Goal: Task Accomplishment & Management: Use online tool/utility

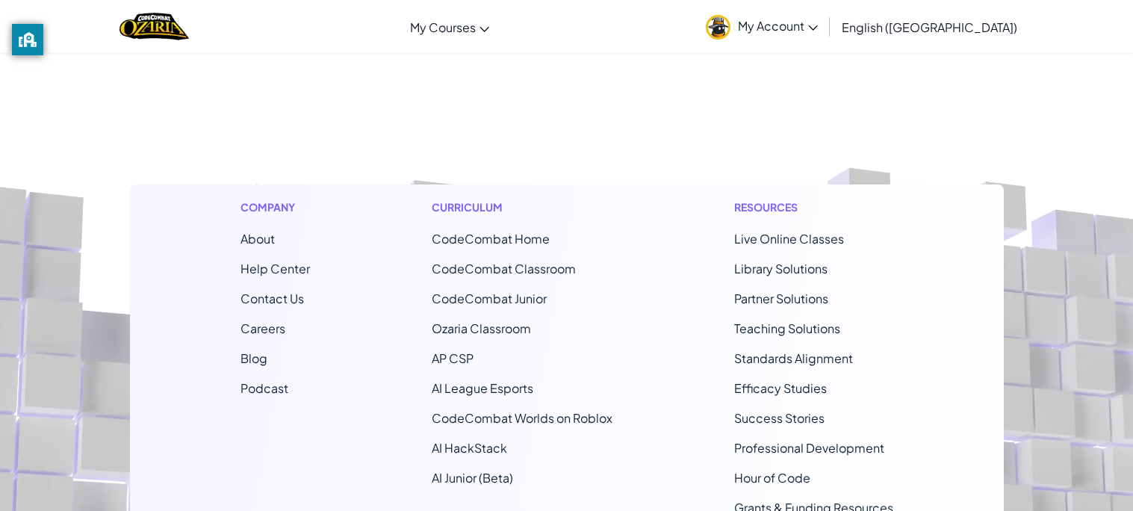
scroll to position [12392, 0]
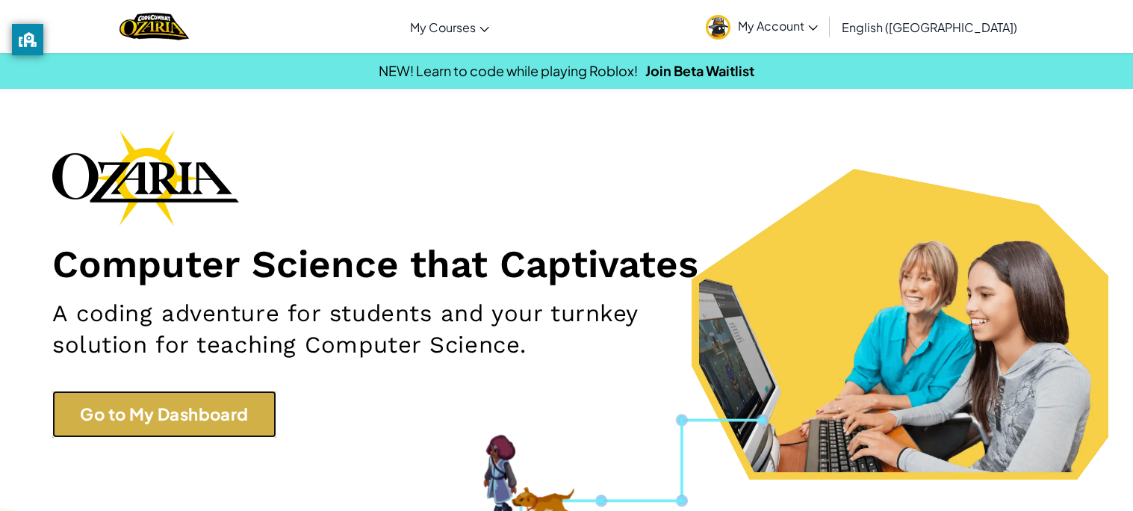
click at [229, 419] on link "Go to My Dashboard" at bounding box center [164, 414] width 224 height 47
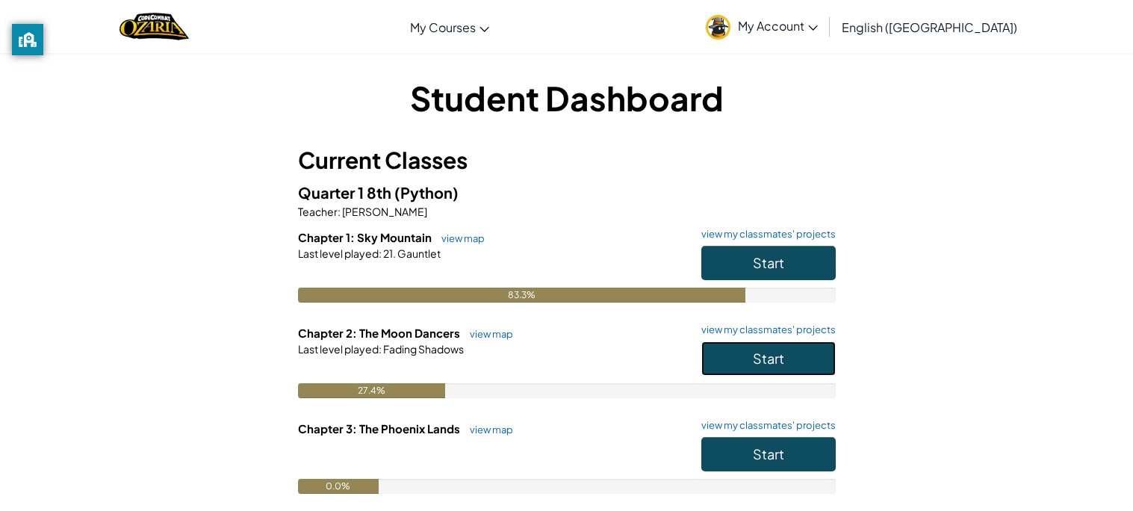
click at [794, 353] on button "Start" at bounding box center [768, 358] width 134 height 34
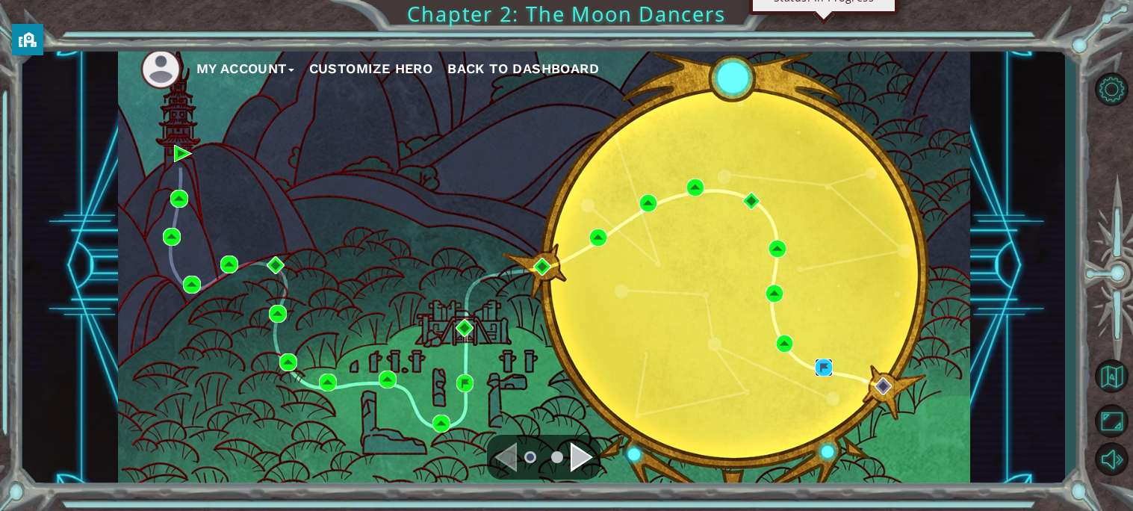
click at [824, 370] on img at bounding box center [824, 367] width 18 height 18
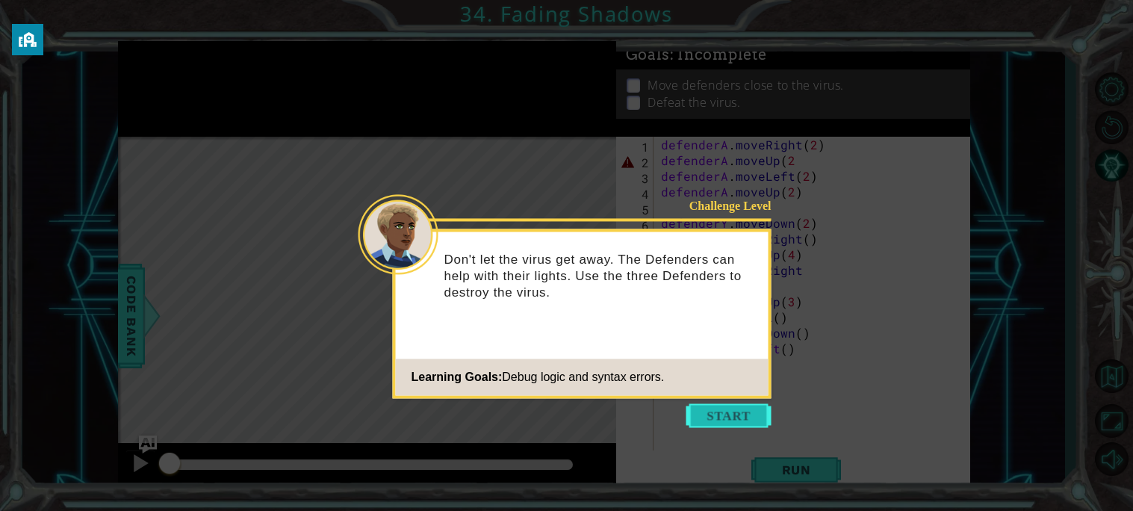
click at [747, 419] on button "Start" at bounding box center [728, 415] width 85 height 24
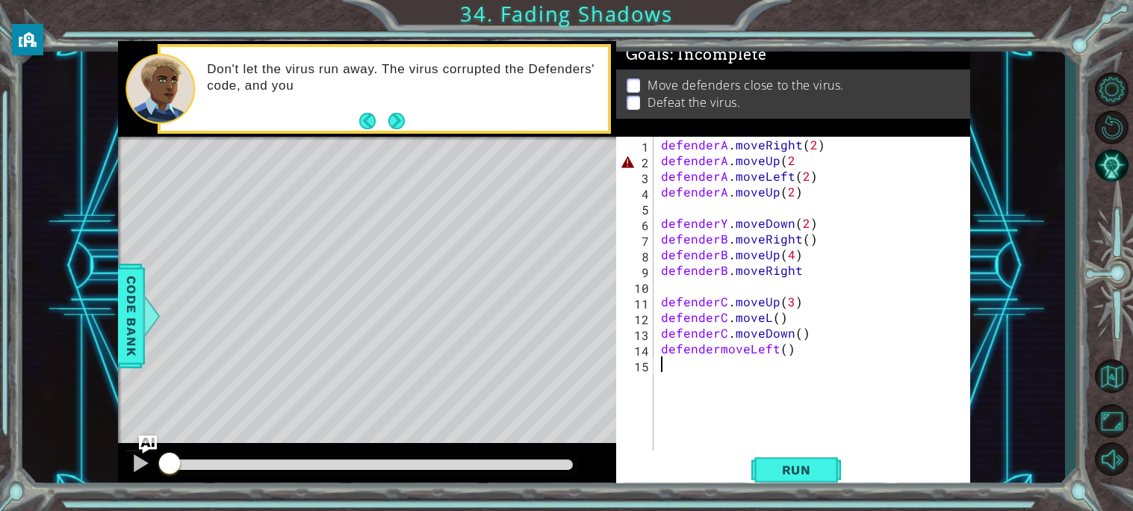
click at [402, 136] on div "Don't let the virus run away. The virus corrupted the Defenders' code, and you" at bounding box center [367, 89] width 498 height 96
click at [400, 121] on button "Next" at bounding box center [396, 120] width 16 height 16
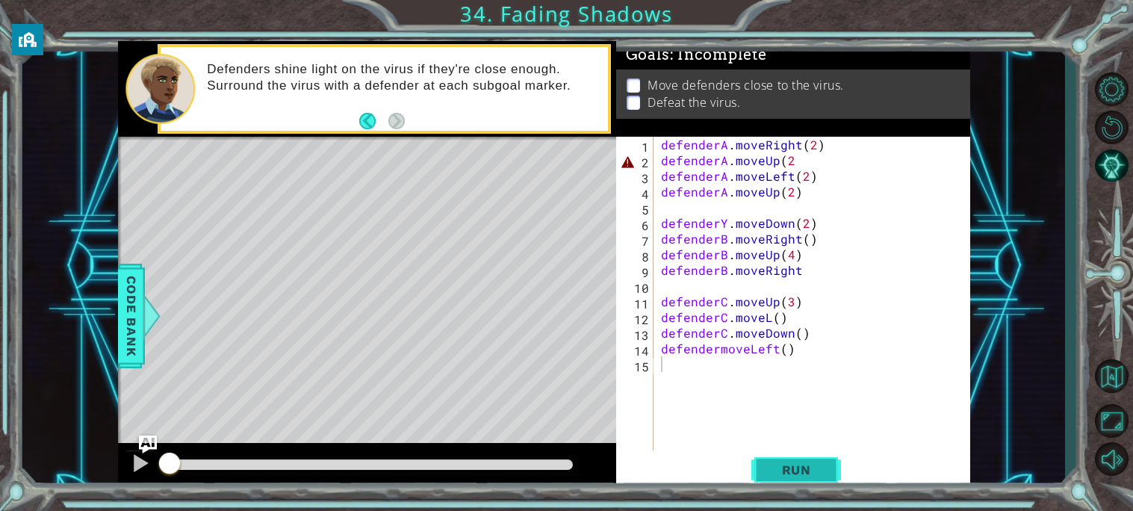
click at [767, 463] on span "Run" at bounding box center [796, 469] width 59 height 15
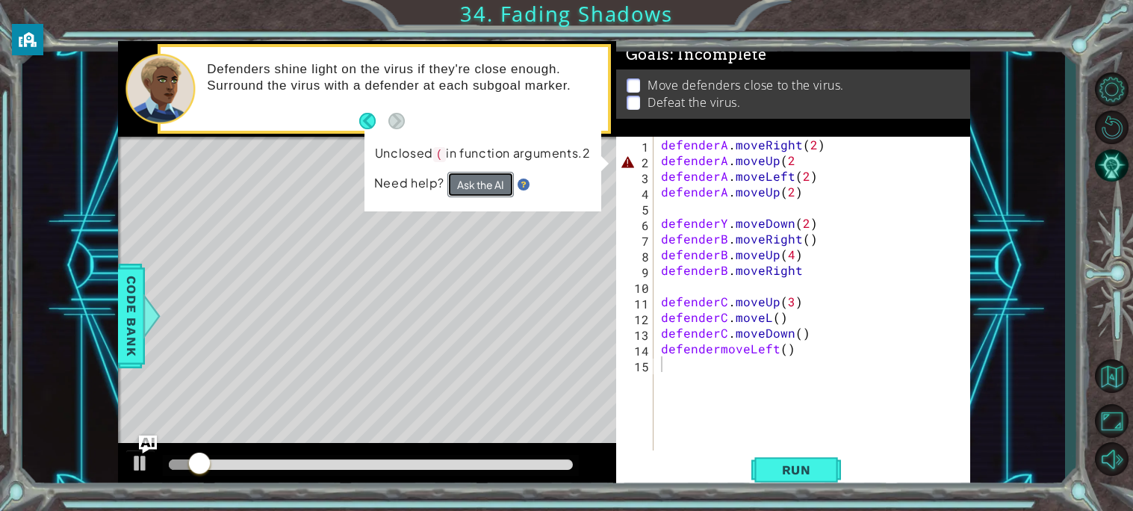
click at [472, 184] on button "Ask the AI" at bounding box center [480, 184] width 66 height 25
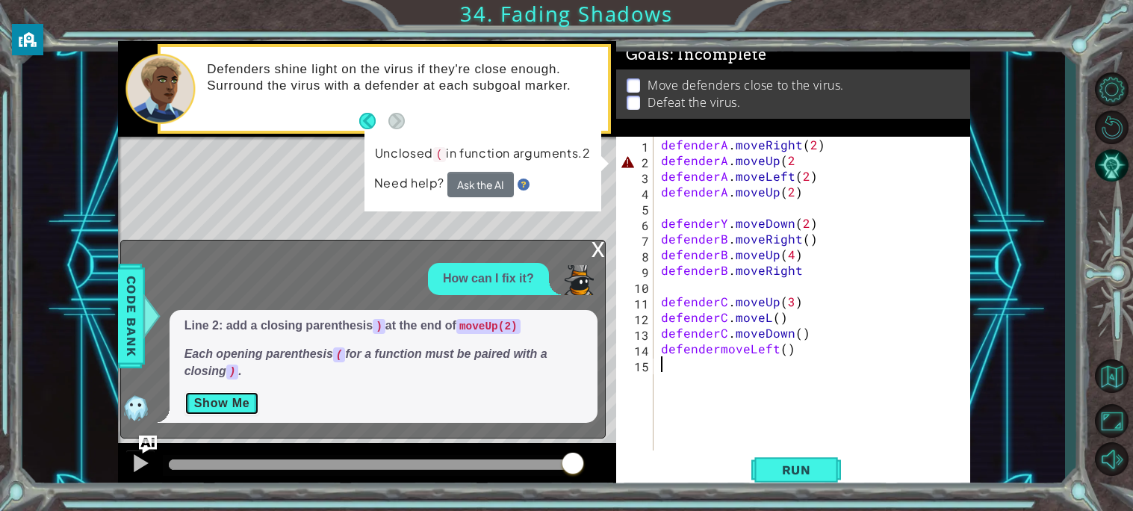
click at [208, 406] on button "Show Me" at bounding box center [221, 403] width 75 height 24
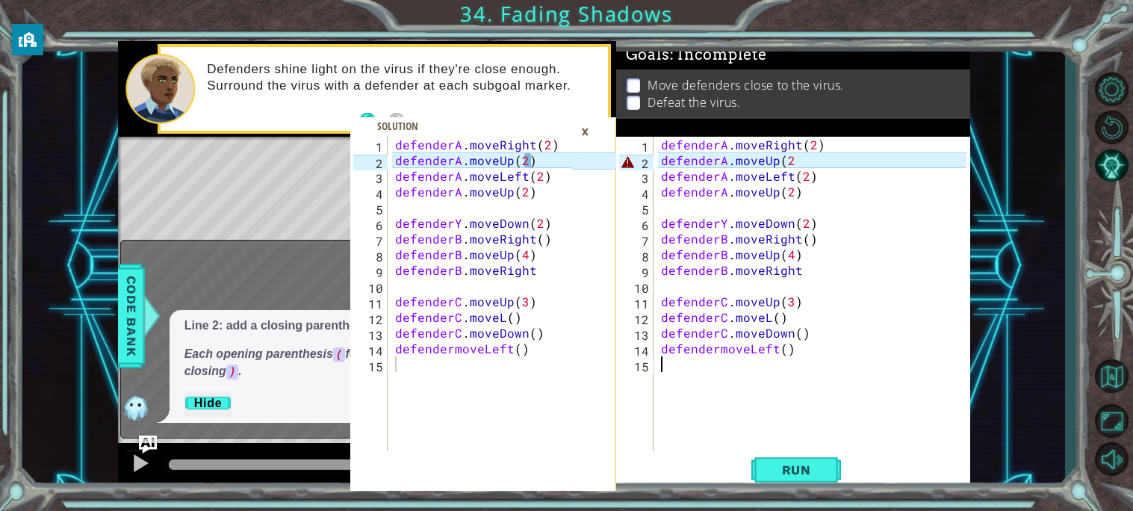
click at [788, 157] on div "defenderA . moveRight ( 2 ) defenderA . moveUp ( 2 defenderA . moveLeft ( 2 ) d…" at bounding box center [816, 309] width 316 height 345
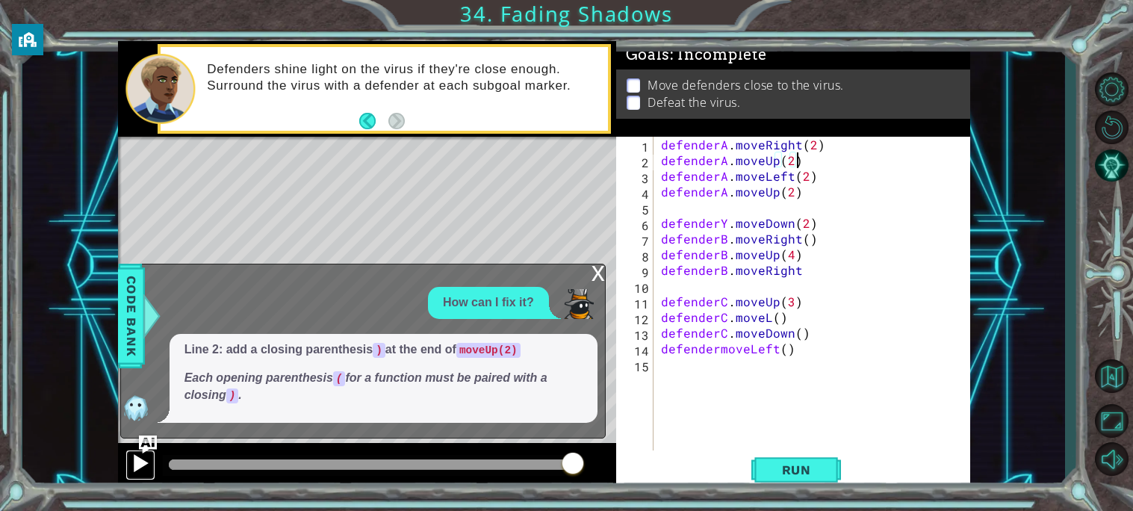
click at [142, 464] on div at bounding box center [140, 462] width 19 height 19
click at [563, 463] on div at bounding box center [371, 464] width 404 height 10
click at [600, 273] on div "x" at bounding box center [597, 271] width 13 height 15
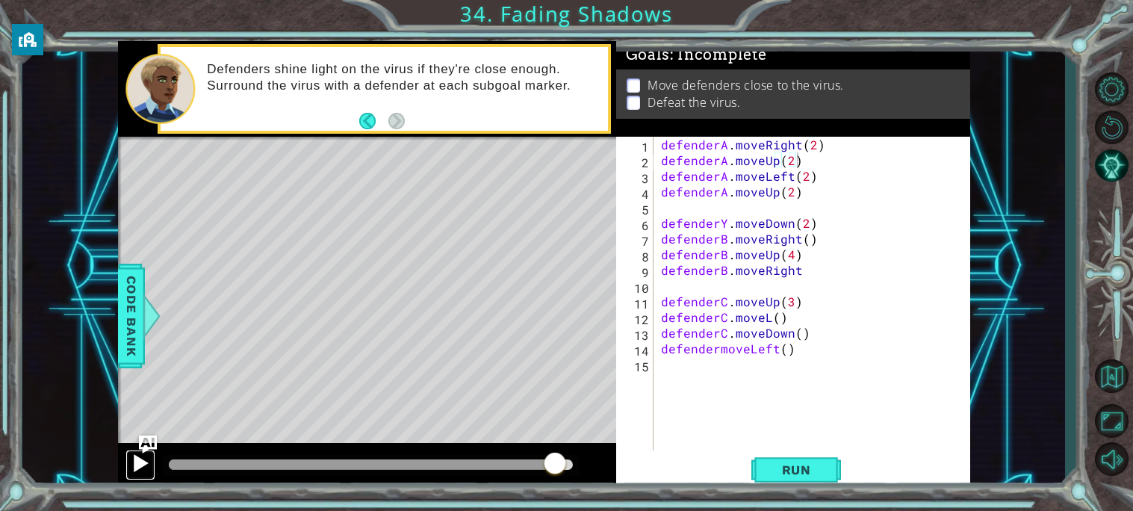
click at [142, 460] on div at bounding box center [140, 462] width 19 height 19
click at [131, 468] on div at bounding box center [140, 462] width 19 height 19
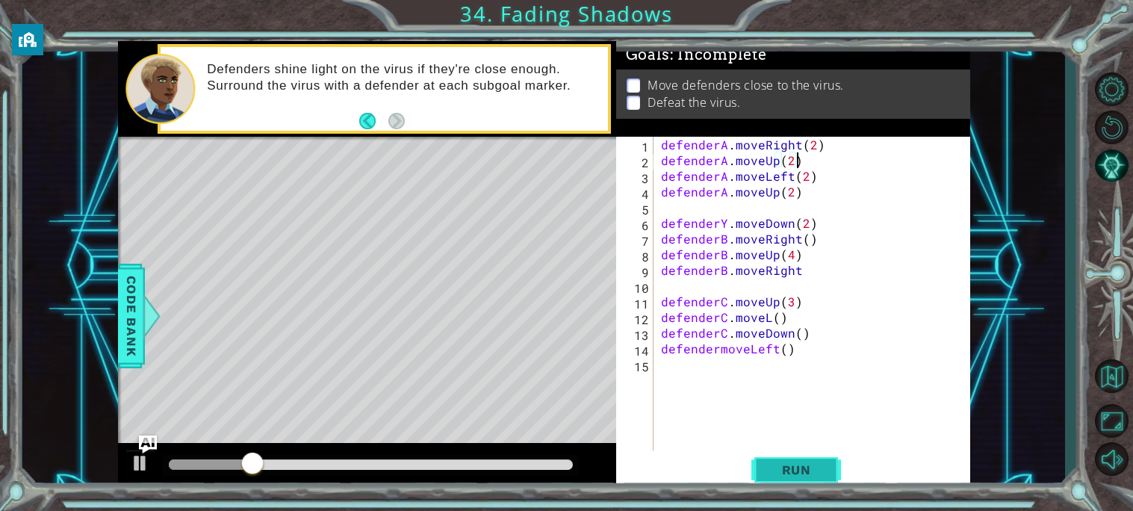
click at [768, 464] on span "Run" at bounding box center [796, 469] width 59 height 15
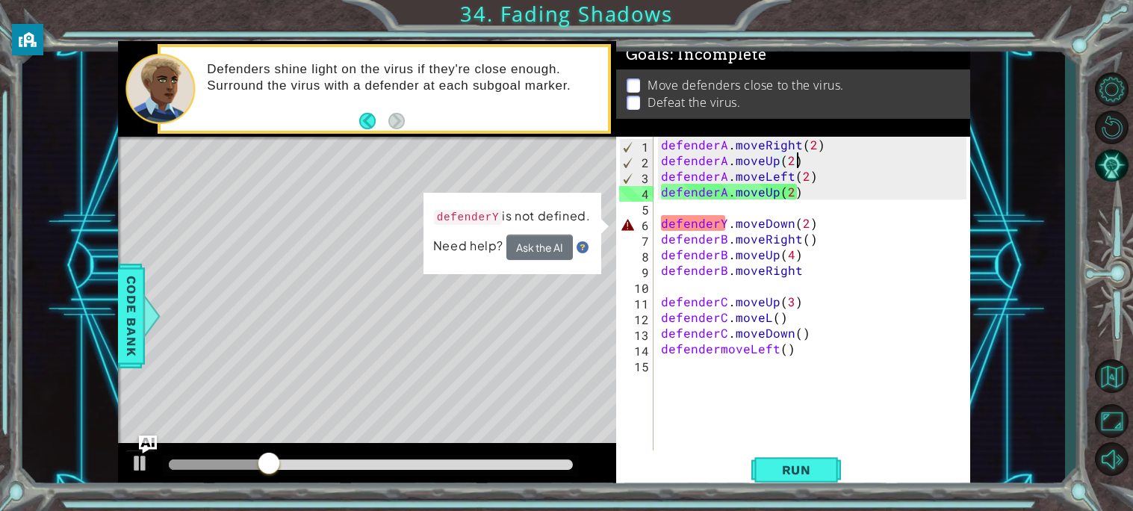
click at [724, 224] on div "defenderA . moveRight ( 2 ) defenderA . moveUp ( 2 ) defenderA . moveLeft ( 2 )…" at bounding box center [816, 309] width 316 height 345
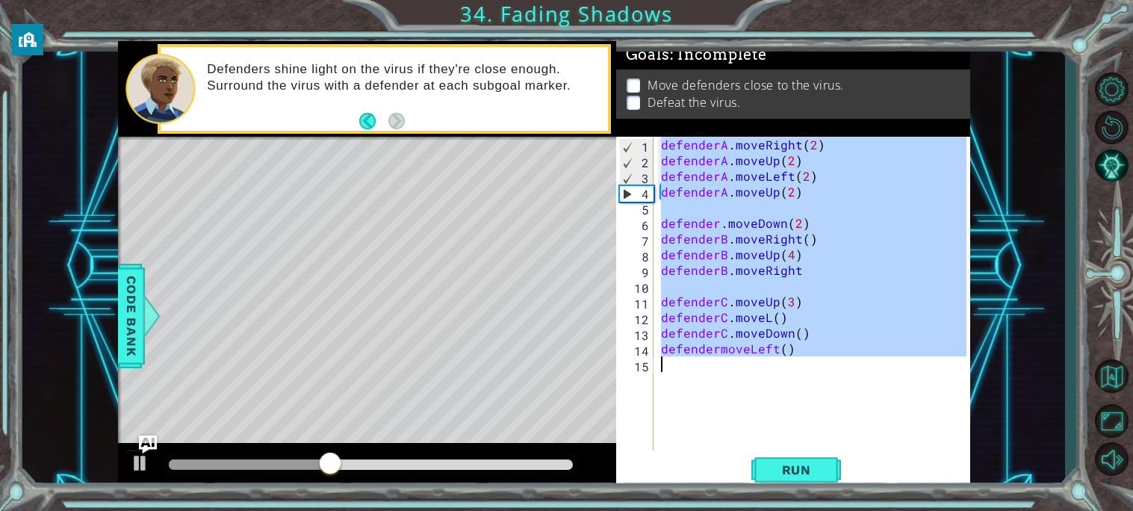
click at [724, 224] on div "defenderA . moveRight ( 2 ) defenderA . moveUp ( 2 ) defenderA . moveLeft ( 2 )…" at bounding box center [812, 294] width 308 height 314
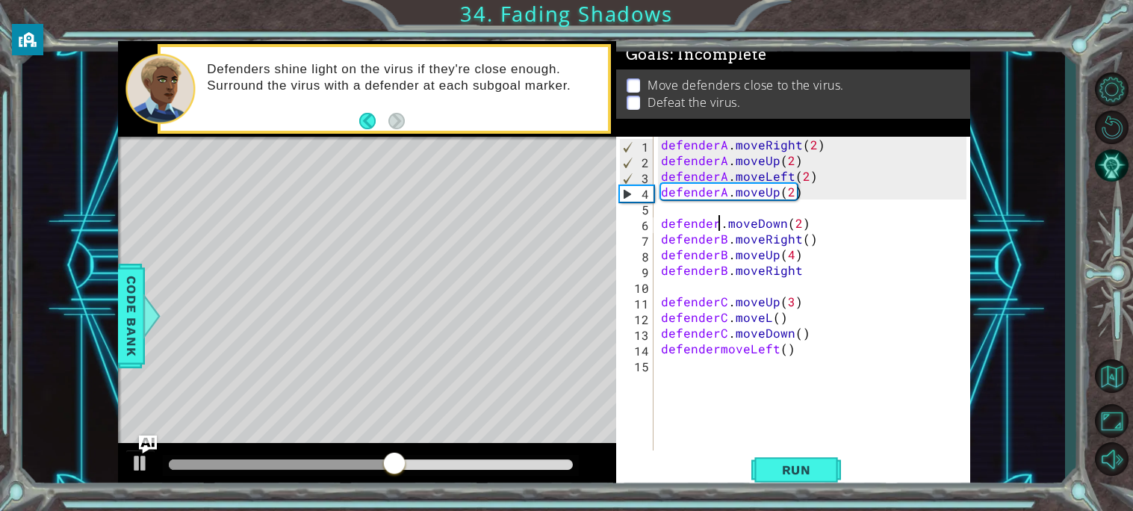
scroll to position [0, 3]
click at [716, 347] on div "defenderA . moveRight ( 2 ) defenderA . moveUp ( 2 ) defenderA . moveLeft ( 2 )…" at bounding box center [816, 309] width 316 height 345
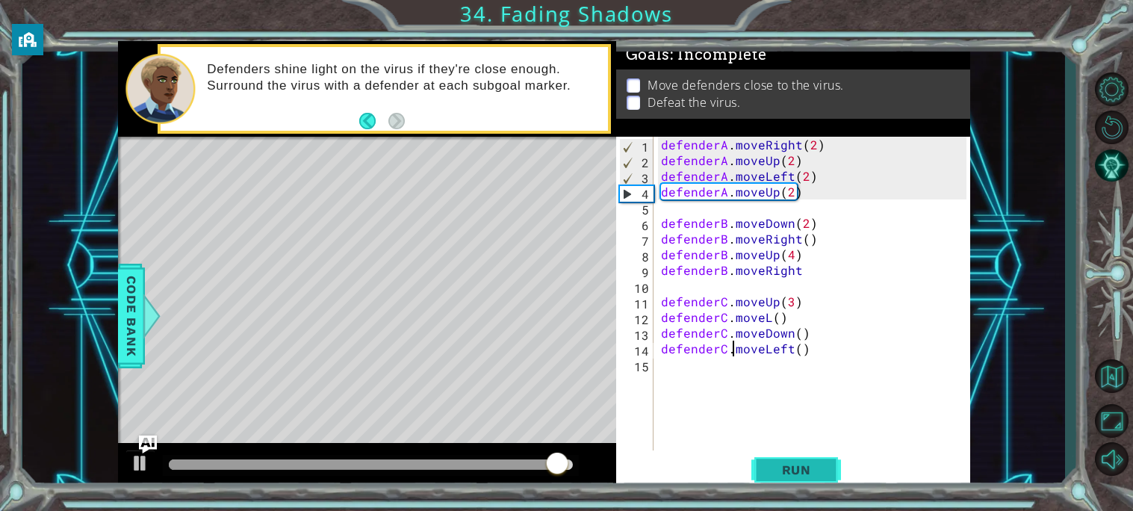
click at [810, 482] on button "Run" at bounding box center [796, 469] width 90 height 35
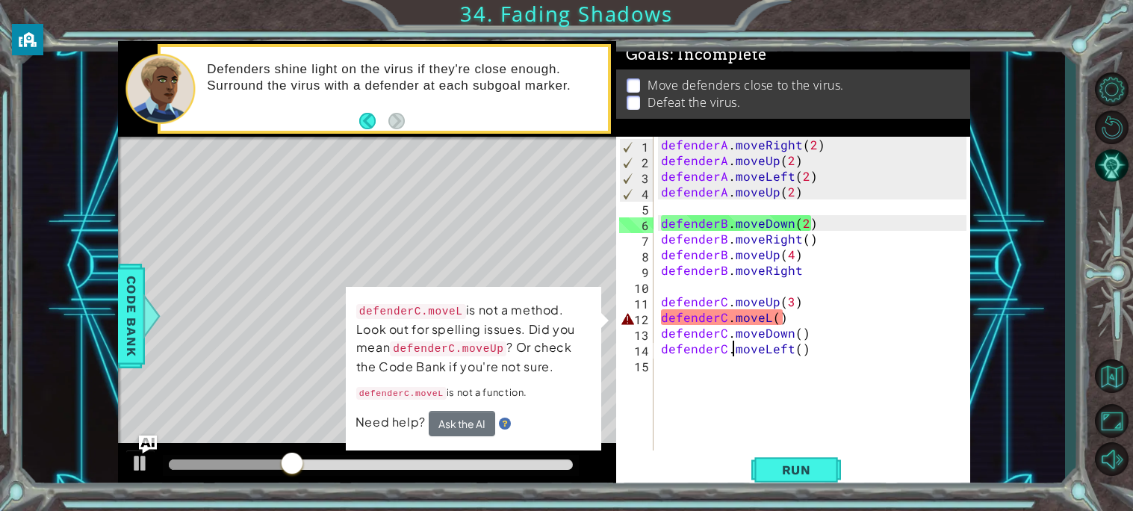
click at [764, 320] on div "defenderA . moveRight ( 2 ) defenderA . moveUp ( 2 ) defenderA . moveLeft ( 2 )…" at bounding box center [816, 309] width 316 height 345
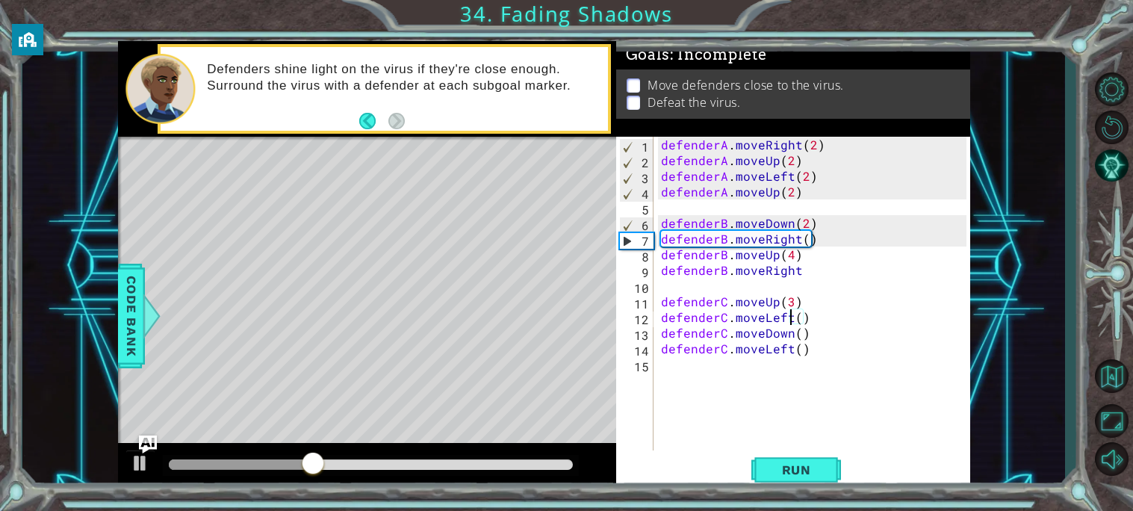
scroll to position [0, 8]
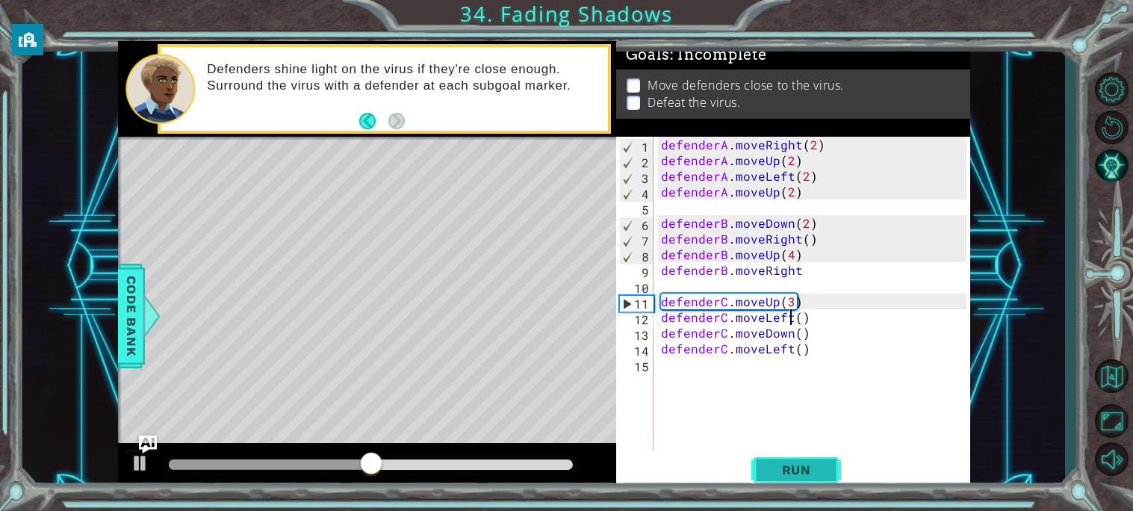
click at [771, 467] on span "Run" at bounding box center [796, 469] width 59 height 15
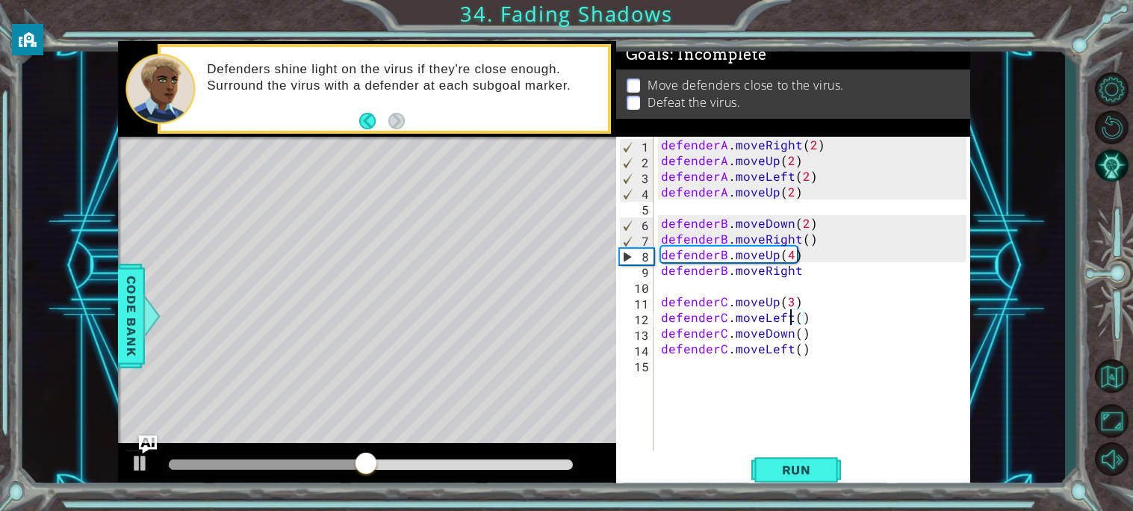
click at [801, 276] on div "defenderA . moveRight ( 2 ) defenderA . moveUp ( 2 ) defenderA . moveLeft ( 2 )…" at bounding box center [816, 309] width 316 height 345
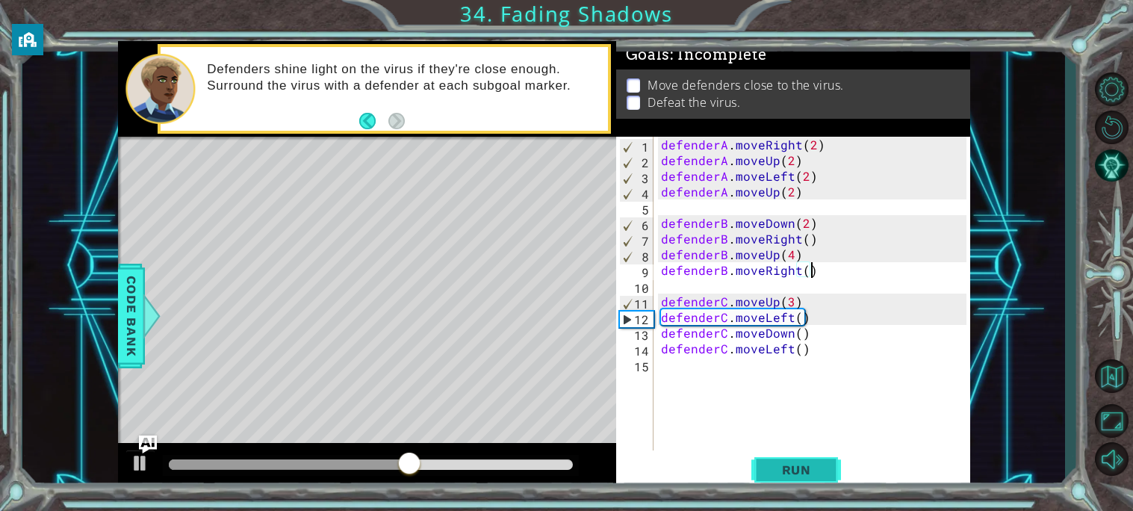
type textarea "defenderB.moveRight()"
click at [770, 469] on span "Run" at bounding box center [796, 469] width 59 height 15
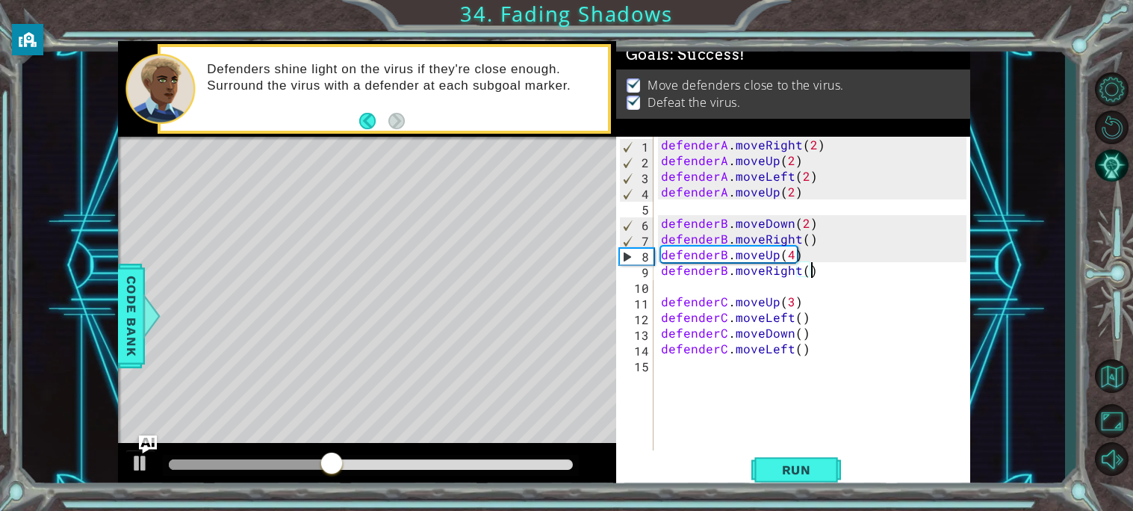
click at [529, 468] on div at bounding box center [371, 464] width 404 height 10
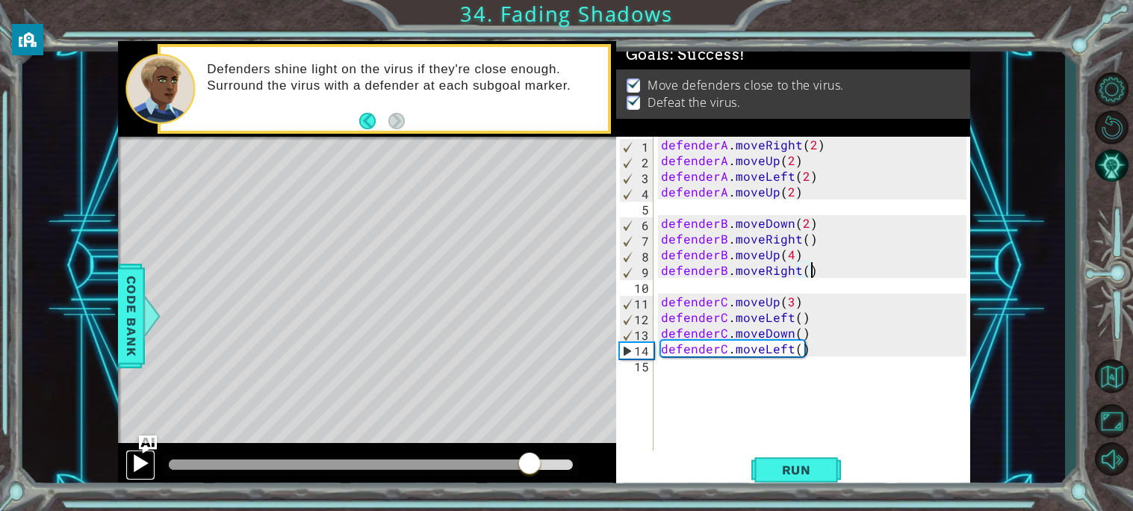
click at [136, 457] on div at bounding box center [140, 462] width 19 height 19
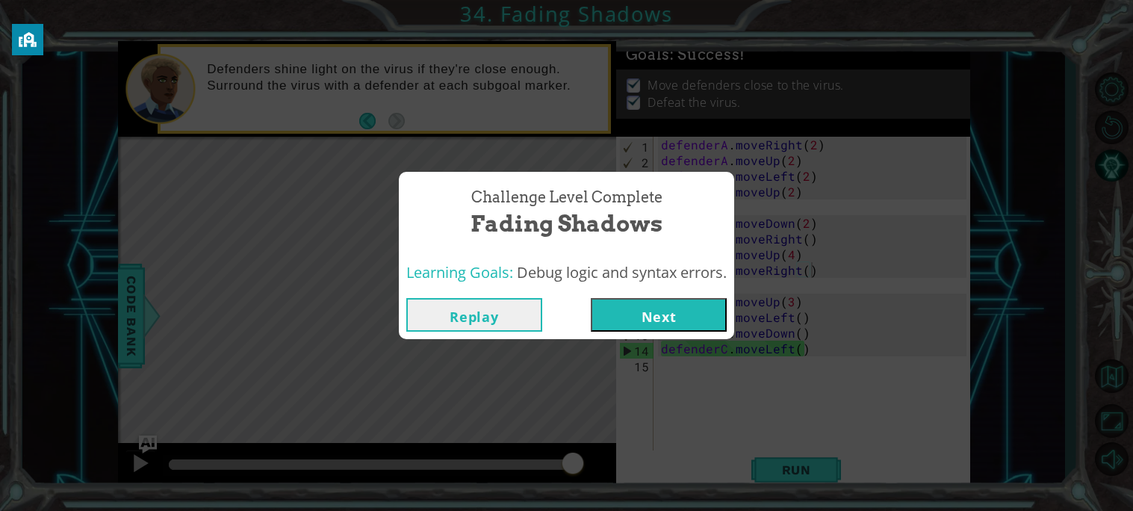
click at [648, 323] on button "Next" at bounding box center [659, 315] width 136 height 34
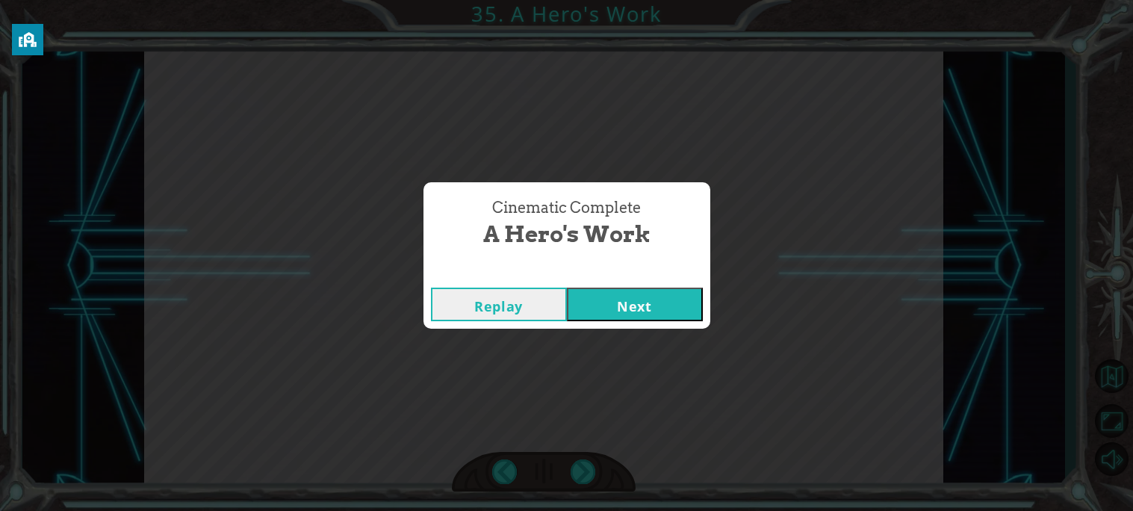
click at [627, 314] on button "Next" at bounding box center [635, 305] width 136 height 34
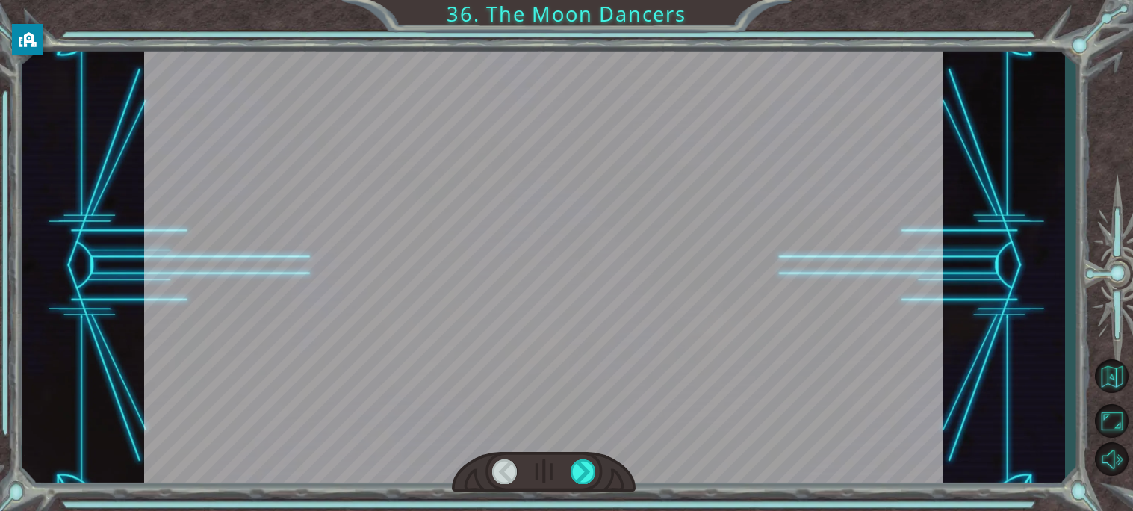
click at [627, 314] on div at bounding box center [544, 266] width 800 height 450
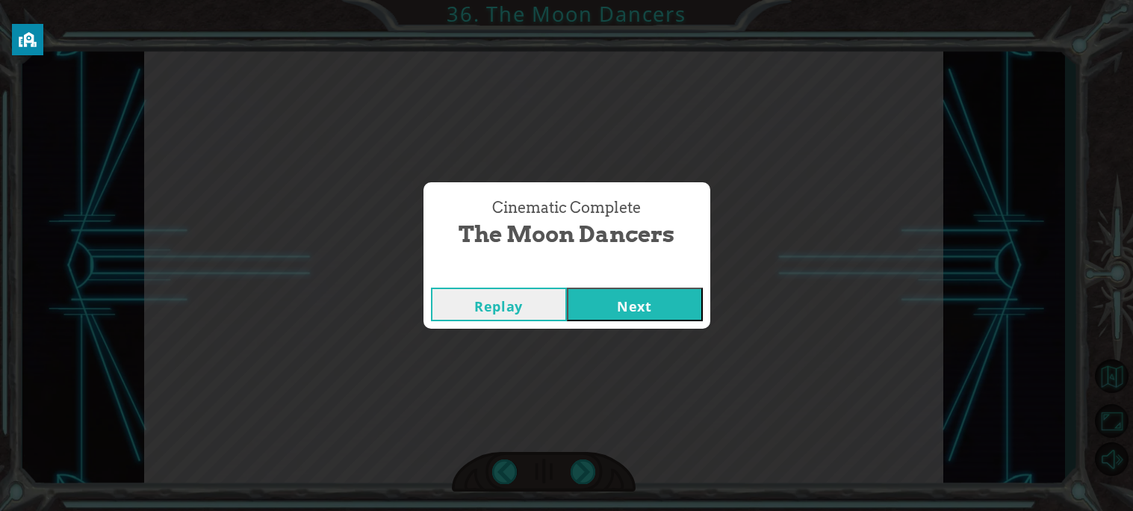
click at [622, 311] on button "Next" at bounding box center [635, 305] width 136 height 34
click at [643, 297] on button "Next" at bounding box center [635, 305] width 136 height 34
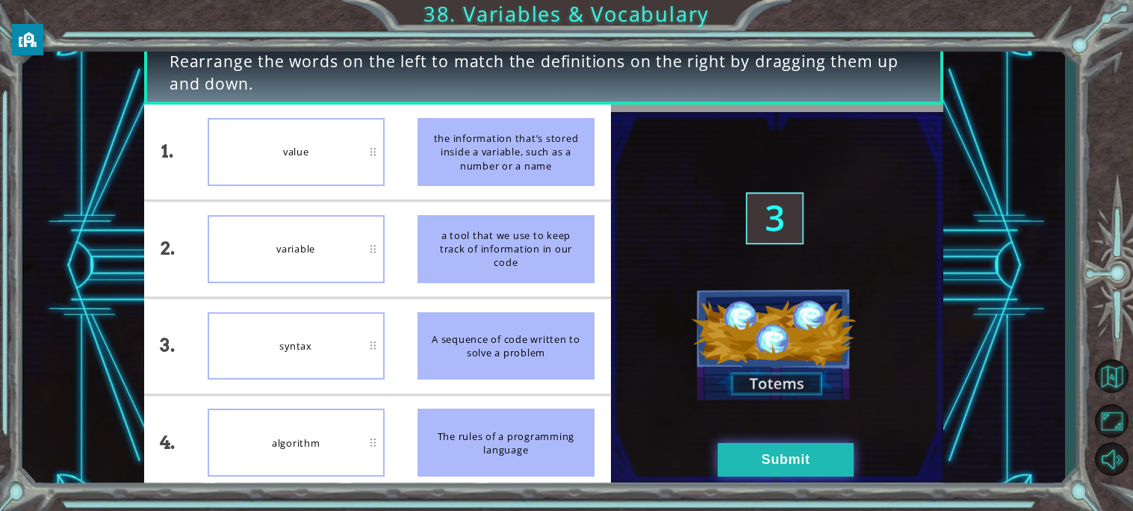
click at [730, 465] on button "Submit" at bounding box center [786, 460] width 136 height 34
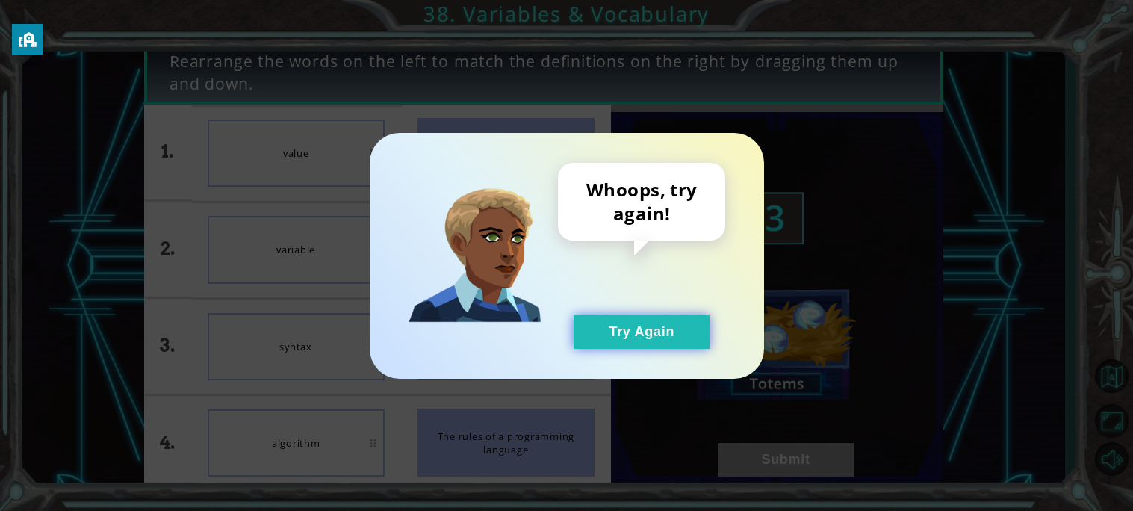
click at [660, 327] on button "Try Again" at bounding box center [642, 332] width 136 height 34
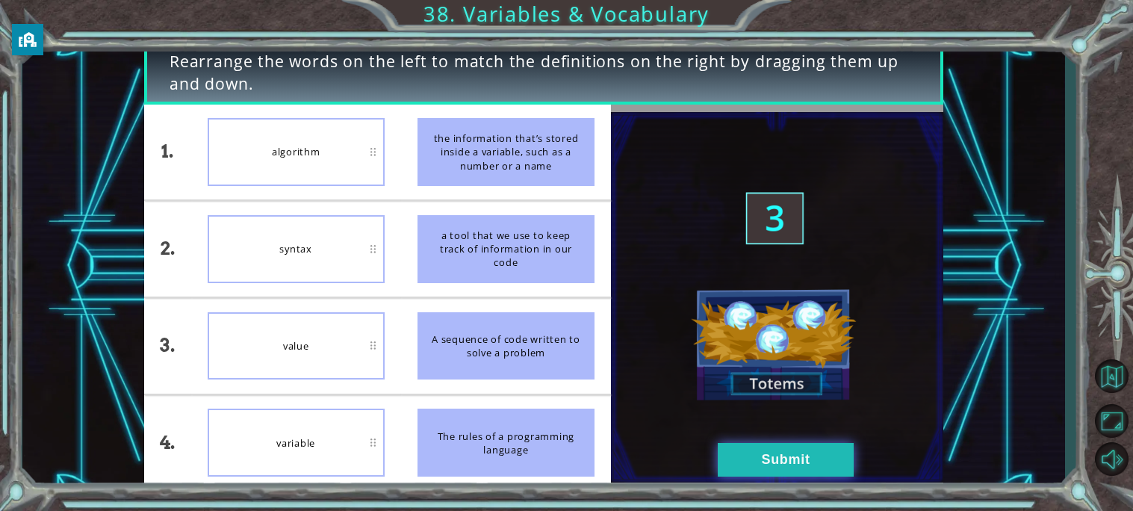
click at [733, 461] on button "Submit" at bounding box center [786, 460] width 136 height 34
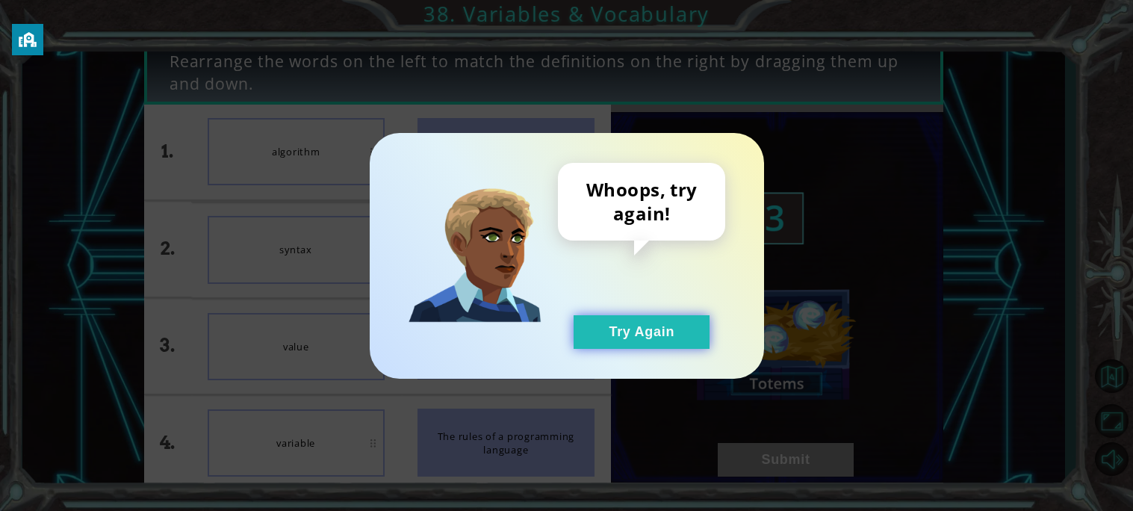
click at [653, 323] on button "Try Again" at bounding box center [642, 332] width 136 height 34
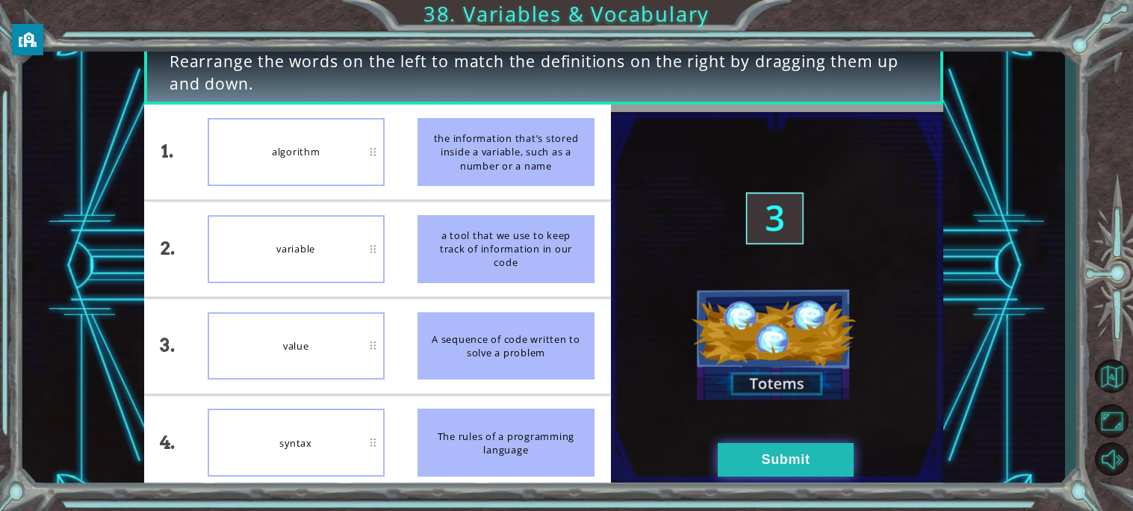
click at [776, 472] on button "Submit" at bounding box center [786, 460] width 136 height 34
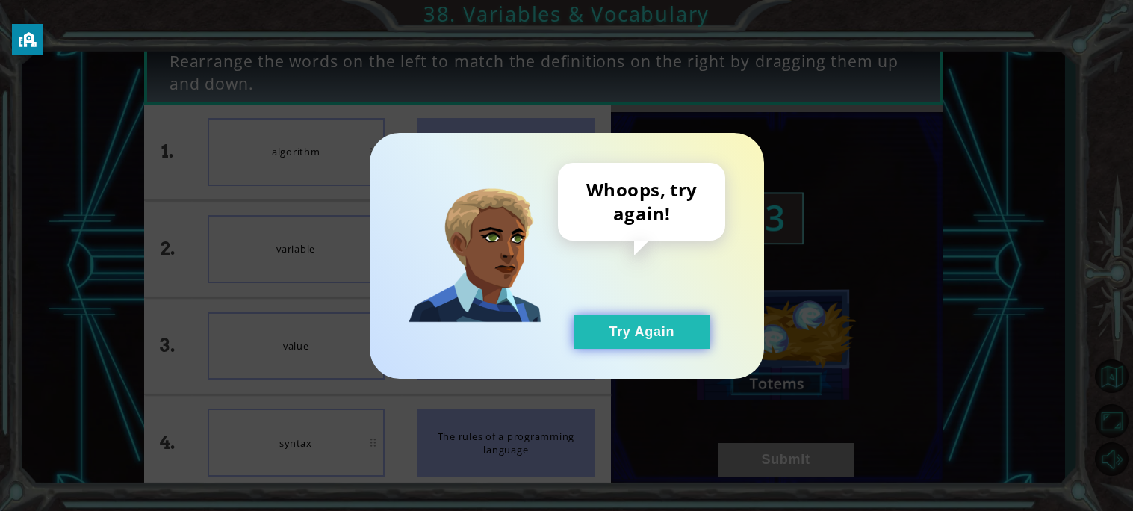
click at [645, 322] on button "Try Again" at bounding box center [642, 332] width 136 height 34
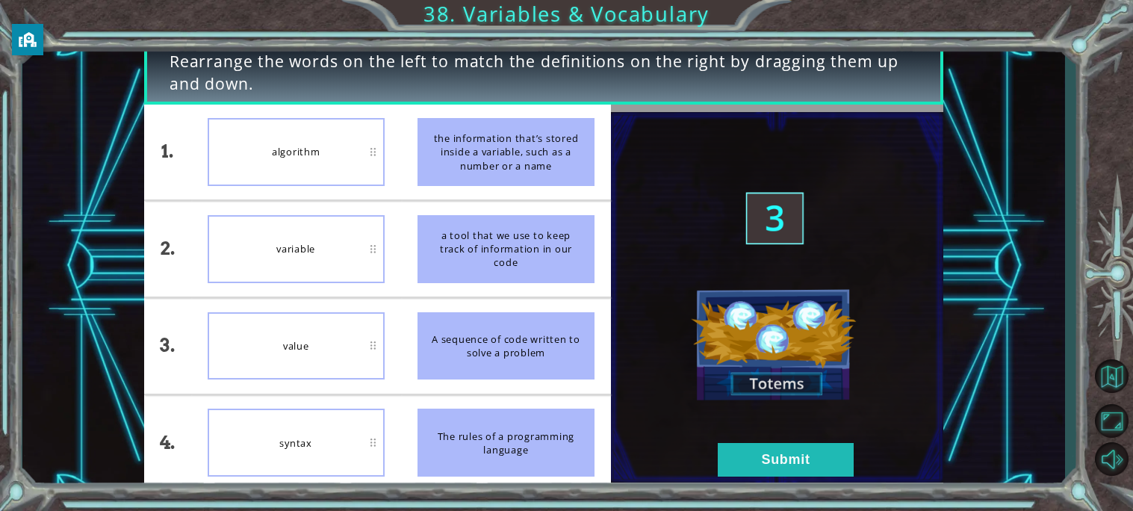
click at [333, 187] on li "algorithm" at bounding box center [296, 153] width 210 height 96
click at [782, 450] on button "Submit" at bounding box center [786, 460] width 136 height 34
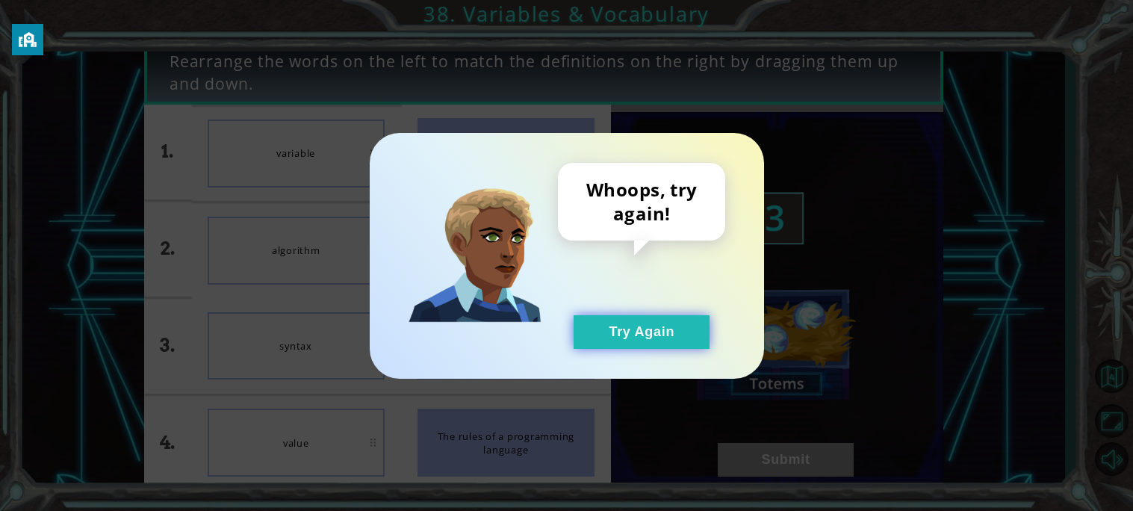
click at [620, 329] on button "Try Again" at bounding box center [642, 332] width 136 height 34
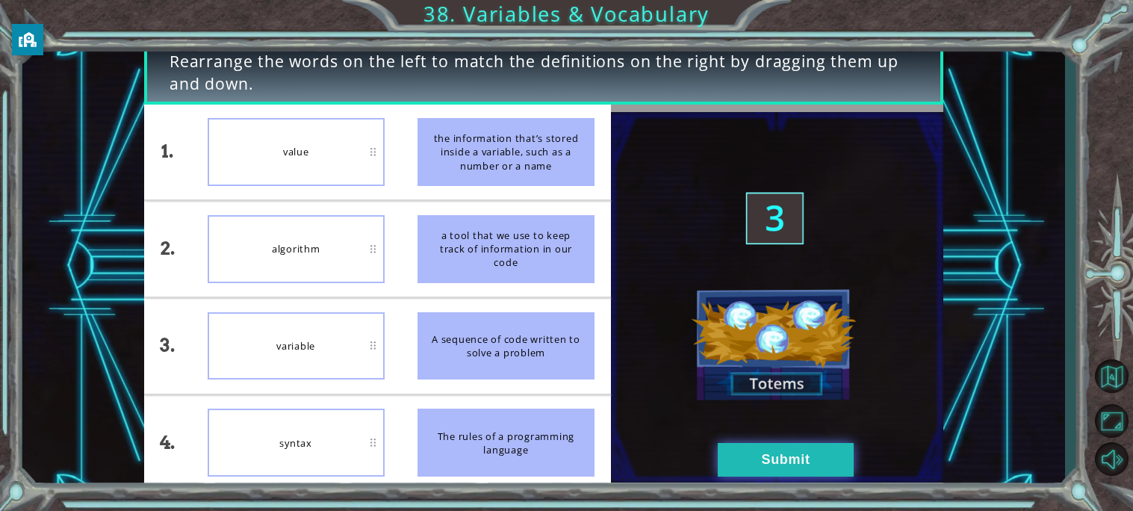
click at [792, 476] on button "Submit" at bounding box center [786, 460] width 136 height 34
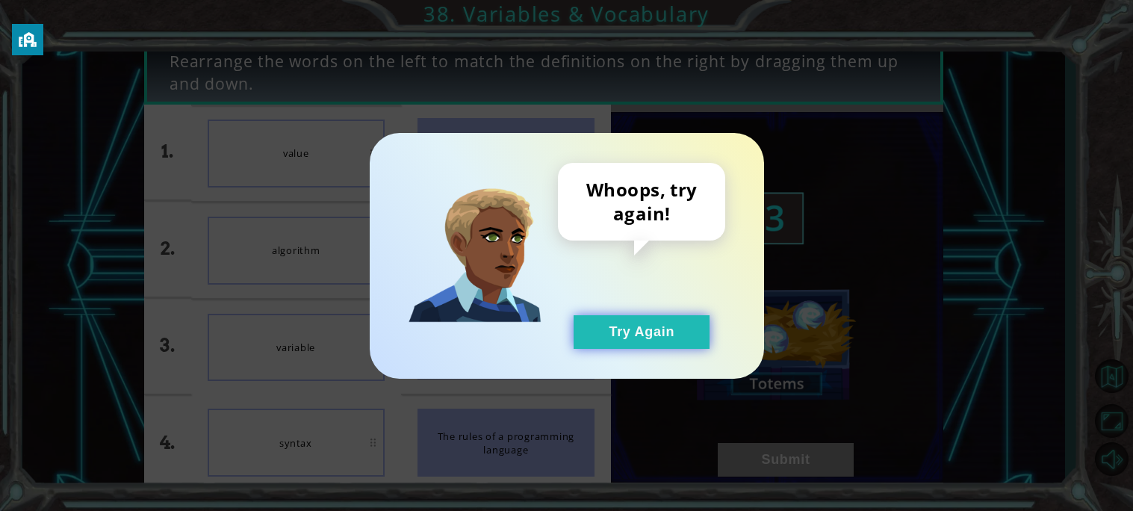
click at [633, 316] on button "Try Again" at bounding box center [642, 332] width 136 height 34
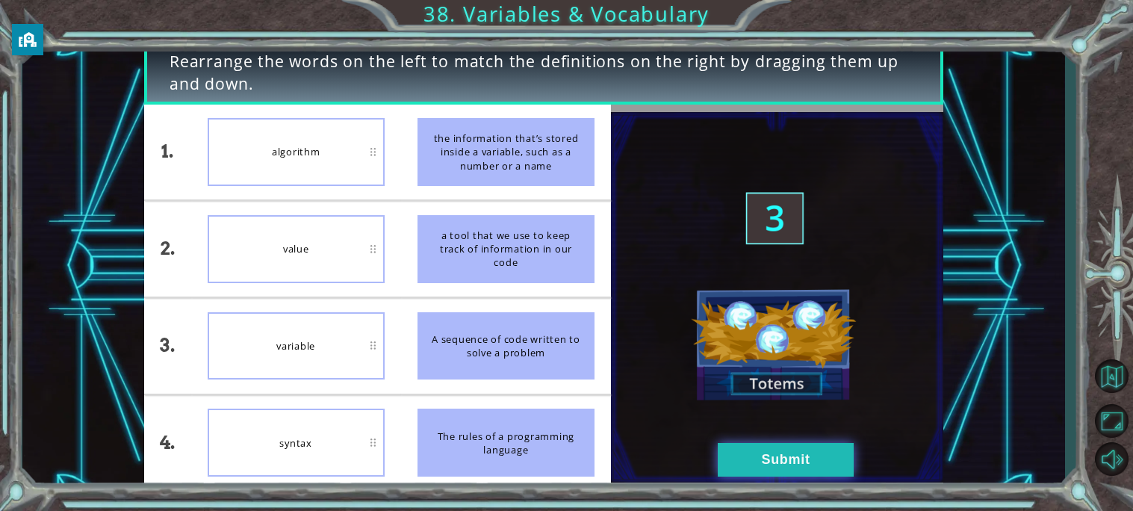
click at [732, 459] on button "Submit" at bounding box center [786, 460] width 136 height 34
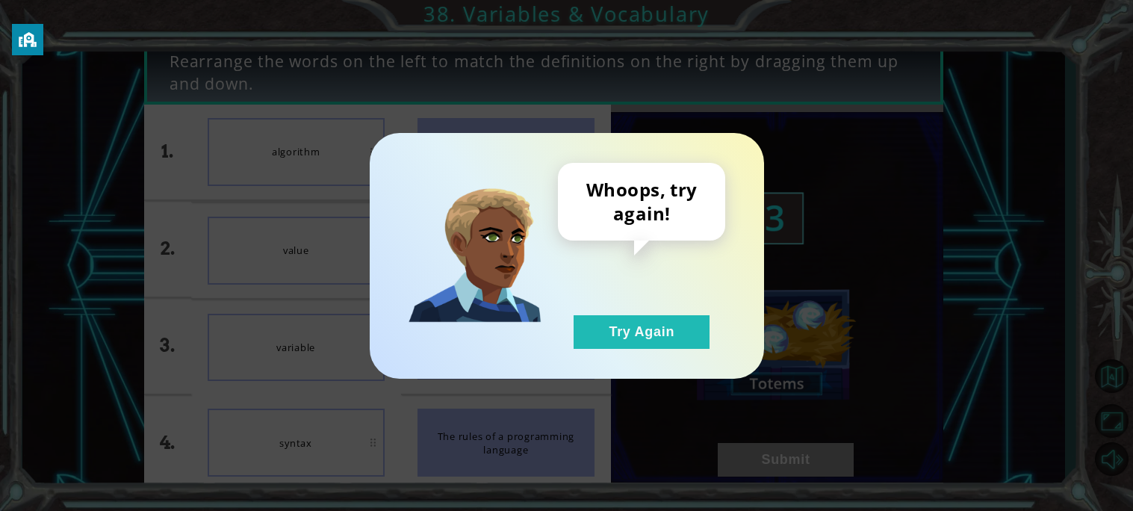
click at [656, 349] on div "Whoops, try again! Try Again" at bounding box center [567, 256] width 394 height 246
click at [647, 329] on button "Try Again" at bounding box center [642, 332] width 136 height 34
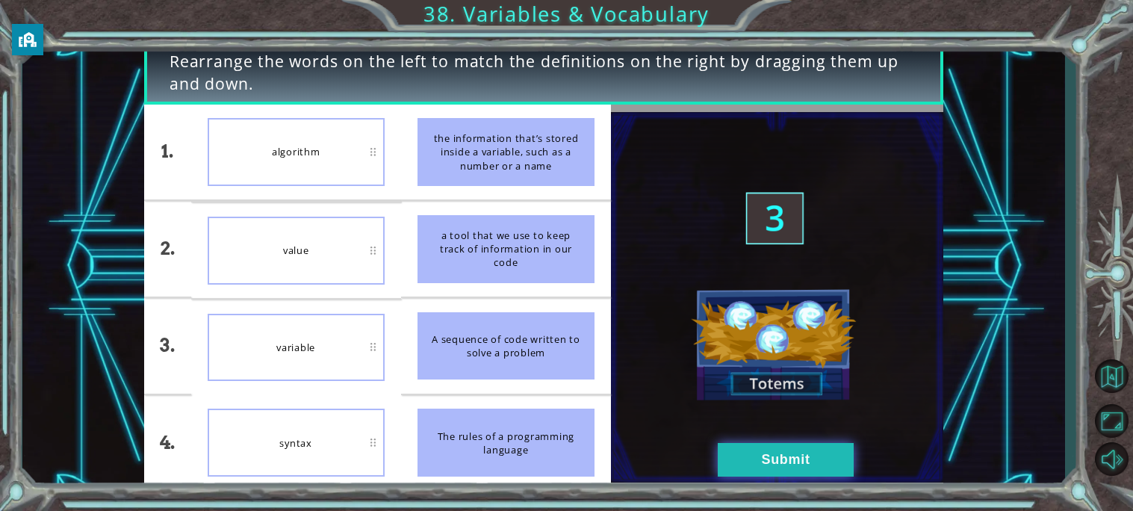
click at [738, 454] on button "Submit" at bounding box center [786, 460] width 136 height 34
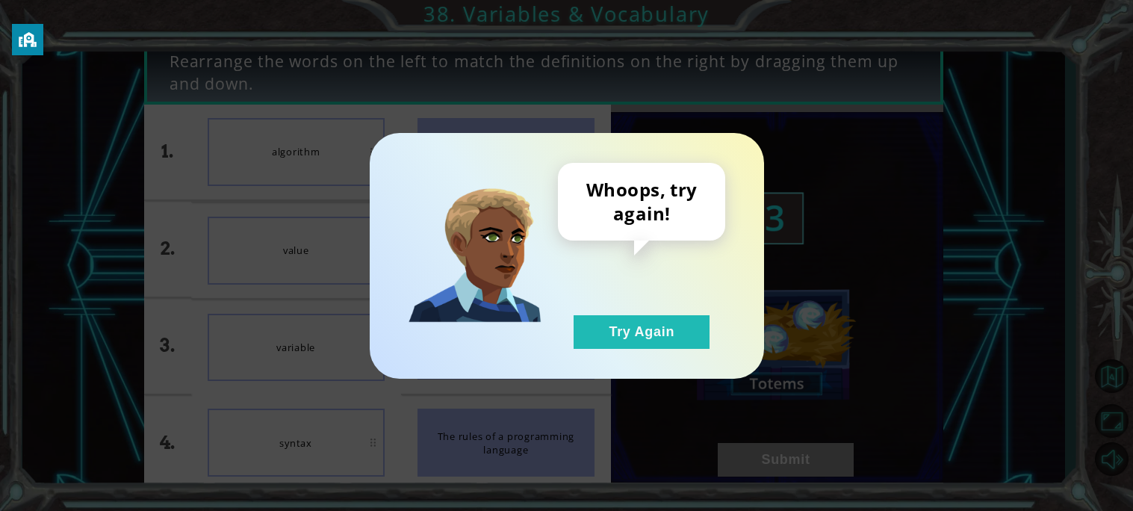
click at [591, 310] on div "Whoops, try again! Try Again" at bounding box center [641, 256] width 167 height 186
click at [592, 314] on div "Whoops, try again! Try Again" at bounding box center [641, 256] width 167 height 186
click at [593, 320] on button "Try Again" at bounding box center [642, 332] width 136 height 34
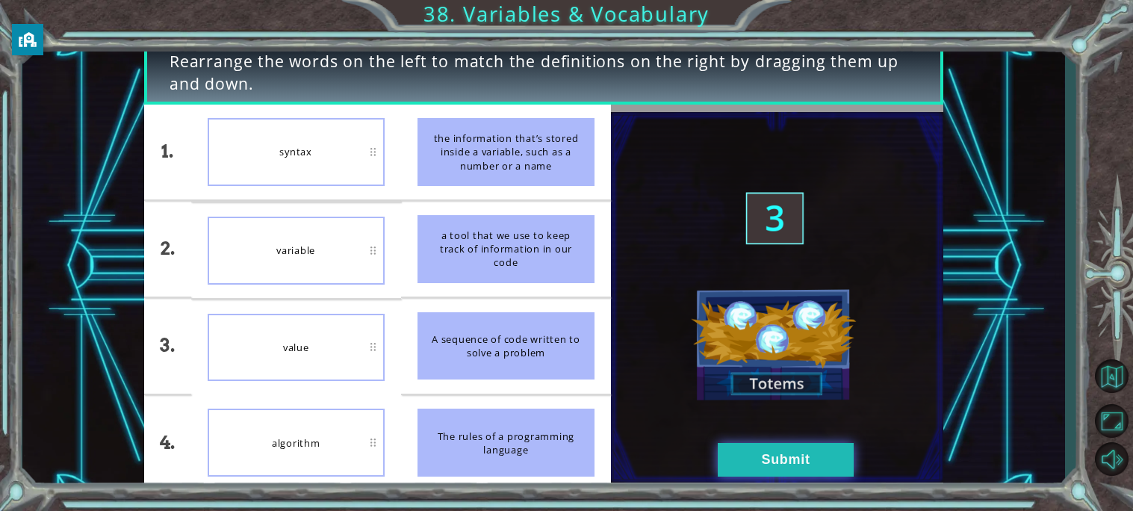
click at [751, 457] on button "Submit" at bounding box center [786, 460] width 136 height 34
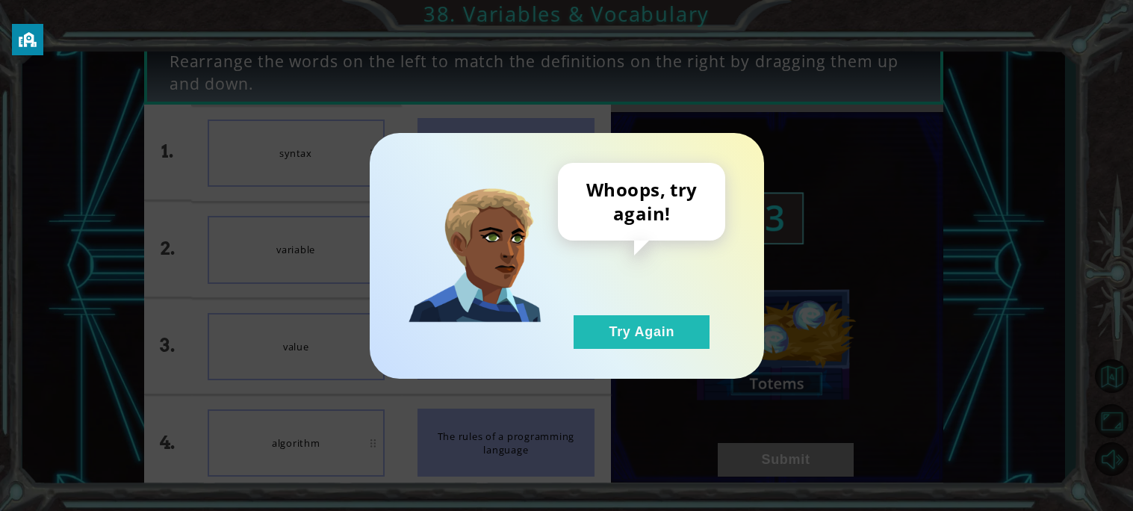
click at [635, 353] on div "Whoops, try again! Try Again" at bounding box center [567, 256] width 394 height 246
click at [627, 335] on button "Try Again" at bounding box center [642, 332] width 136 height 34
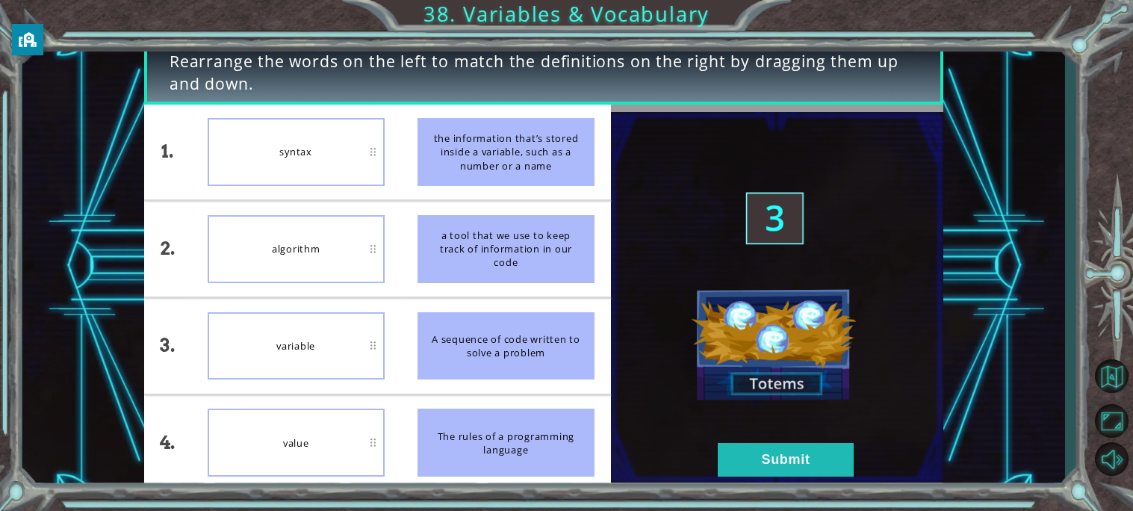
click at [361, 76] on span "Rearrange the words on the left to match the definitions on the right by draggi…" at bounding box center [544, 73] width 748 height 46
click at [767, 454] on button "Submit" at bounding box center [786, 460] width 136 height 34
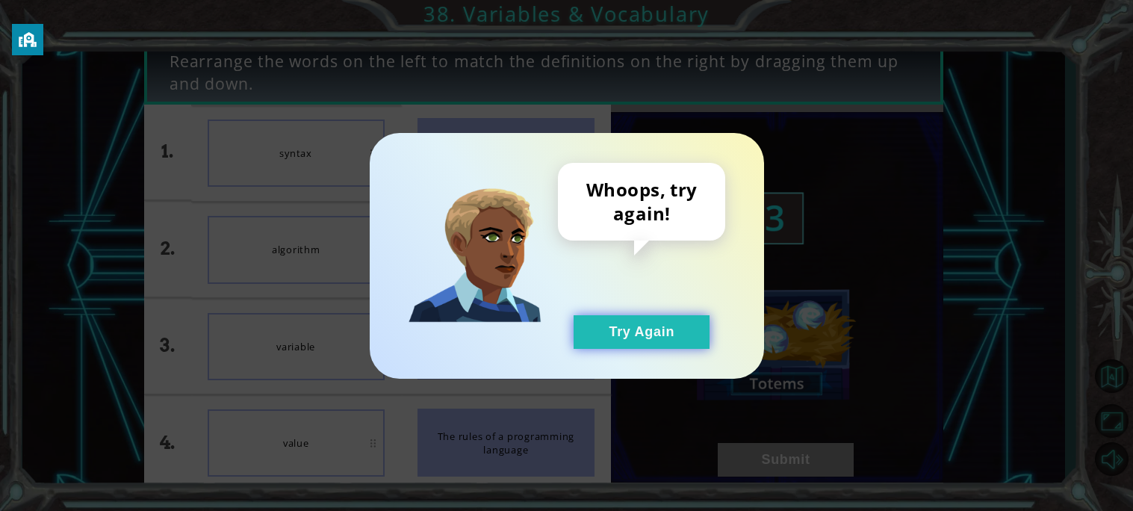
click at [599, 343] on button "Try Again" at bounding box center [642, 332] width 136 height 34
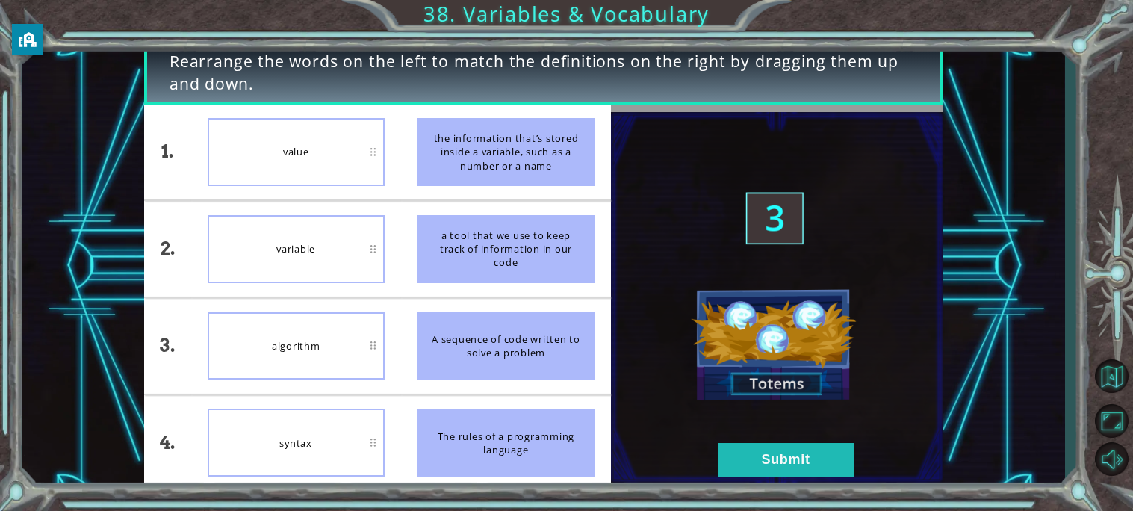
click at [353, 151] on div "value" at bounding box center [296, 152] width 177 height 68
click at [797, 473] on button "Submit" at bounding box center [786, 460] width 136 height 34
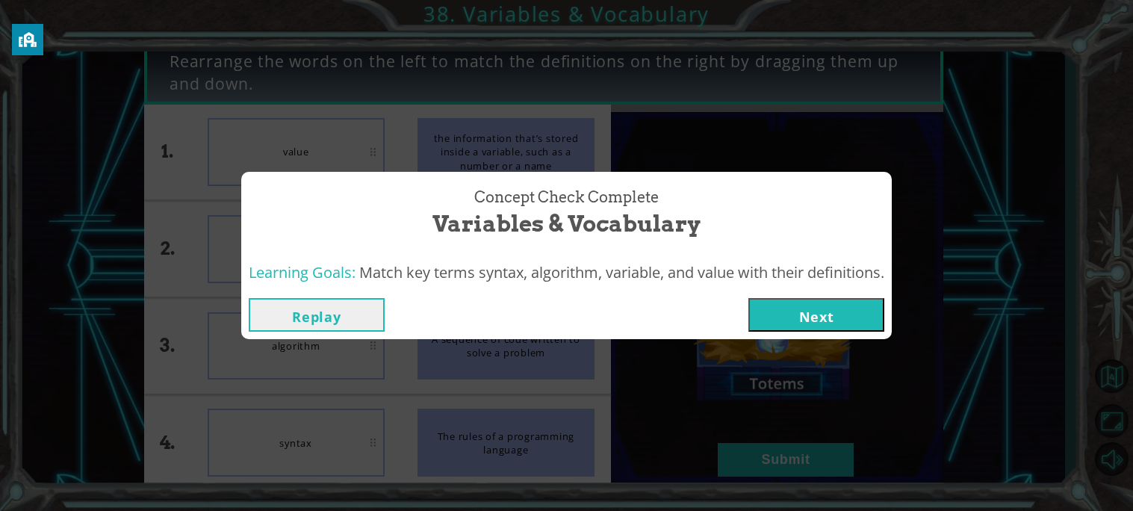
click at [821, 310] on button "Next" at bounding box center [816, 315] width 136 height 34
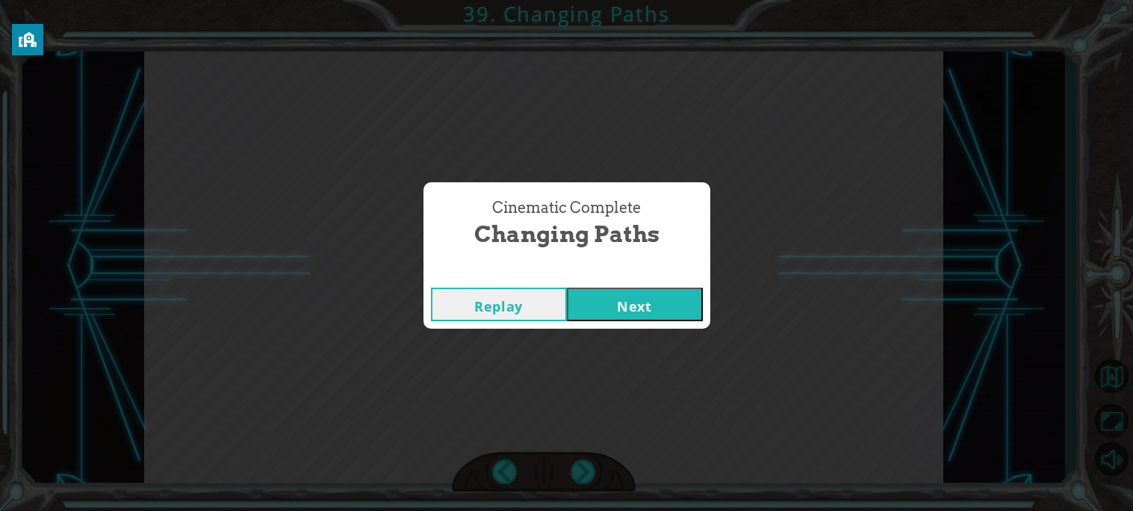
click at [691, 314] on button "Next" at bounding box center [635, 305] width 136 height 34
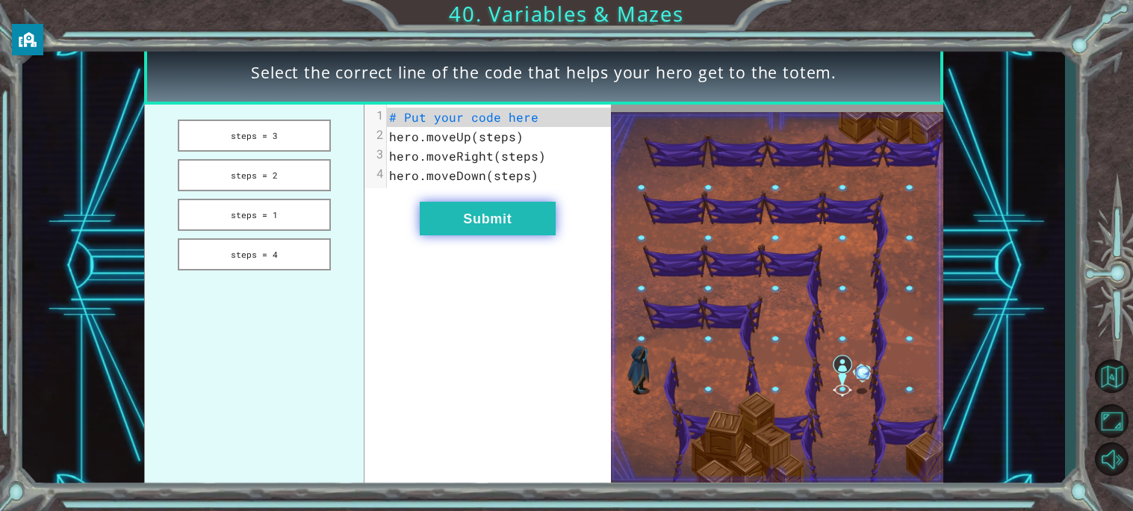
click at [448, 214] on button "Submit" at bounding box center [488, 219] width 136 height 34
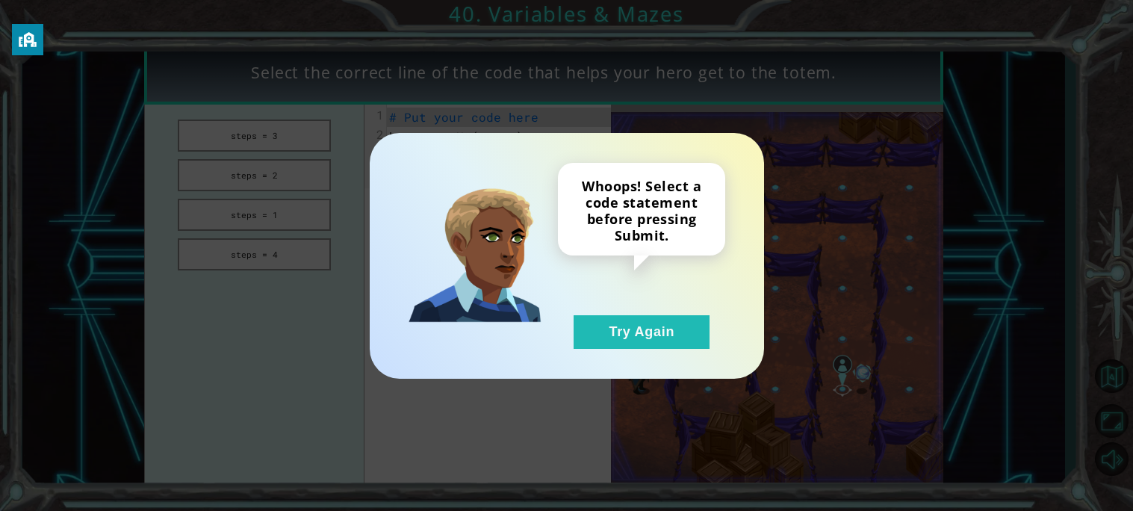
click at [651, 305] on div "Whoops! Select a code statement before pressing Submit. Try Again" at bounding box center [641, 256] width 167 height 186
click at [661, 319] on button "Try Again" at bounding box center [642, 332] width 136 height 34
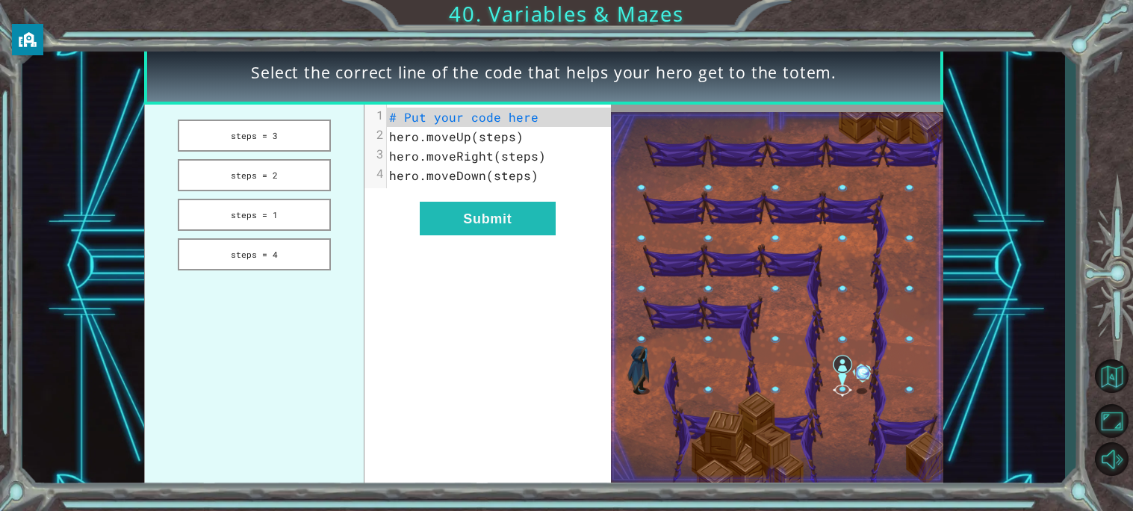
click at [661, 319] on img at bounding box center [777, 297] width 332 height 371
click at [308, 133] on button "steps = 3" at bounding box center [254, 135] width 153 height 32
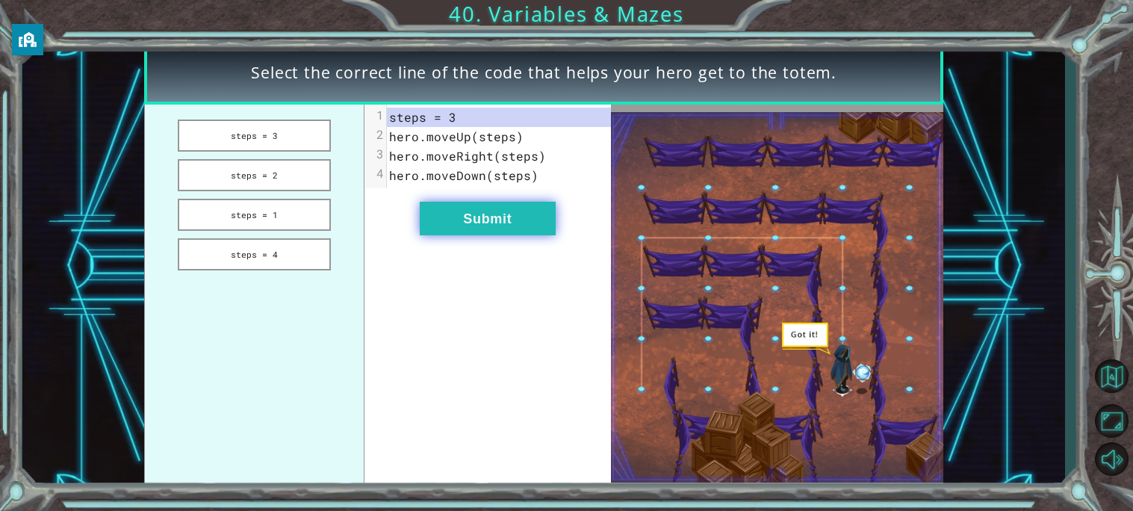
click at [452, 211] on button "Submit" at bounding box center [488, 219] width 136 height 34
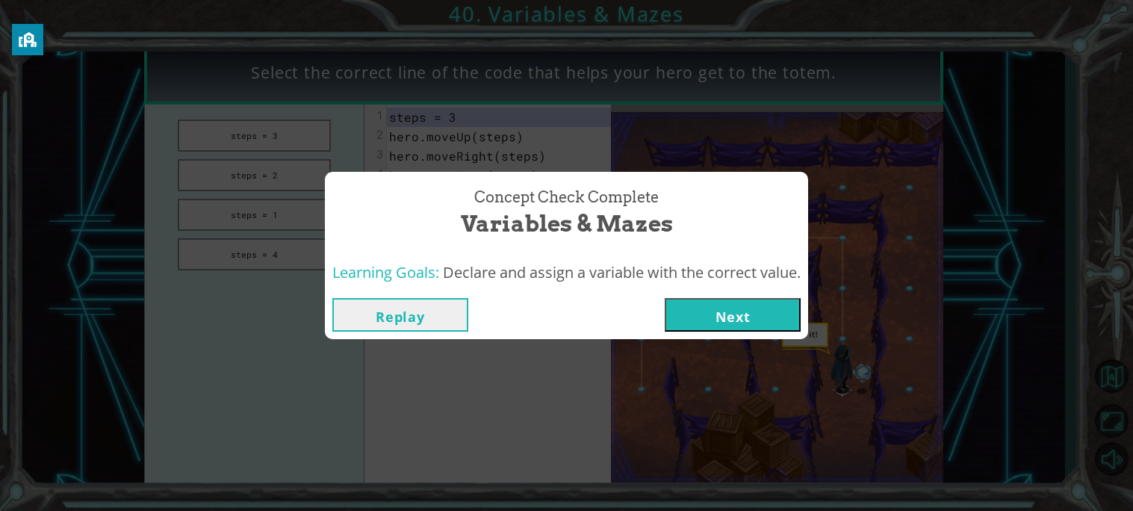
click at [706, 320] on button "Next" at bounding box center [733, 315] width 136 height 34
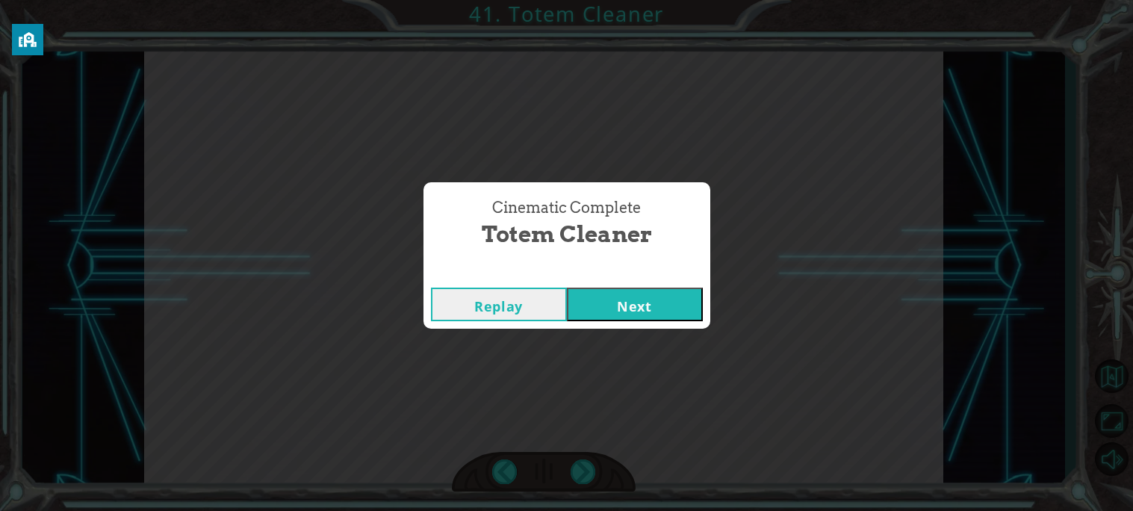
click at [681, 294] on button "Next" at bounding box center [635, 305] width 136 height 34
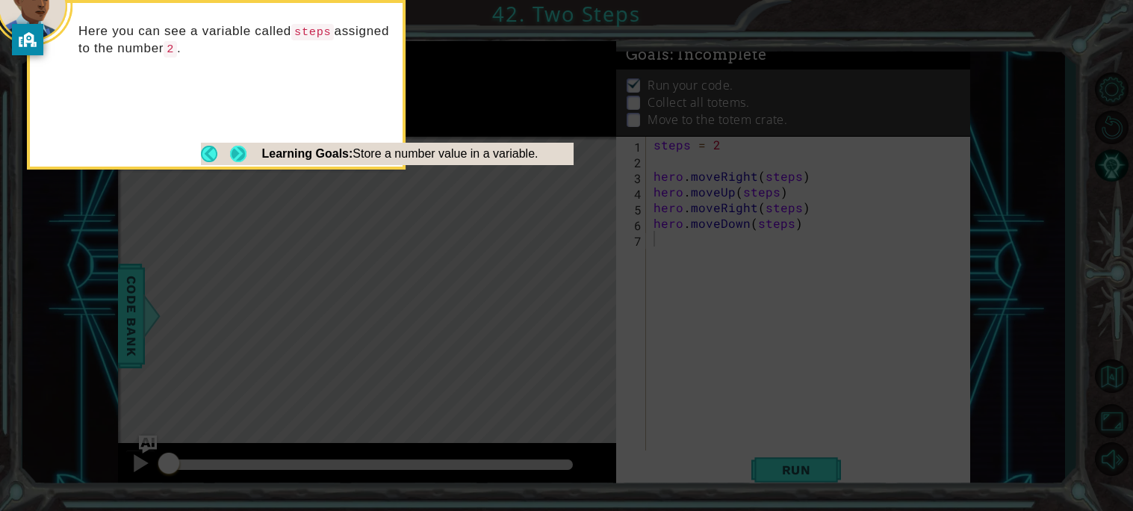
click at [234, 155] on button "Next" at bounding box center [238, 154] width 16 height 16
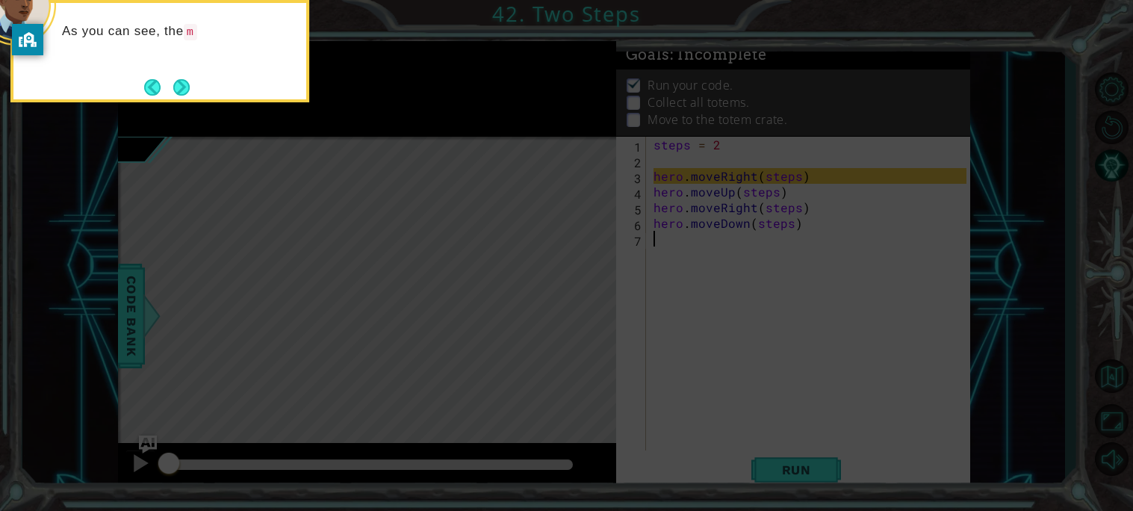
click at [197, 91] on div "As you can see, the m" at bounding box center [159, 51] width 299 height 102
click at [185, 90] on button "Next" at bounding box center [181, 86] width 17 height 17
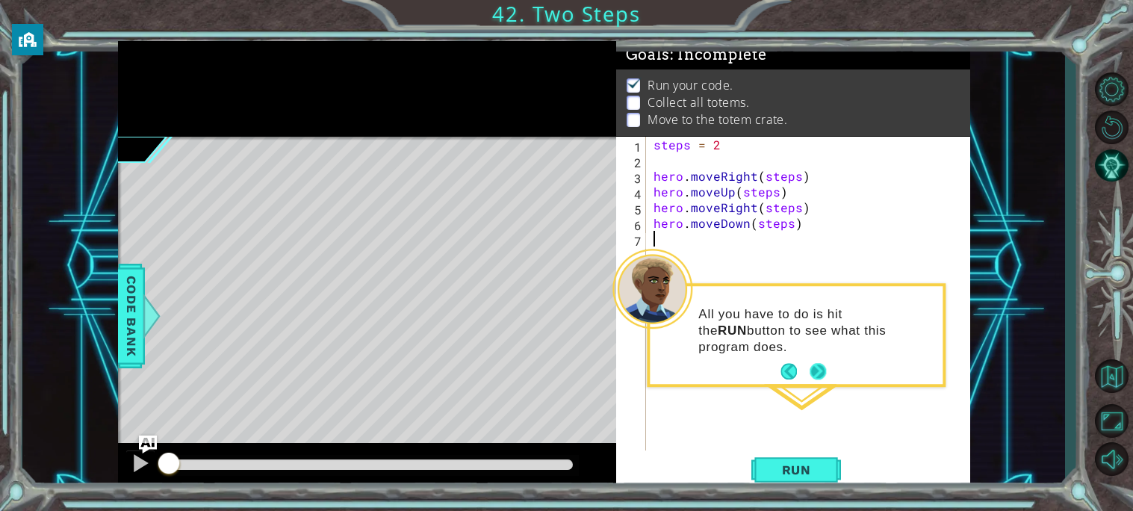
click at [818, 366] on button "Next" at bounding box center [818, 372] width 16 height 16
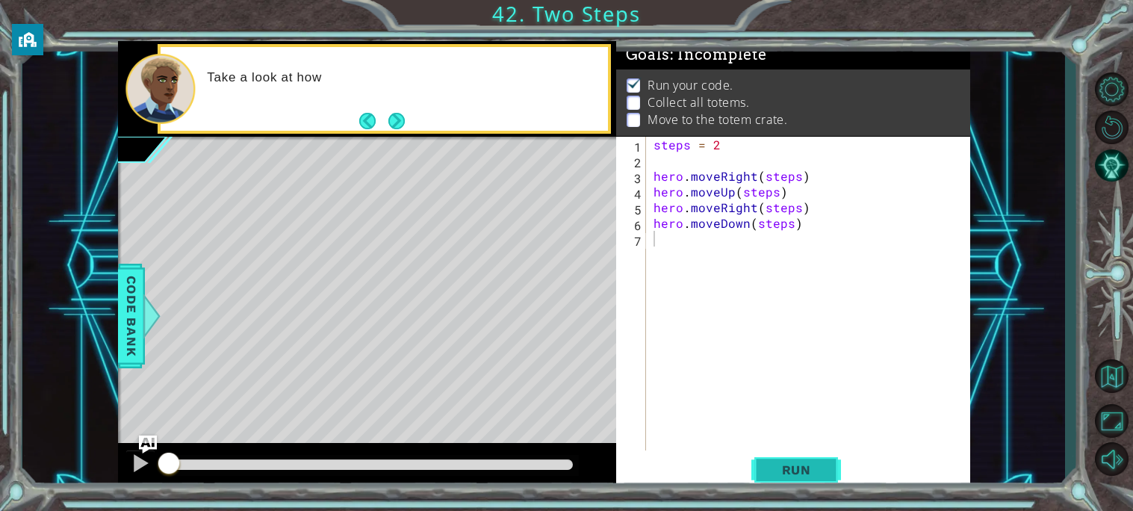
click at [789, 472] on span "Run" at bounding box center [796, 469] width 59 height 15
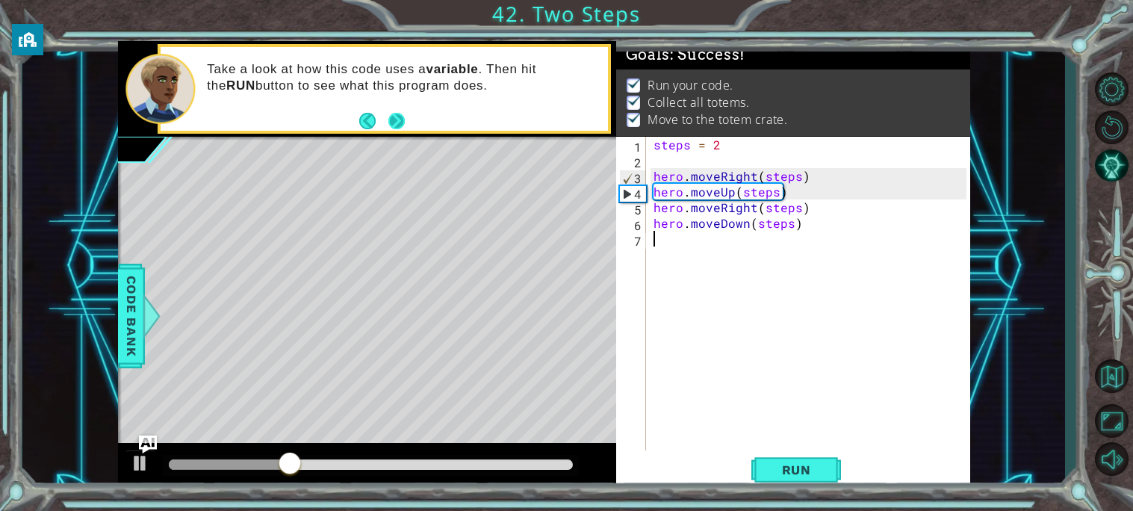
click at [394, 124] on button "Next" at bounding box center [396, 120] width 16 height 16
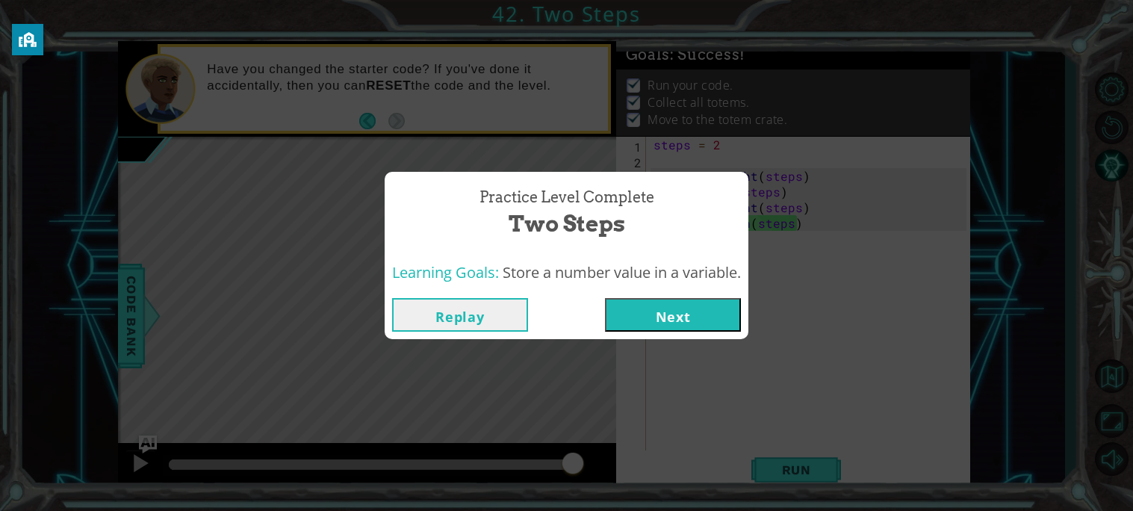
click at [651, 314] on button "Next" at bounding box center [673, 315] width 136 height 34
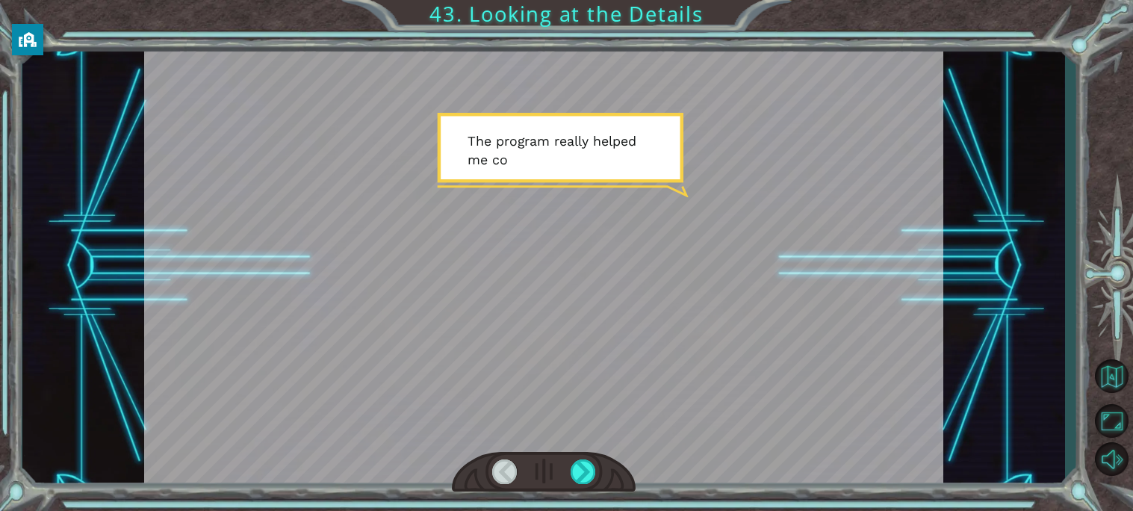
click at [643, 323] on div at bounding box center [544, 266] width 800 height 450
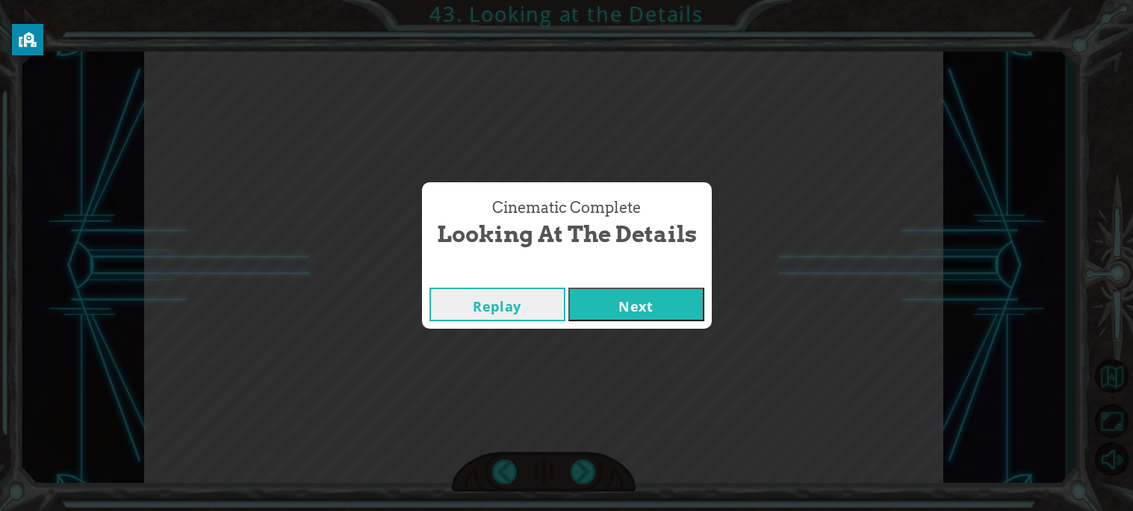
click at [667, 302] on button "Next" at bounding box center [636, 305] width 136 height 34
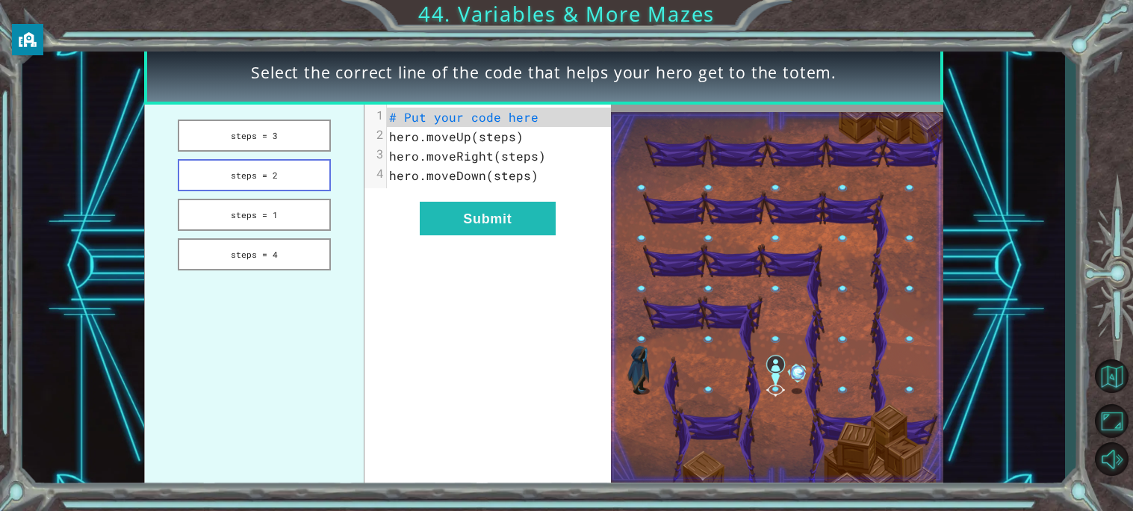
click at [273, 183] on button "steps = 2" at bounding box center [254, 175] width 153 height 32
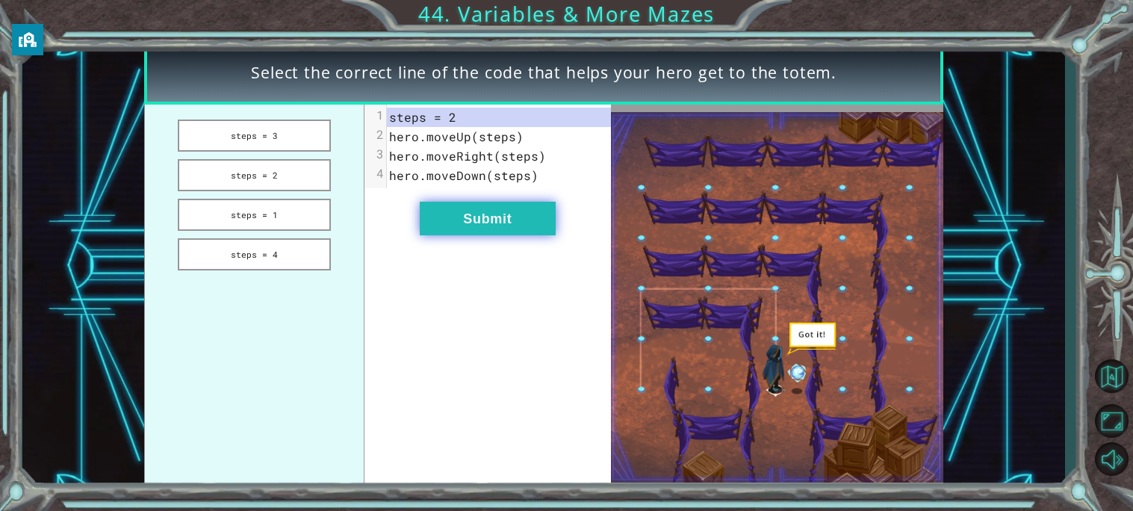
click at [448, 225] on button "Submit" at bounding box center [488, 219] width 136 height 34
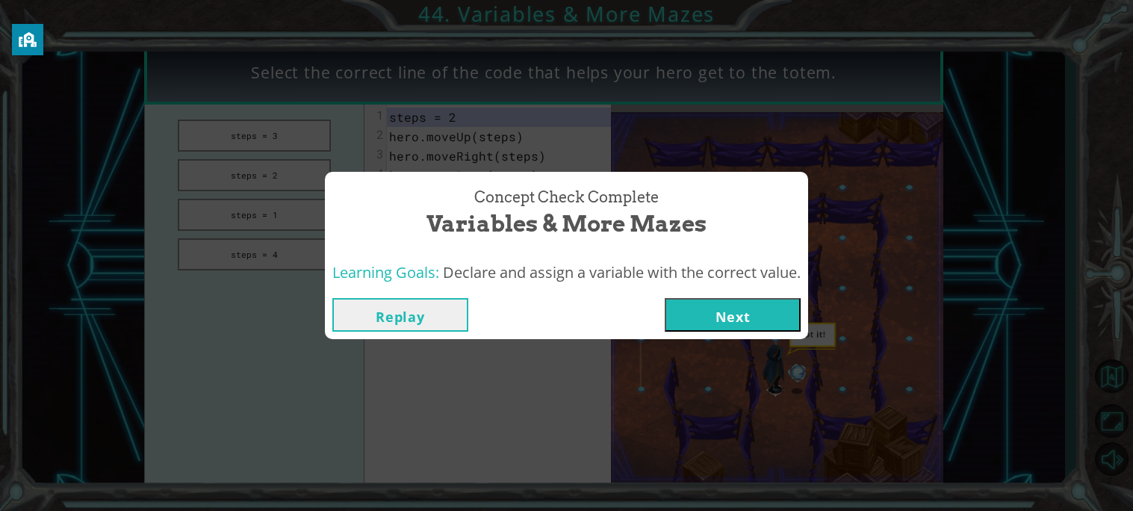
click at [697, 314] on button "Next" at bounding box center [733, 315] width 136 height 34
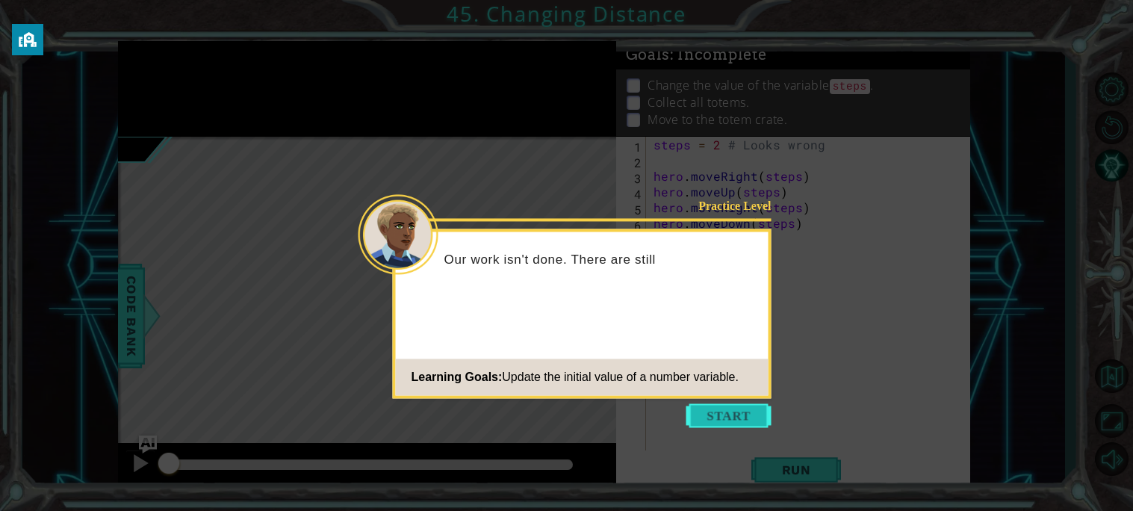
click at [721, 421] on button "Start" at bounding box center [728, 415] width 85 height 24
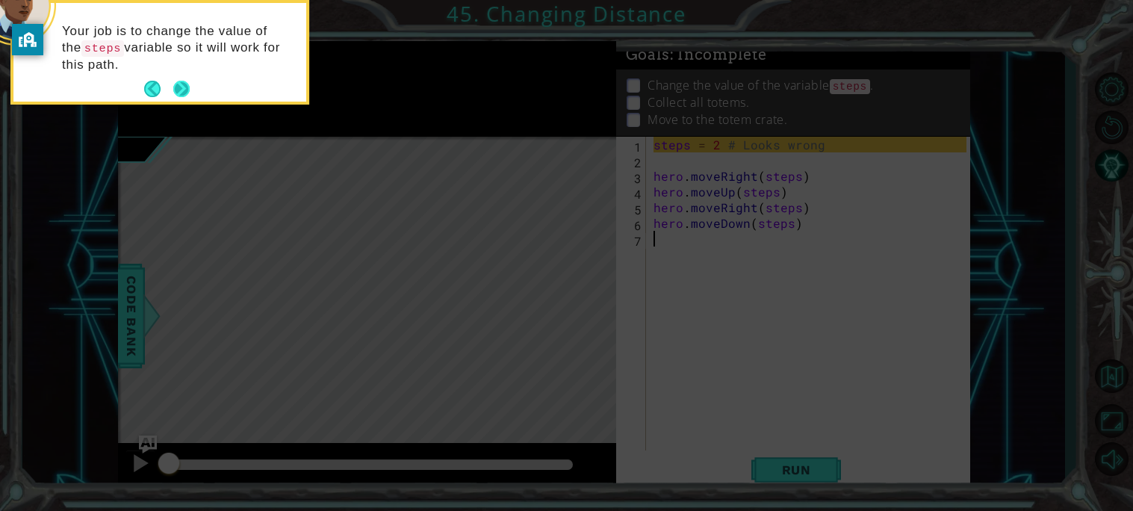
click at [181, 88] on button "Next" at bounding box center [181, 89] width 16 height 16
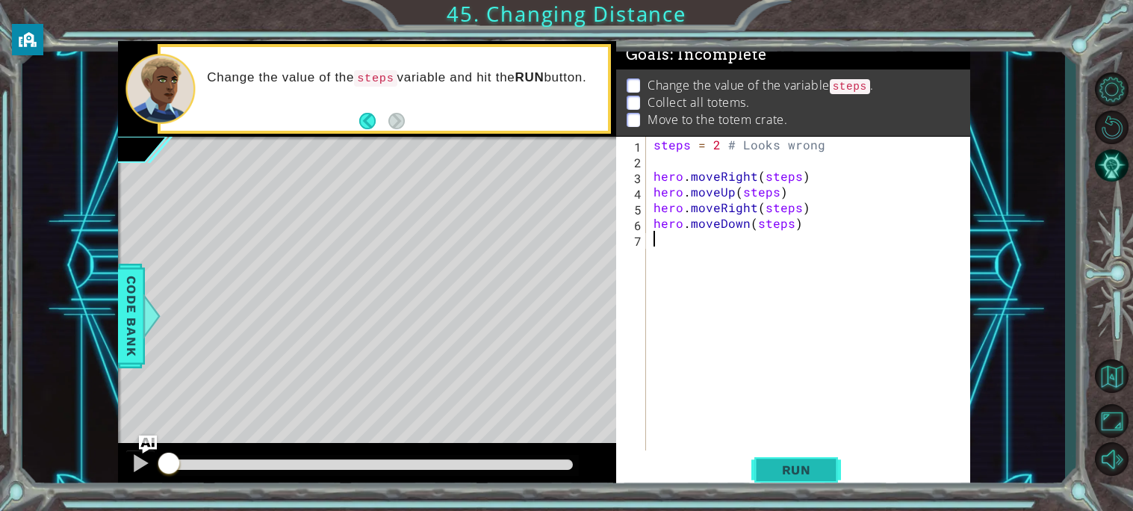
click at [786, 466] on span "Run" at bounding box center [796, 469] width 59 height 15
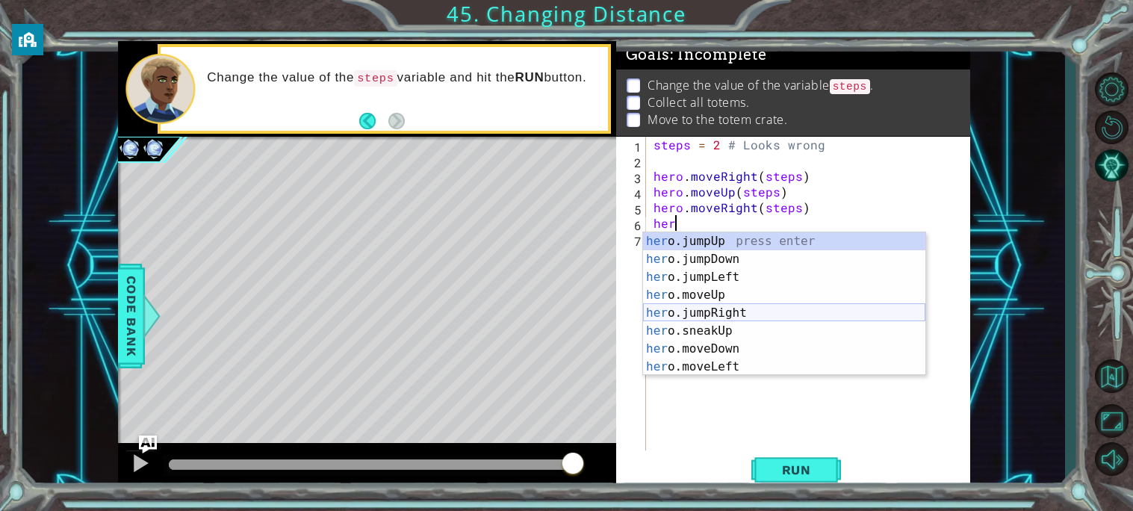
type textarea "h"
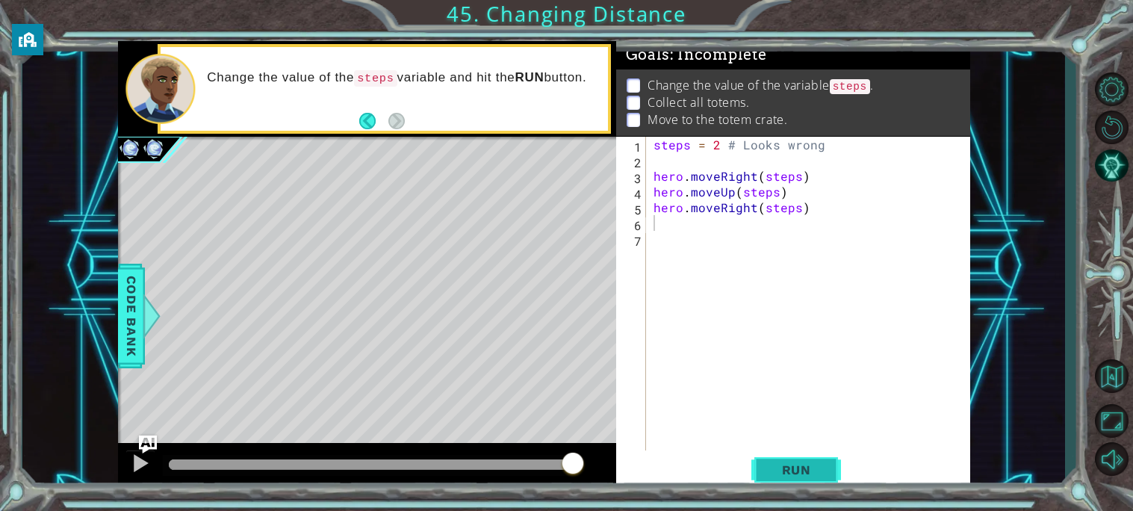
click at [798, 457] on button "Run" at bounding box center [796, 469] width 90 height 35
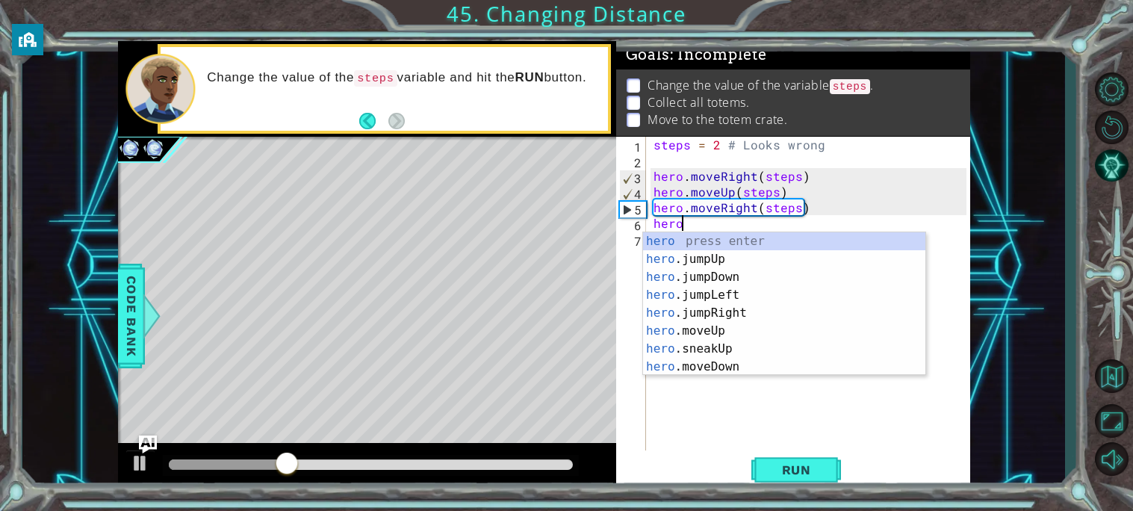
scroll to position [0, 1]
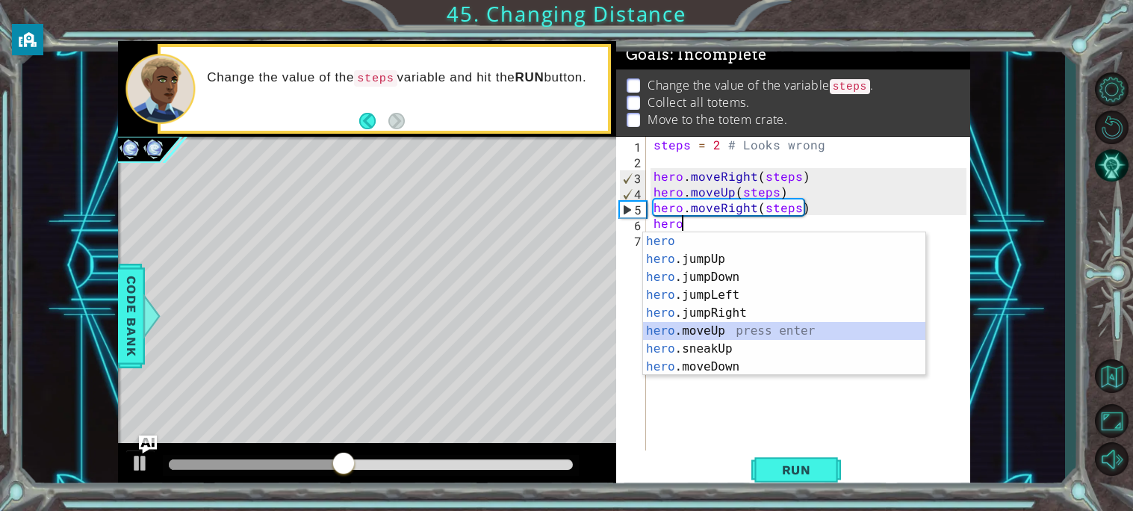
click at [703, 329] on div "hero press enter hero .jumpUp press enter hero .jumpDown press enter hero .jump…" at bounding box center [784, 321] width 282 height 179
type textarea "hero.moveUp(1)"
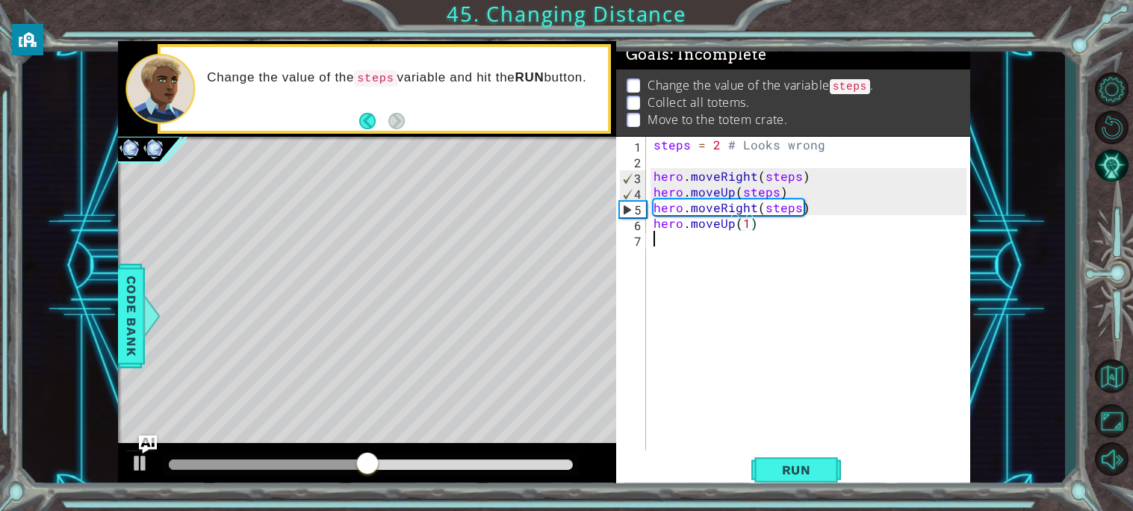
click at [733, 248] on div "steps = 2 # Looks wrong hero . moveRight ( steps ) hero . moveUp ( steps ) hero…" at bounding box center [811, 309] width 323 height 345
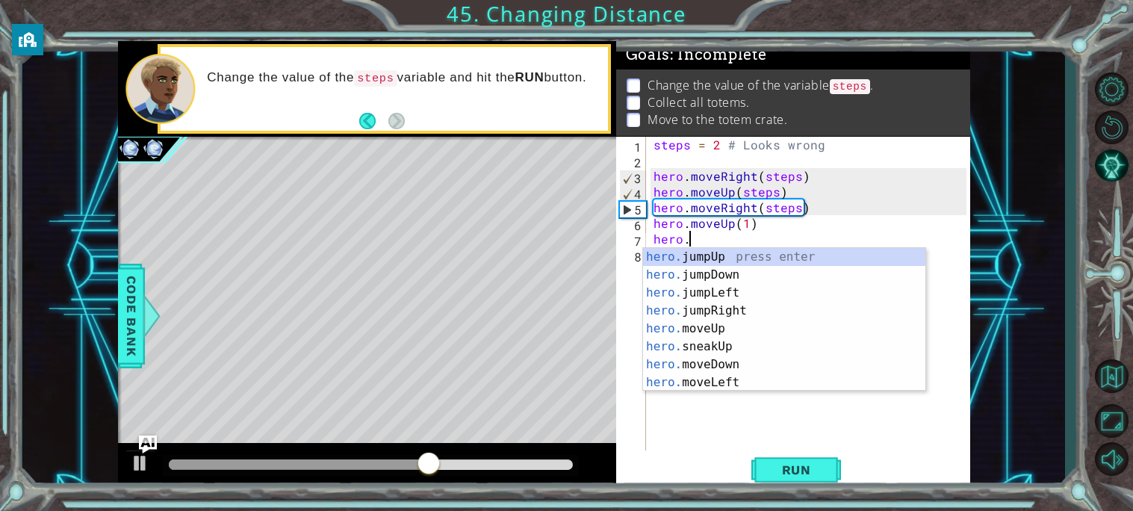
scroll to position [0, 1]
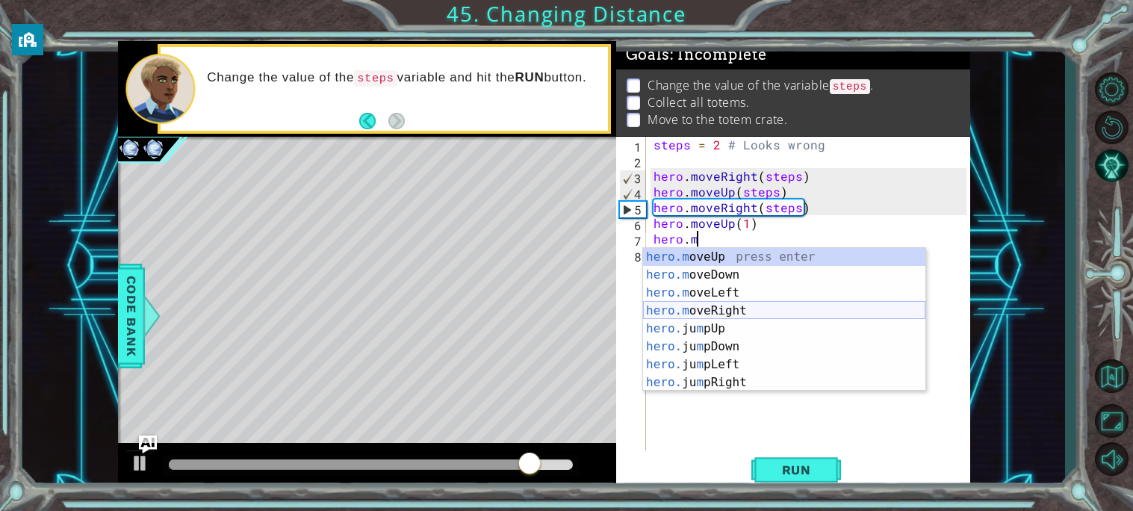
click at [712, 311] on div "hero.m oveUp press enter hero.m oveDown press enter hero.m oveLeft press enter …" at bounding box center [784, 337] width 282 height 179
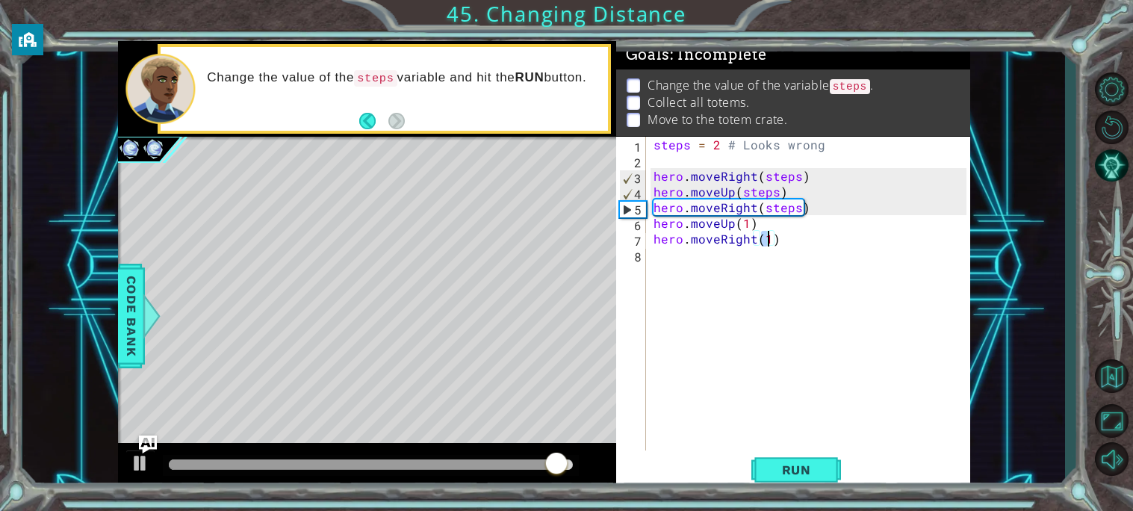
type textarea "hero.moveRight(2)"
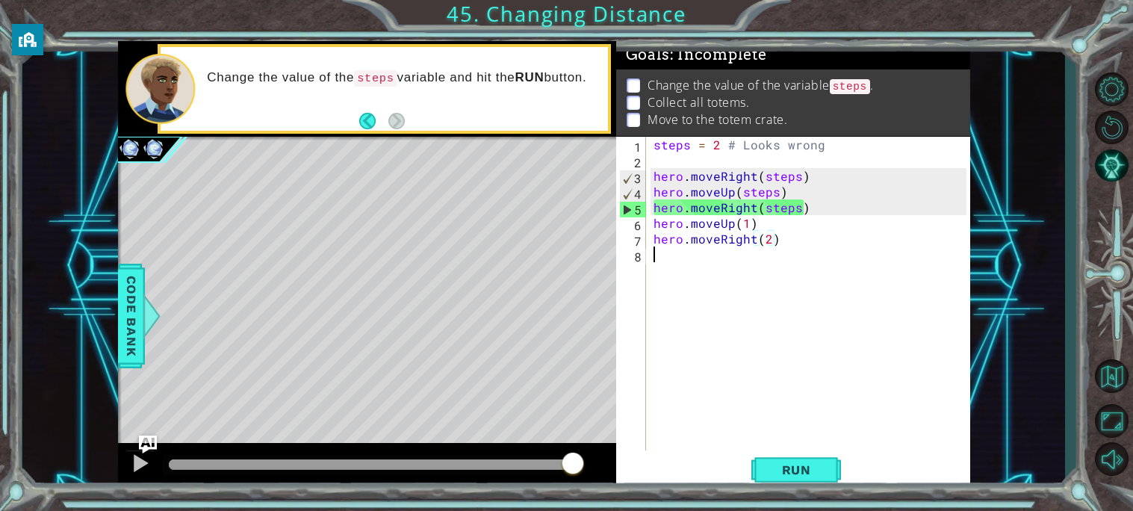
click at [715, 253] on div "steps = 2 # Looks wrong hero . moveRight ( steps ) hero . moveUp ( steps ) hero…" at bounding box center [811, 309] width 323 height 345
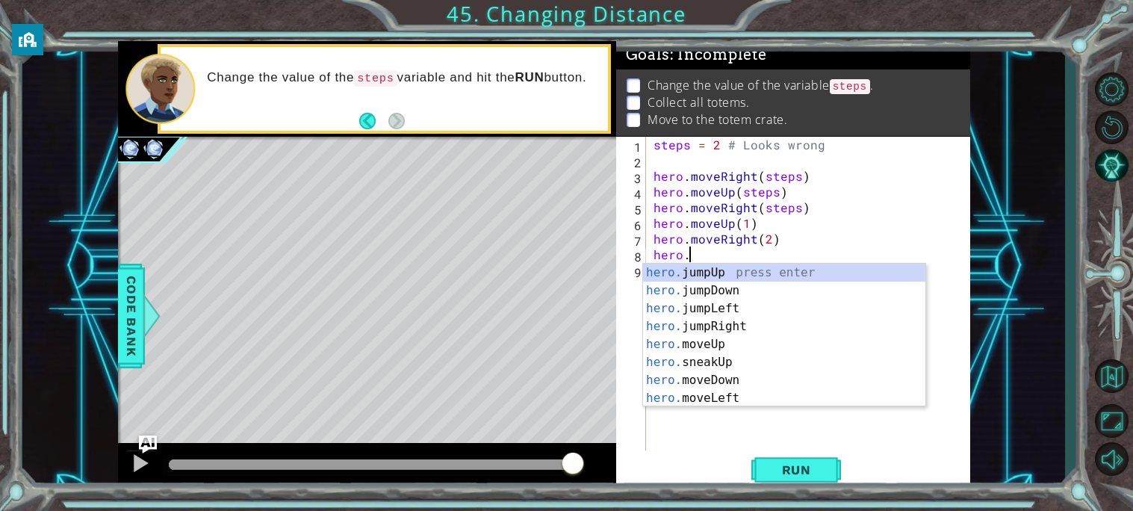
scroll to position [0, 1]
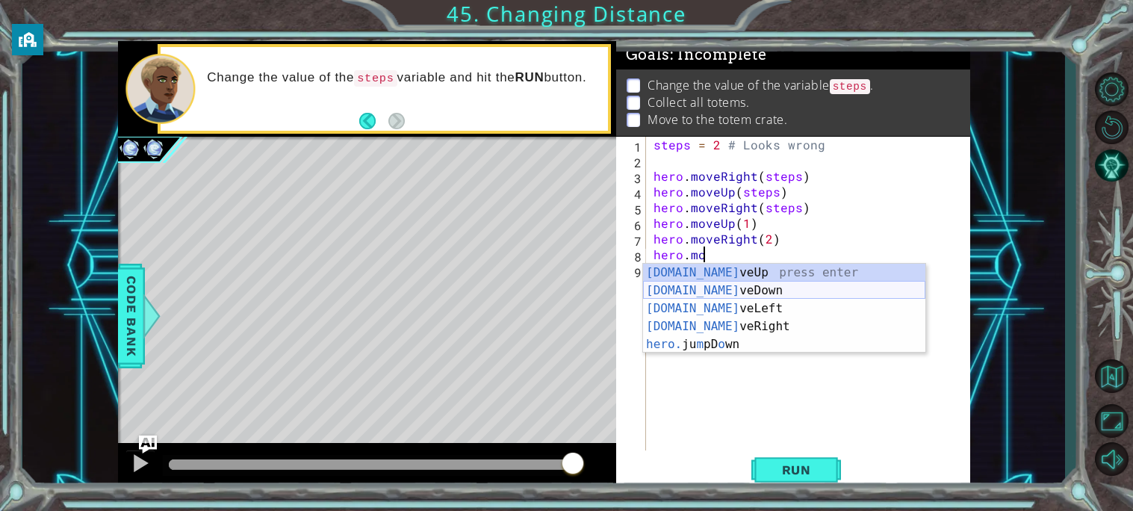
click at [712, 288] on div "[DOMAIN_NAME] veUp press enter [DOMAIN_NAME] veDown press enter [DOMAIN_NAME] v…" at bounding box center [784, 326] width 282 height 125
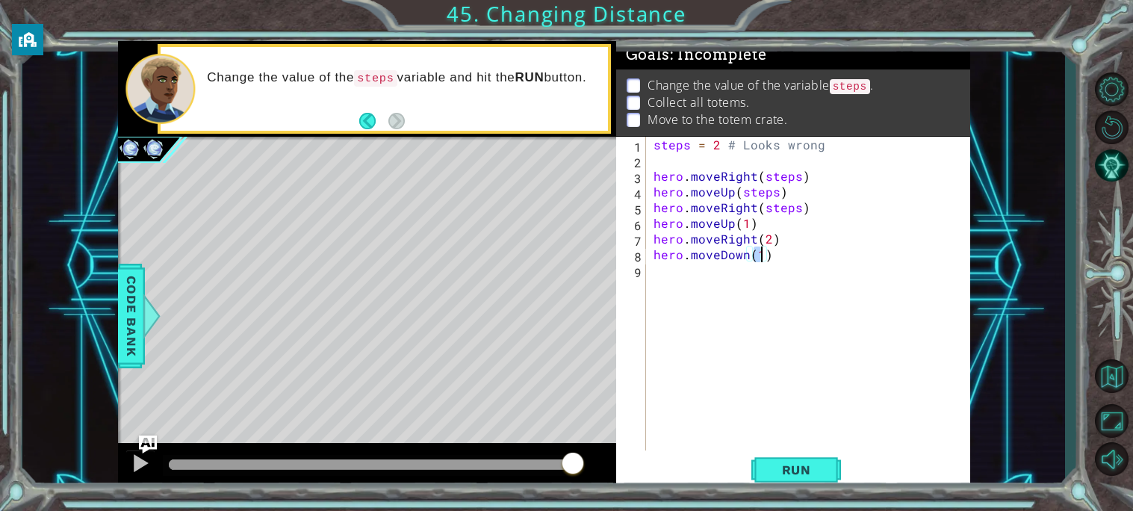
scroll to position [0, 5]
click at [781, 470] on span "Run" at bounding box center [796, 469] width 59 height 15
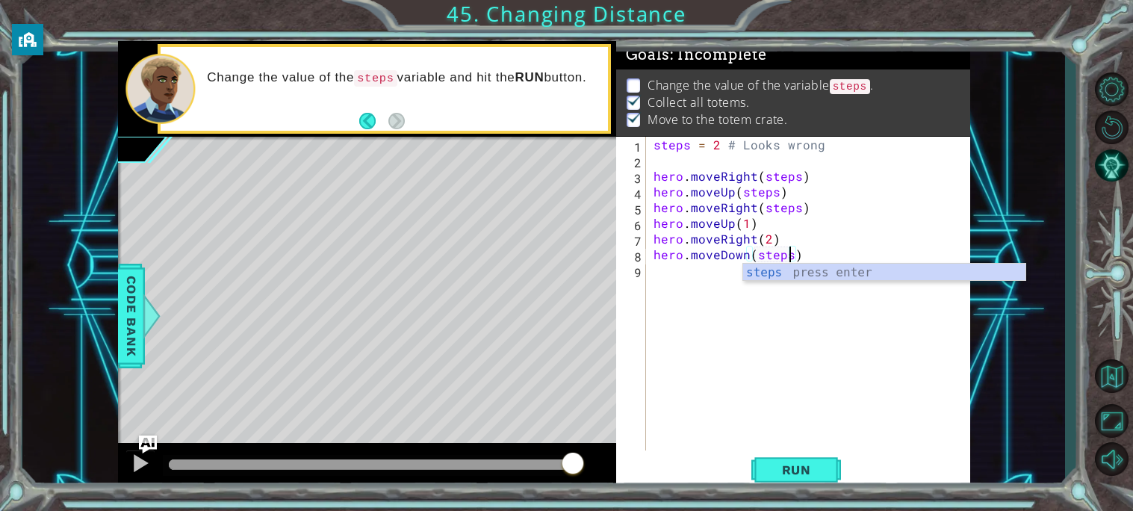
scroll to position [0, 8]
click at [765, 234] on div "steps = 2 # Looks wrong hero . moveRight ( steps ) hero . moveUp ( steps ) hero…" at bounding box center [811, 309] width 323 height 345
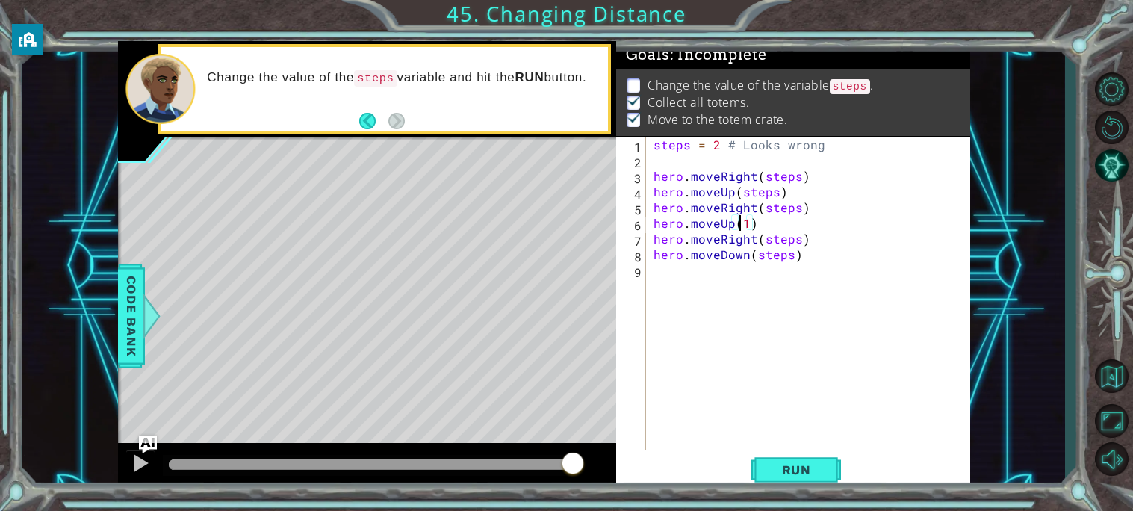
click at [742, 228] on div "steps = 2 # Looks wrong hero . moveRight ( steps ) hero . moveUp ( steps ) hero…" at bounding box center [811, 309] width 323 height 345
click at [749, 223] on div "steps = 2 # Looks wrong hero . moveRight ( steps ) hero . moveUp ( steps ) hero…" at bounding box center [811, 309] width 323 height 345
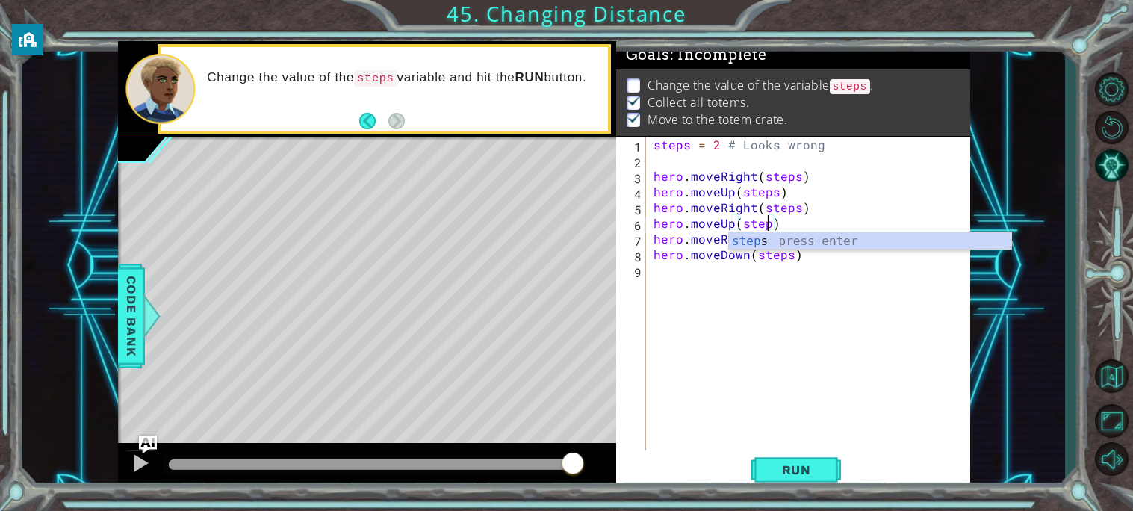
scroll to position [0, 7]
type textarea "hero.moveUp(steps)"
click at [816, 473] on span "Run" at bounding box center [796, 469] width 59 height 15
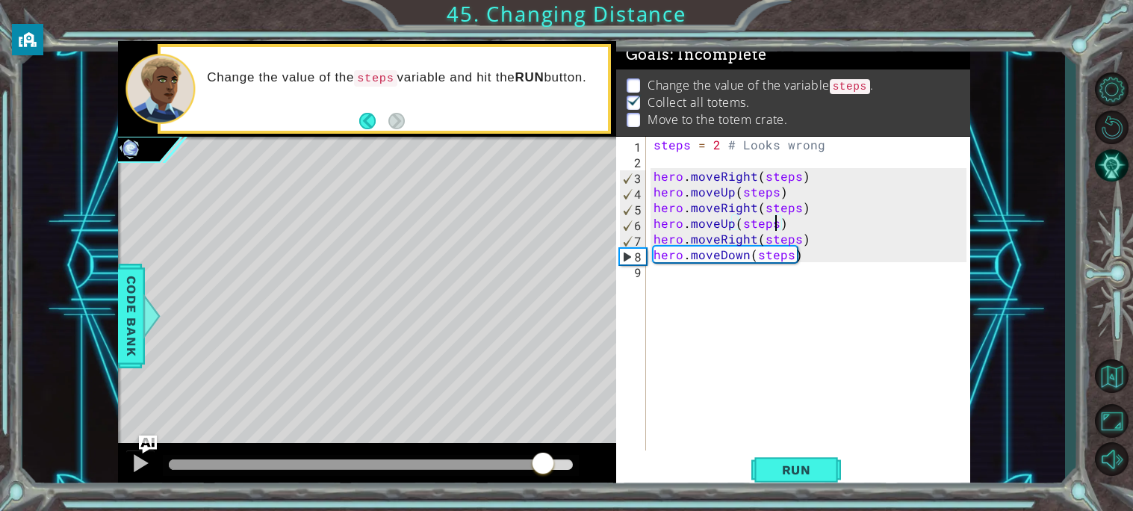
click at [544, 464] on div at bounding box center [371, 464] width 404 height 10
click at [131, 468] on div at bounding box center [140, 462] width 19 height 19
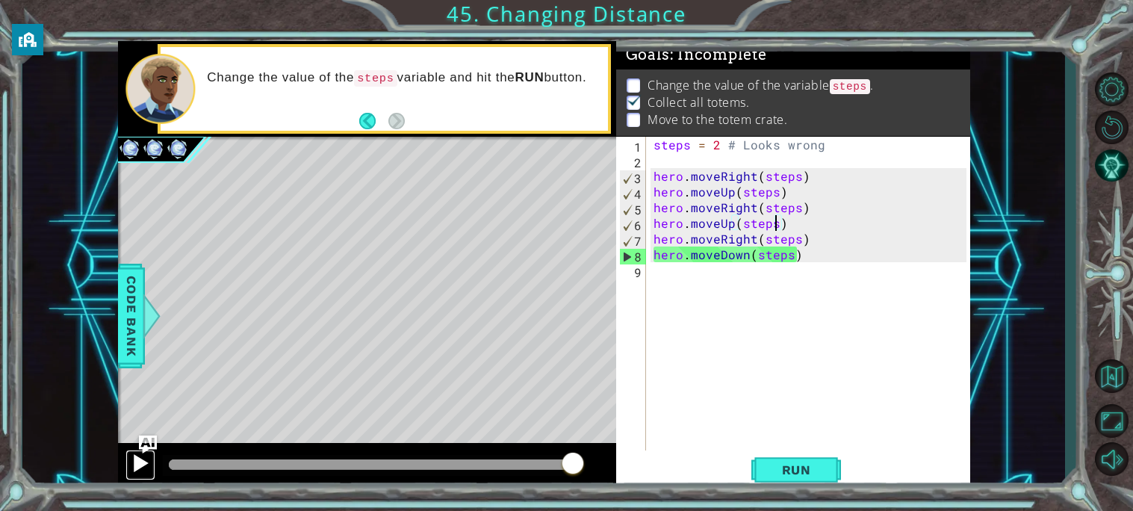
click at [131, 468] on div at bounding box center [140, 462] width 19 height 19
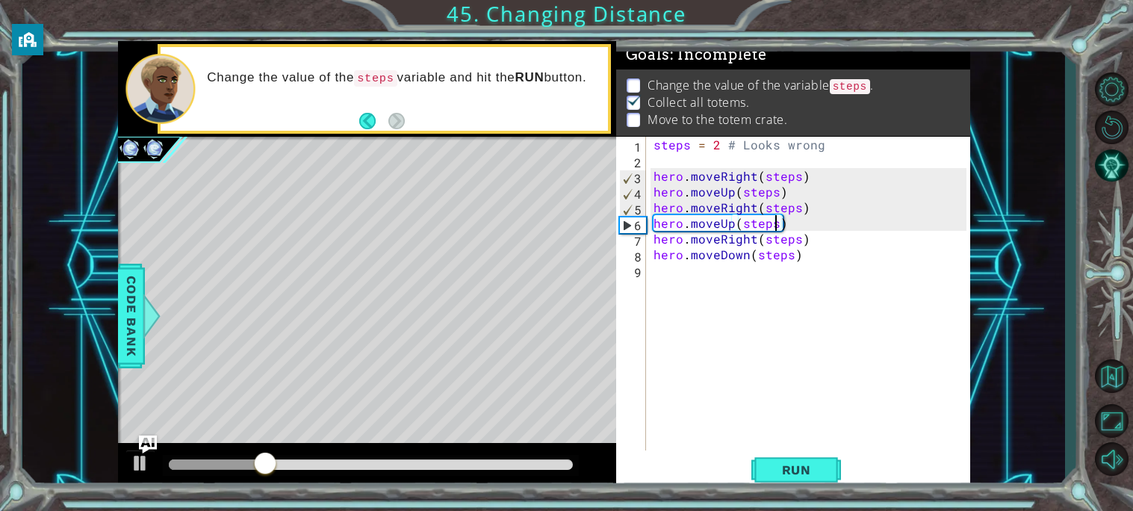
click at [729, 282] on div "steps = 2 # Looks wrong hero . moveRight ( steps ) hero . moveUp ( steps ) hero…" at bounding box center [811, 309] width 323 height 345
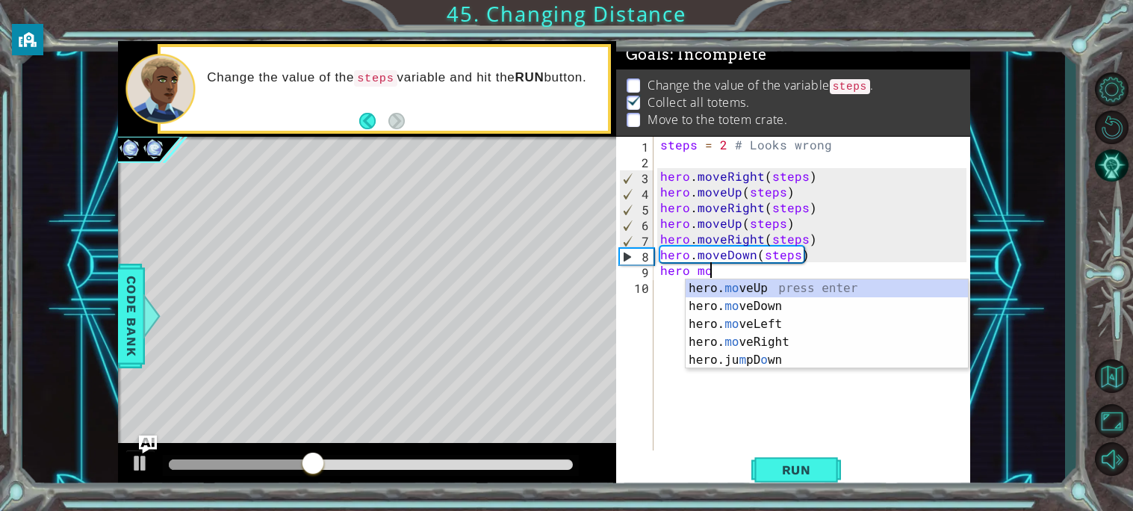
scroll to position [0, 2]
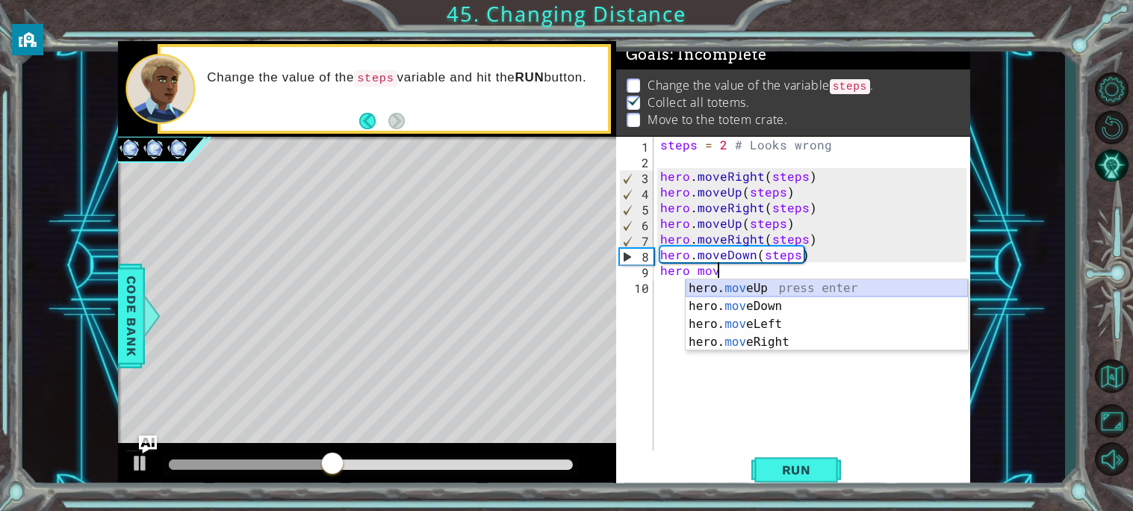
click at [778, 283] on div "hero. mov eUp press enter hero. mov eDown press enter hero. mov eLeft press ent…" at bounding box center [827, 333] width 282 height 108
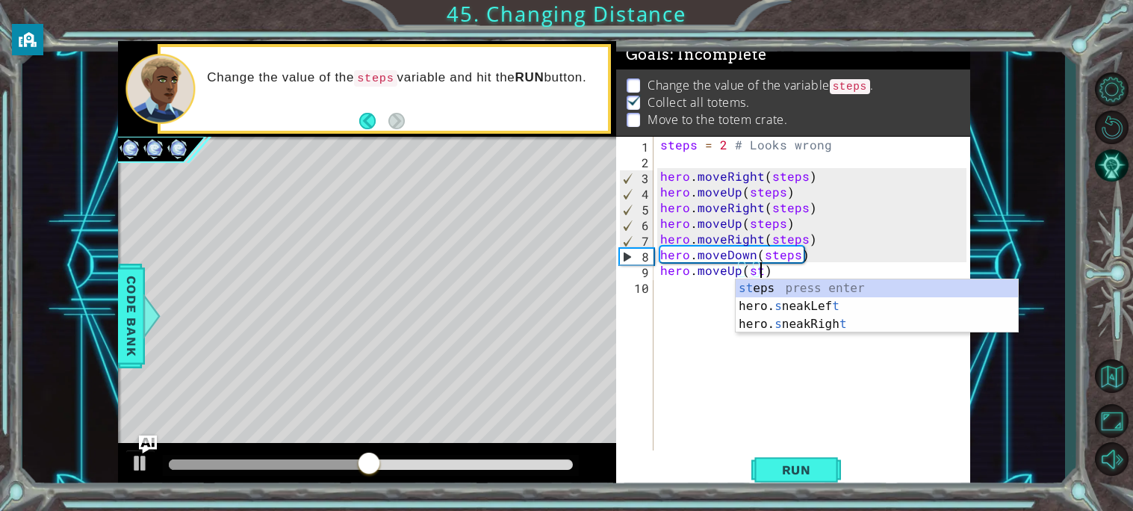
scroll to position [0, 5]
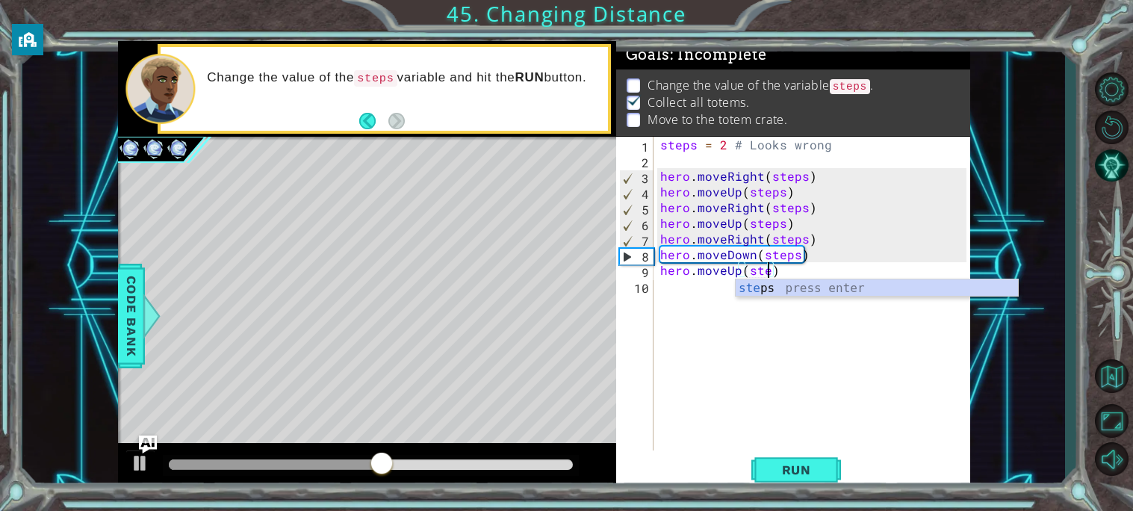
type textarea "hero.moveUp(steps)"
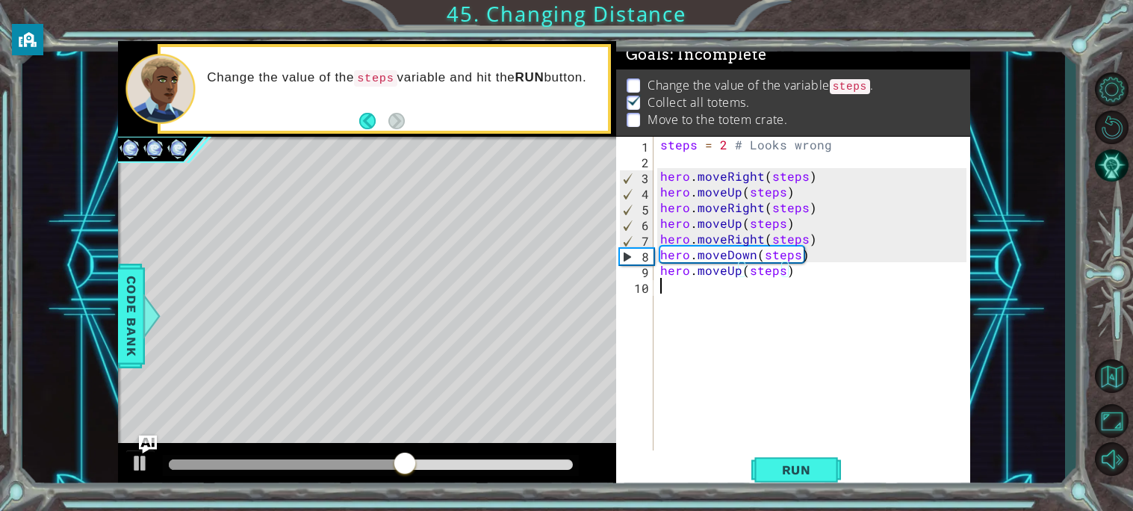
click at [669, 296] on div "steps = 2 # Looks wrong hero . moveRight ( steps ) hero . moveUp ( steps ) hero…" at bounding box center [815, 309] width 317 height 345
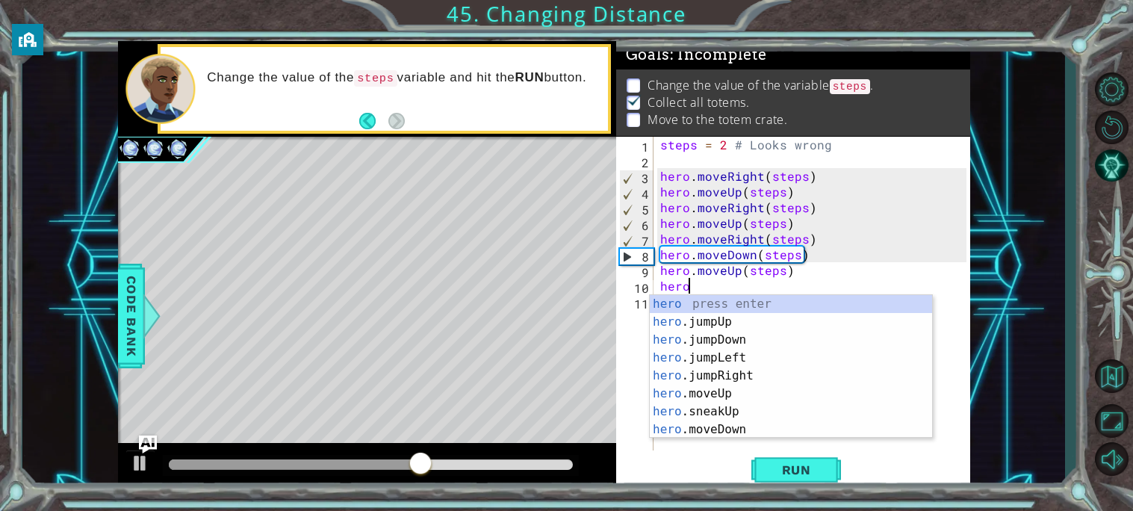
scroll to position [0, 1]
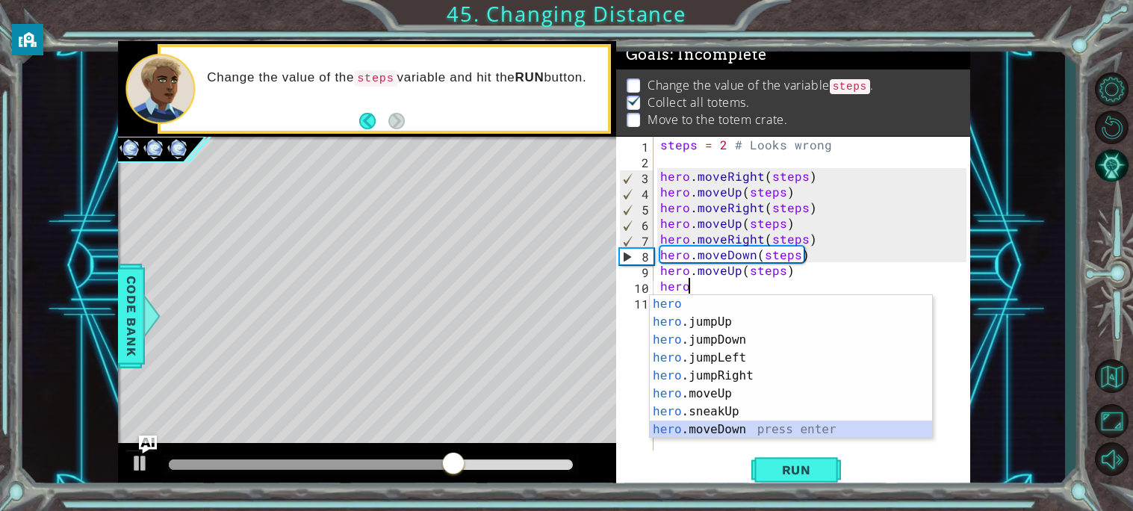
click at [722, 423] on div "hero press enter hero .jumpUp press enter hero .jumpDown press enter hero .jump…" at bounding box center [791, 384] width 282 height 179
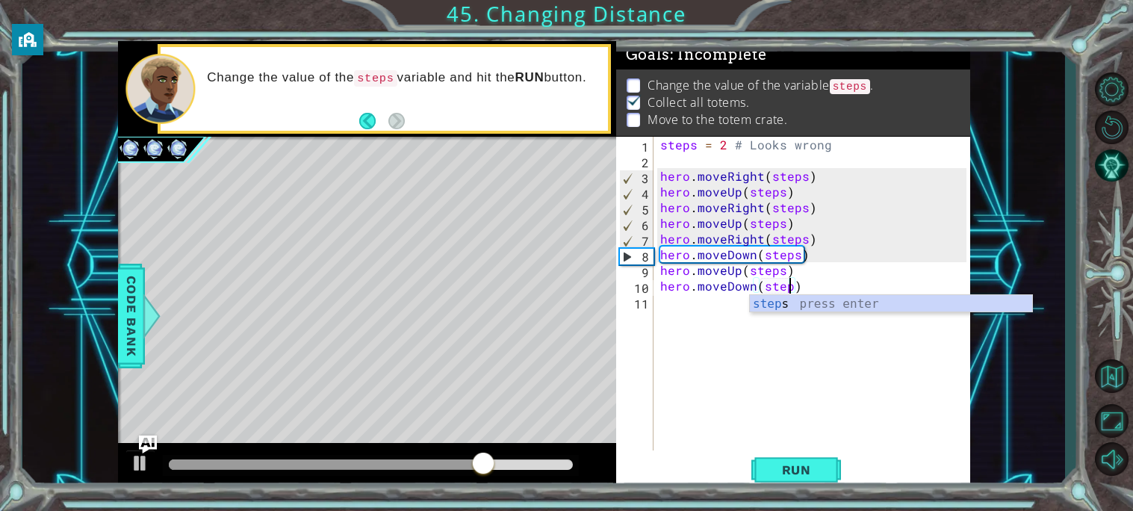
scroll to position [0, 8]
click at [798, 471] on span "Run" at bounding box center [796, 469] width 59 height 15
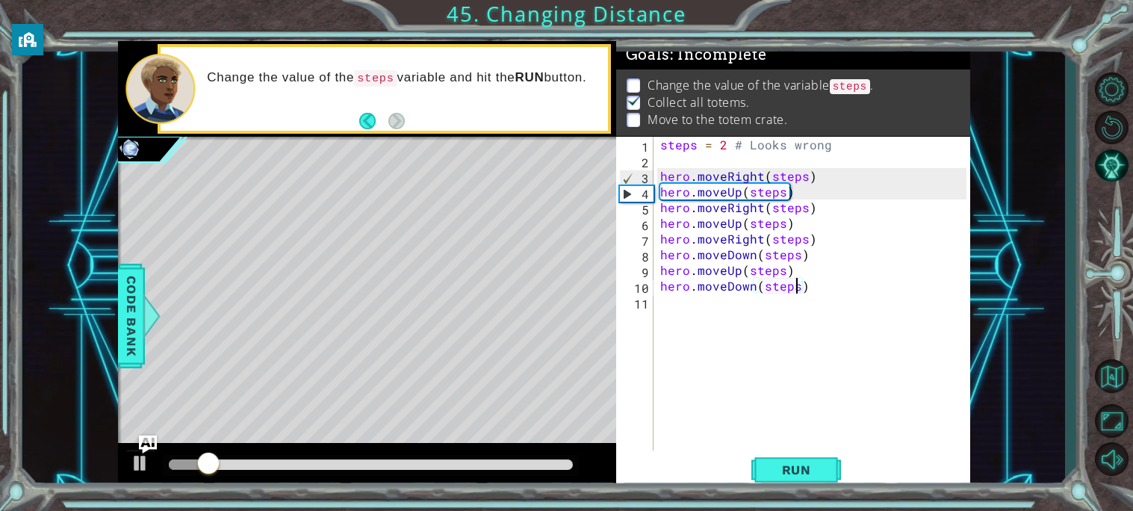
click at [538, 468] on div at bounding box center [371, 464] width 404 height 10
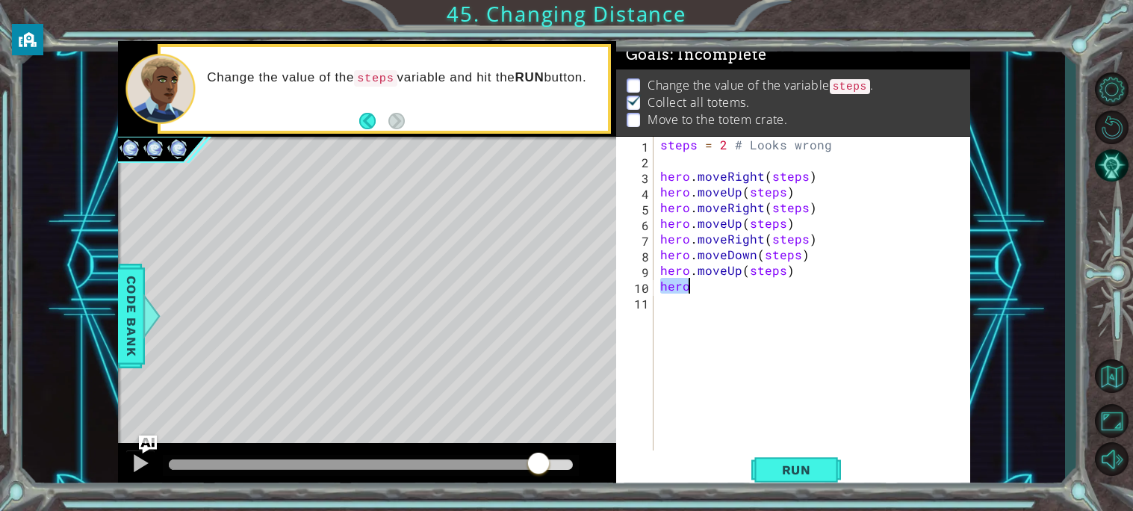
scroll to position [0, 1]
type textarea "h"
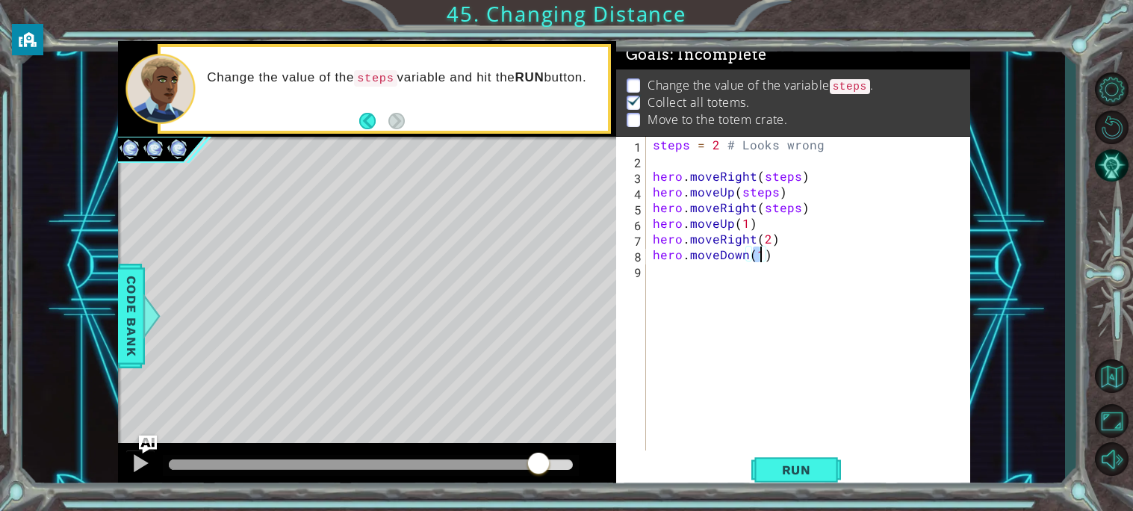
type textarea "[DOMAIN_NAME]"
click at [758, 302] on div "steps = 2 # Looks wrong hero . moveRight ( steps ) hero . moveUp ( steps ) hero…" at bounding box center [811, 309] width 323 height 345
click at [734, 255] on div "steps = 2 # Looks wrong hero . moveRight ( steps ) hero . moveUp ( steps ) hero…" at bounding box center [811, 309] width 323 height 345
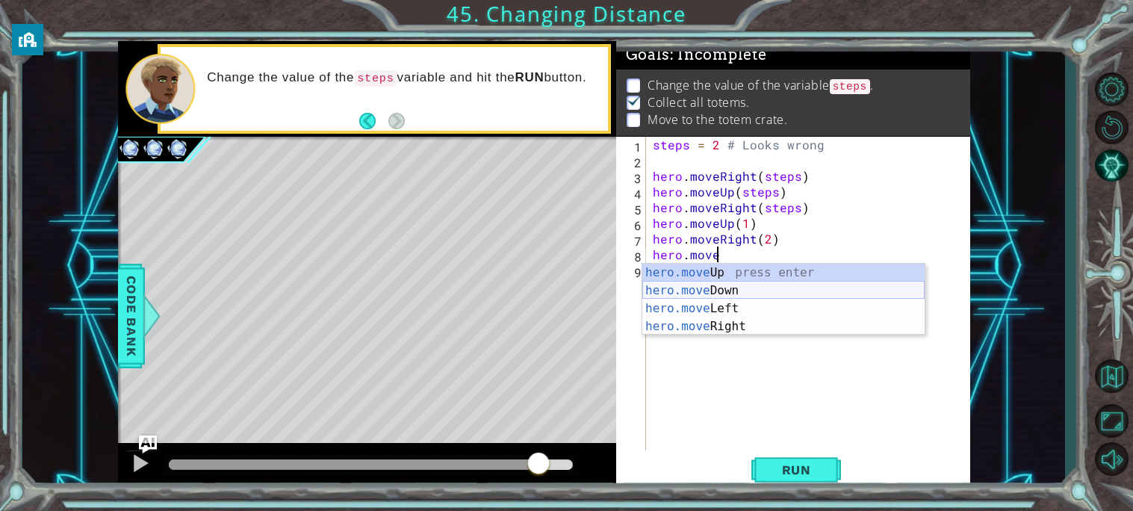
click at [733, 292] on div "hero.move Up press enter hero.move Down press enter hero.move Left press enter …" at bounding box center [783, 318] width 282 height 108
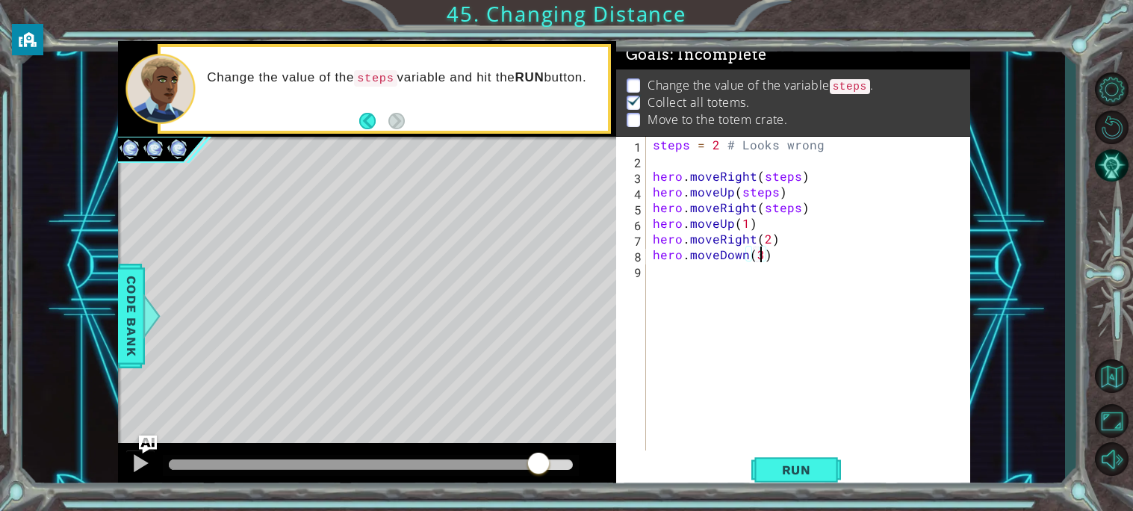
scroll to position [0, 5]
click at [796, 470] on span "Run" at bounding box center [796, 469] width 59 height 15
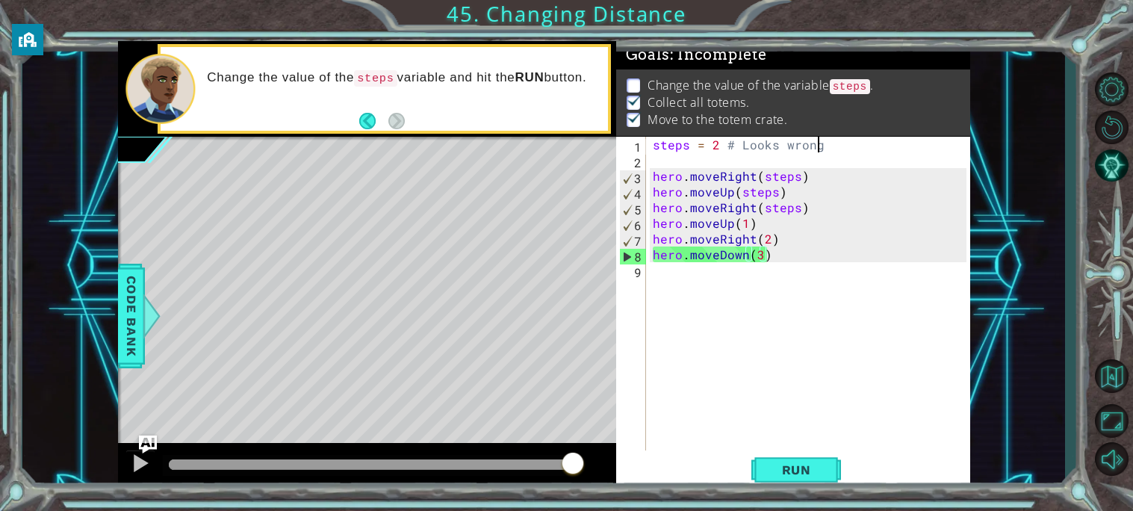
click at [818, 147] on div "steps = 2 # Looks wrong hero . moveRight ( steps ) hero . moveUp ( steps ) hero…" at bounding box center [811, 309] width 323 height 345
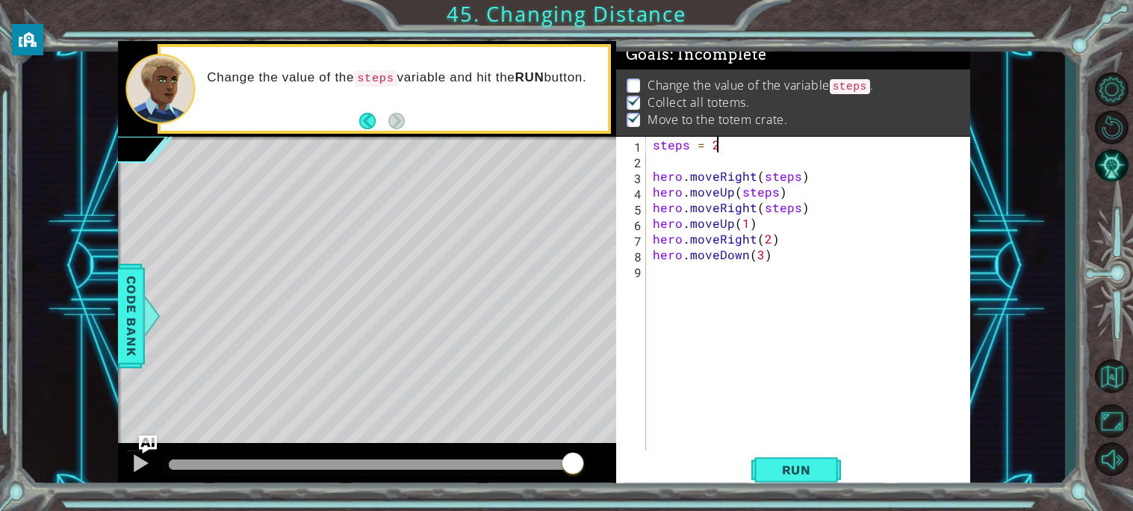
scroll to position [0, 2]
click at [786, 463] on span "Run" at bounding box center [796, 469] width 59 height 15
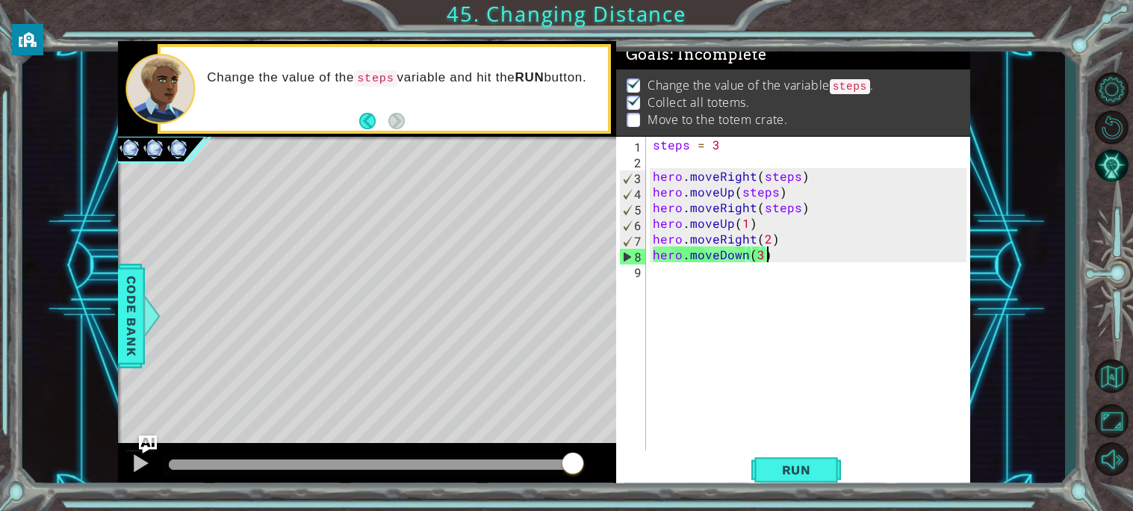
click at [770, 252] on div "steps = 3 hero . moveRight ( steps ) hero . moveUp ( steps ) hero . moveRight (…" at bounding box center [811, 309] width 323 height 345
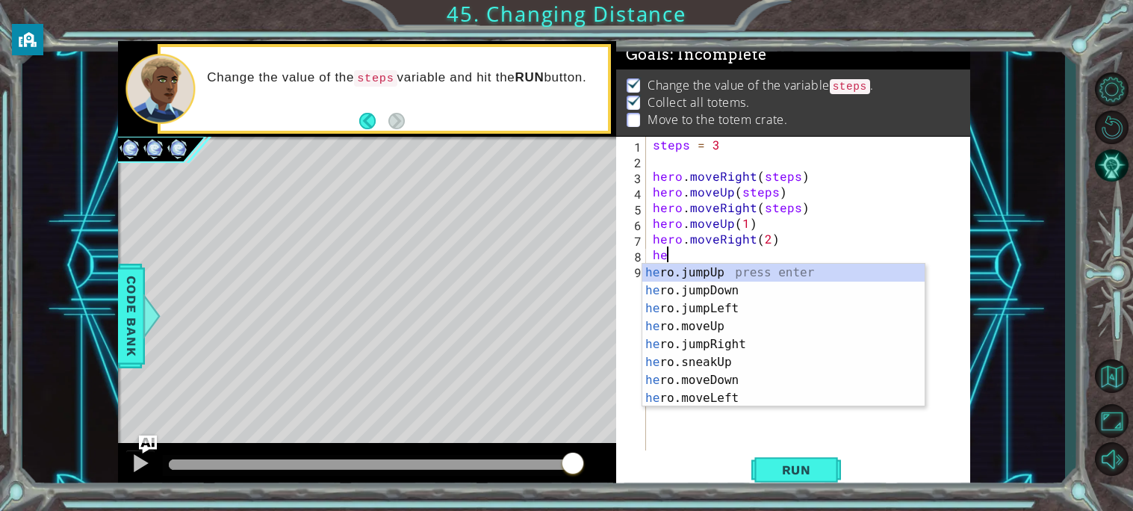
scroll to position [0, 0]
type textarea "h"
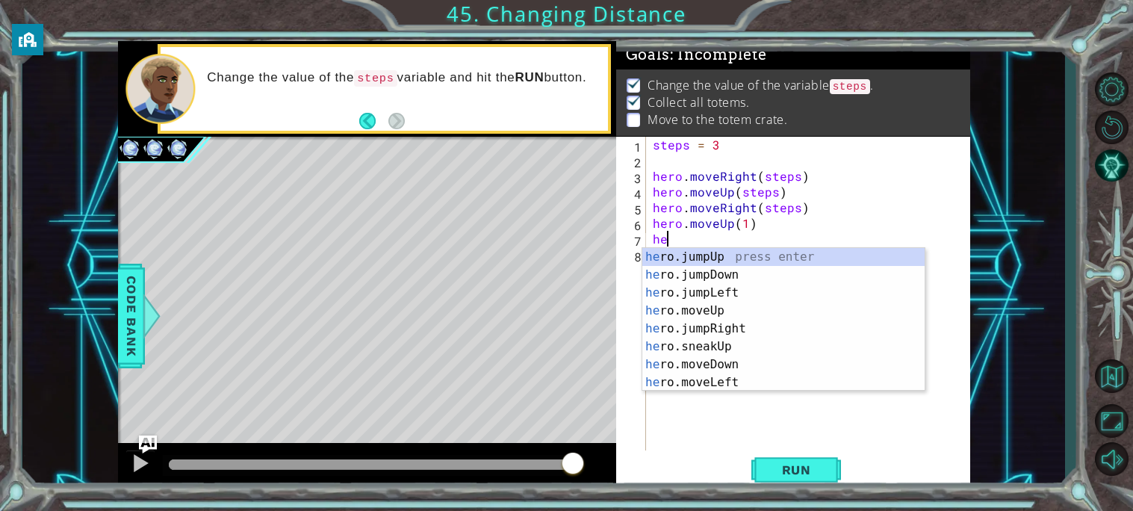
type textarea "h"
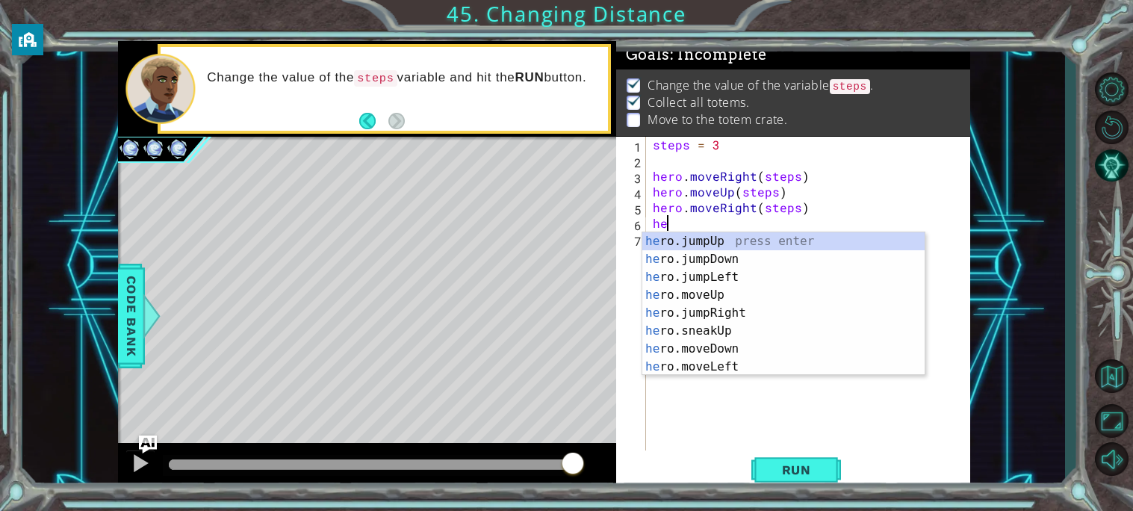
type textarea "h"
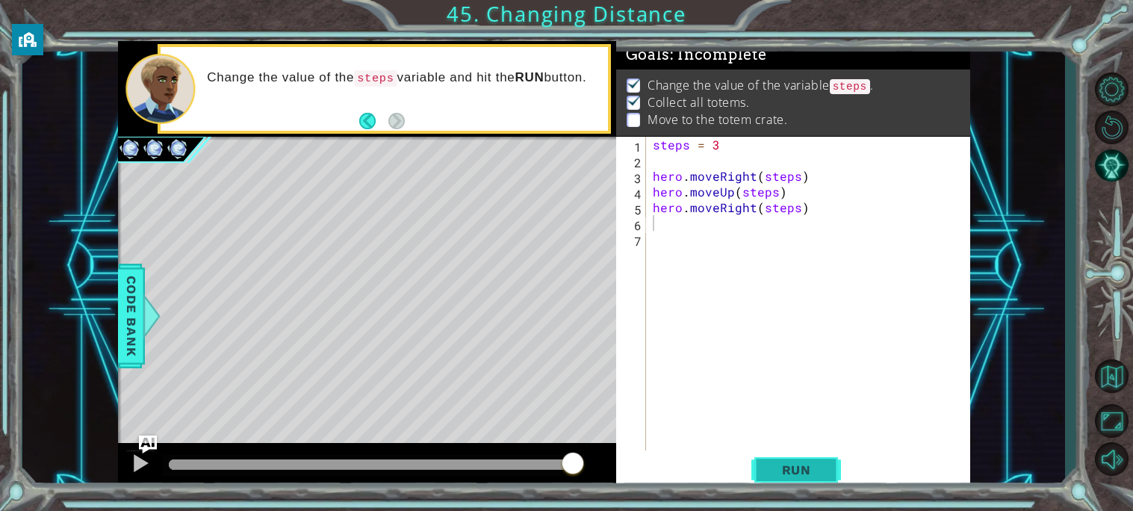
click at [795, 469] on span "Run" at bounding box center [796, 469] width 59 height 15
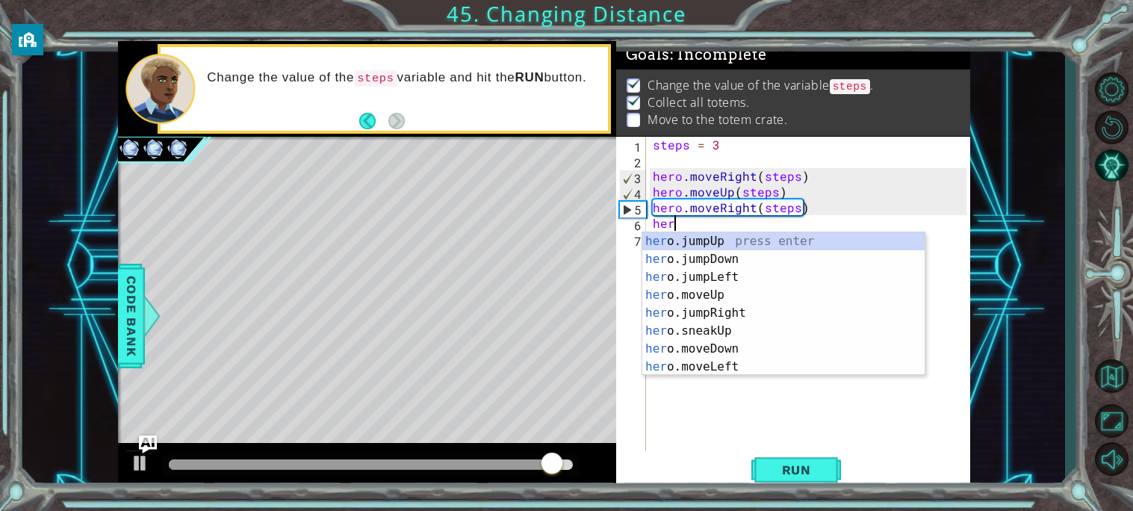
type textarea "hero"
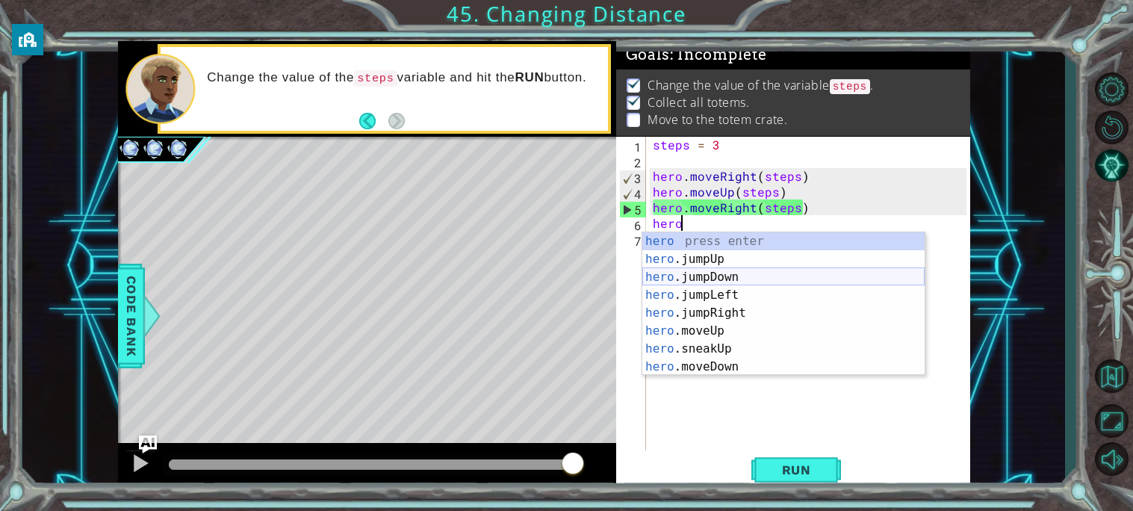
click at [759, 273] on div "hero press enter hero .jumpUp press enter hero .jumpDown press enter hero .jump…" at bounding box center [783, 321] width 282 height 179
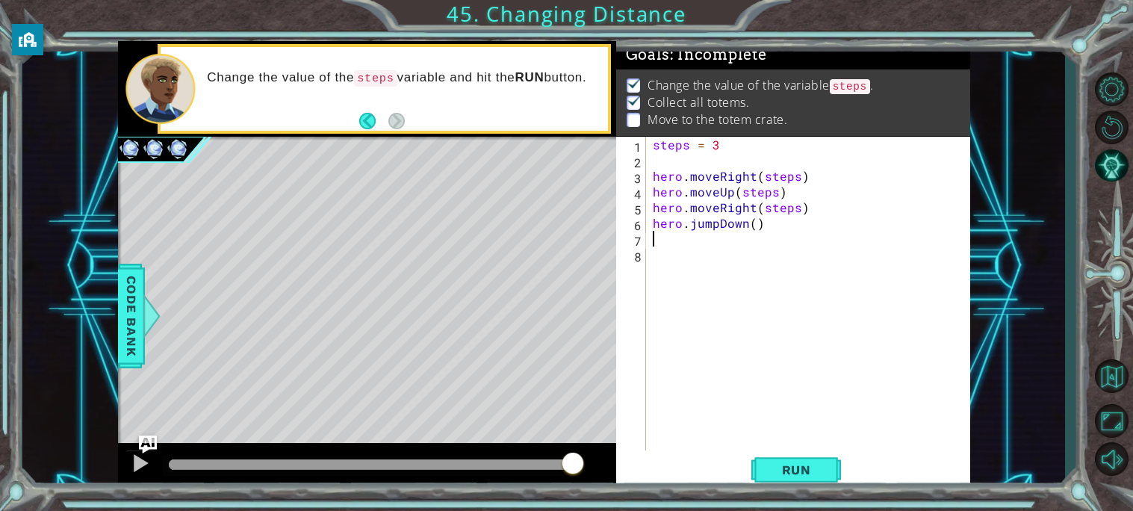
scroll to position [0, 0]
click at [754, 222] on div "steps = 3 hero . moveRight ( steps ) hero . moveUp ( steps ) hero . moveRight (…" at bounding box center [811, 309] width 323 height 345
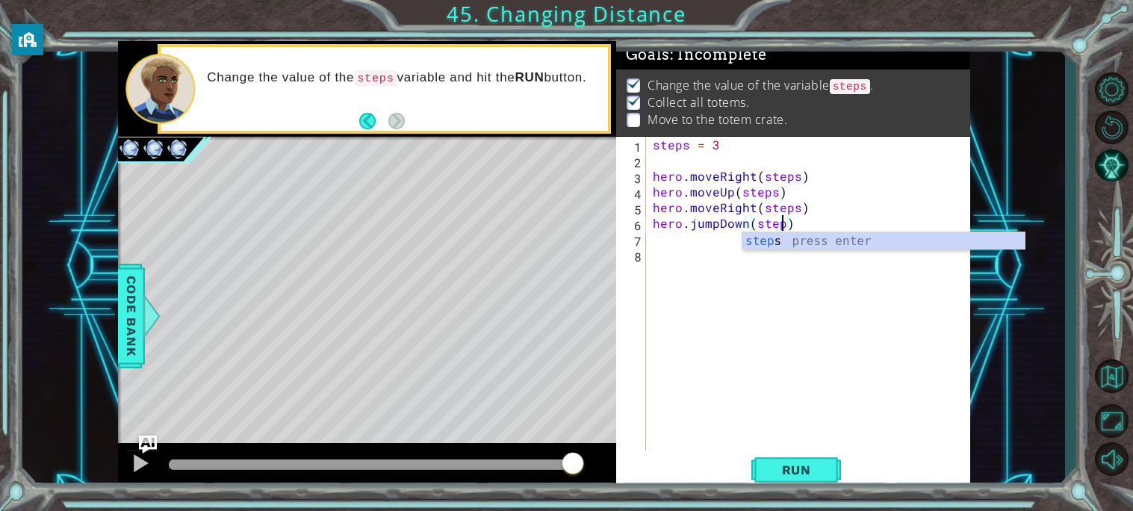
scroll to position [0, 8]
type textarea "hero.jumpDown(steps)"
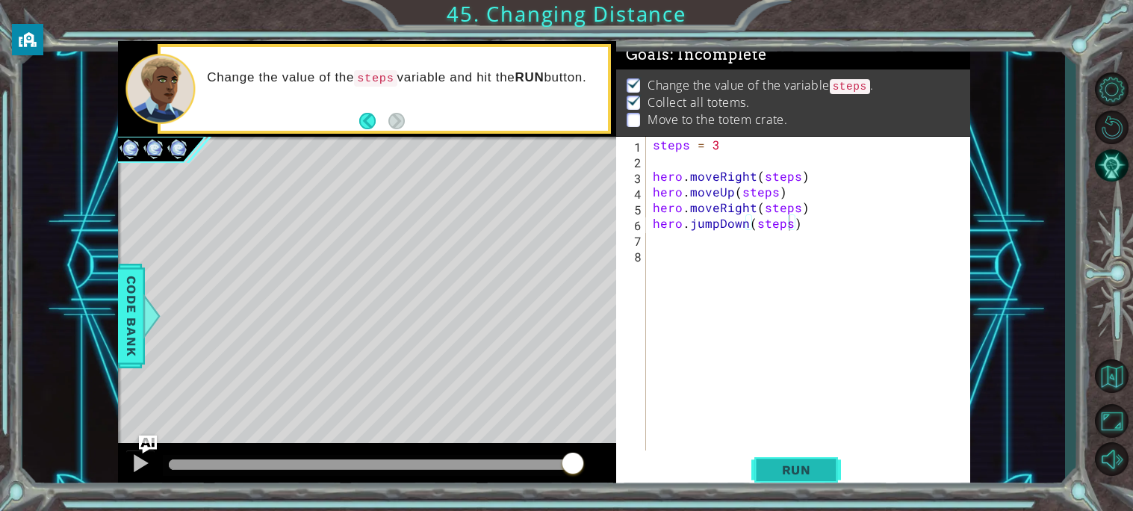
click at [807, 485] on button "Run" at bounding box center [796, 469] width 90 height 35
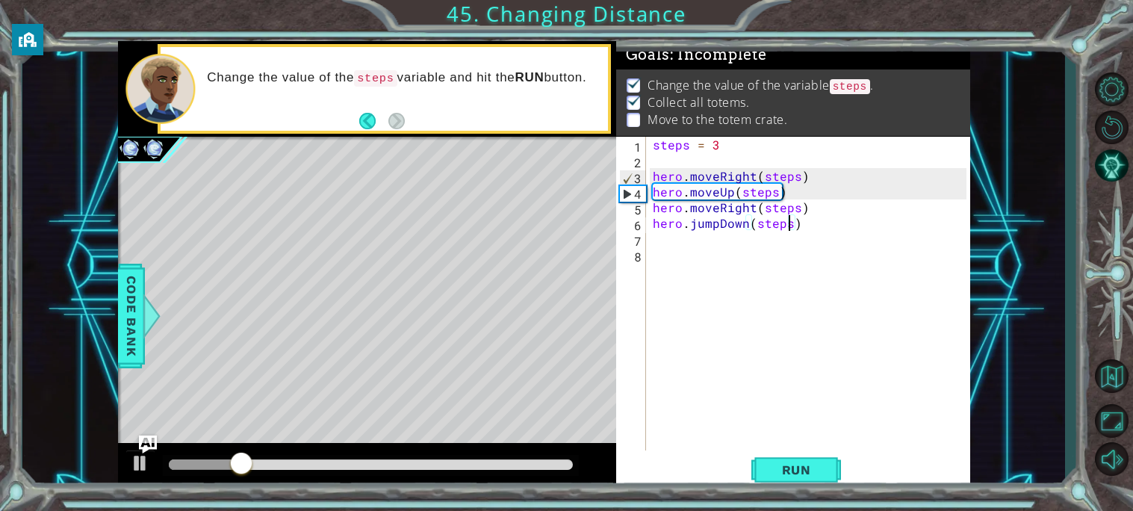
click at [545, 467] on div at bounding box center [371, 464] width 404 height 10
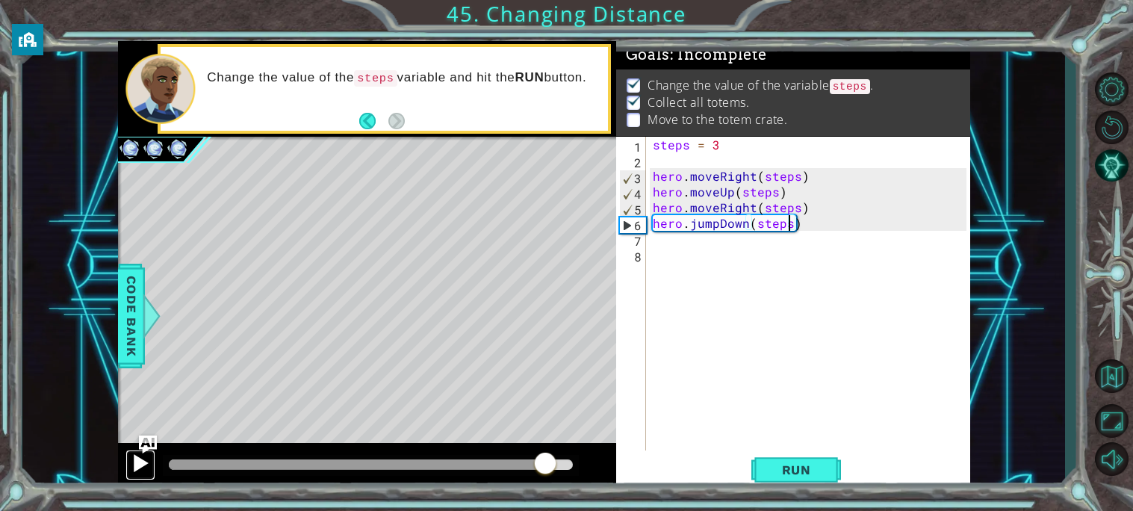
click at [142, 472] on div at bounding box center [140, 462] width 19 height 19
click at [688, 251] on div "steps = 3 hero . moveRight ( steps ) hero . moveUp ( steps ) hero . moveRight (…" at bounding box center [811, 309] width 323 height 345
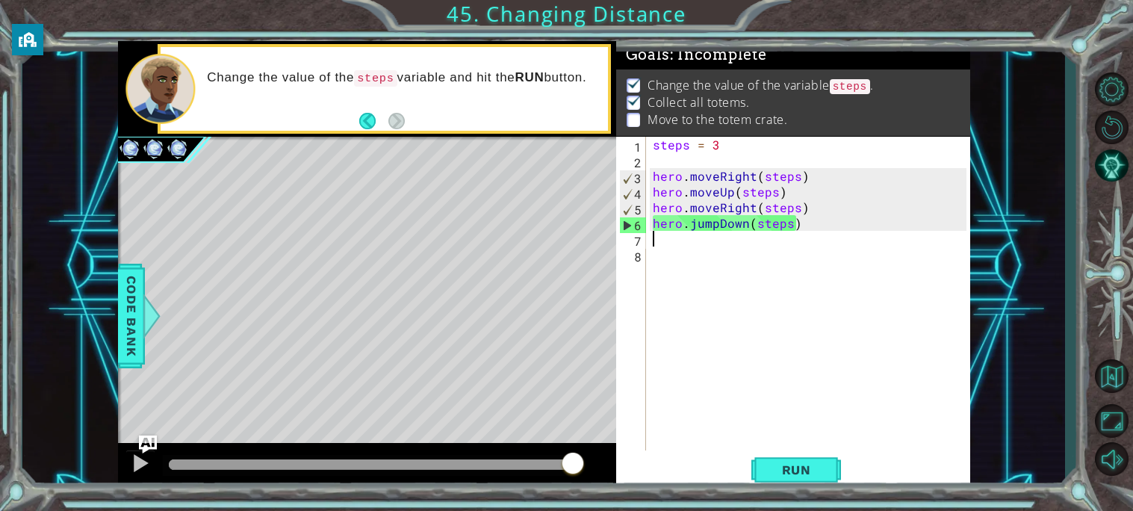
click at [687, 244] on div "steps = 3 hero . moveRight ( steps ) hero . moveUp ( steps ) hero . moveRight (…" at bounding box center [811, 309] width 323 height 345
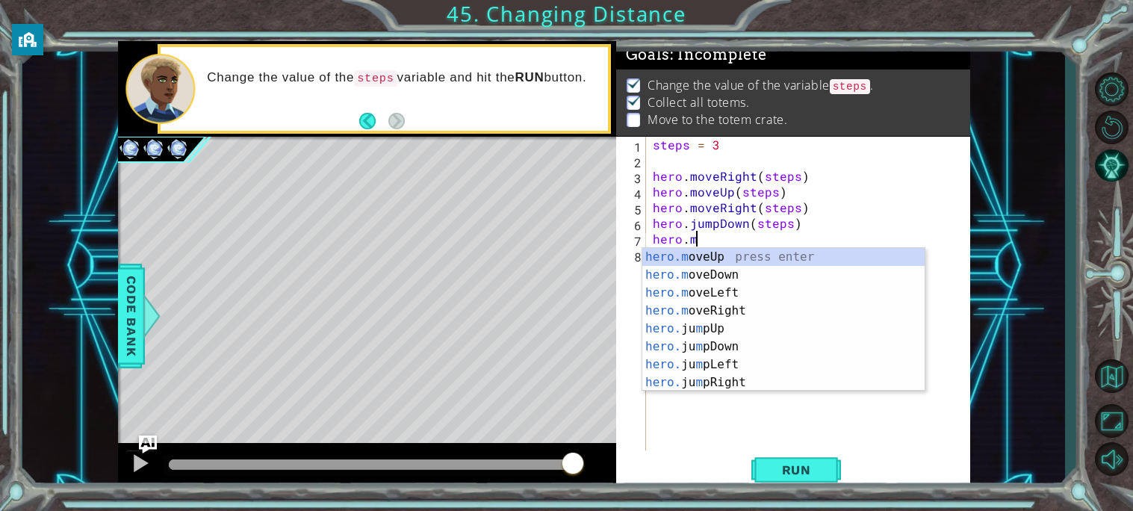
scroll to position [0, 1]
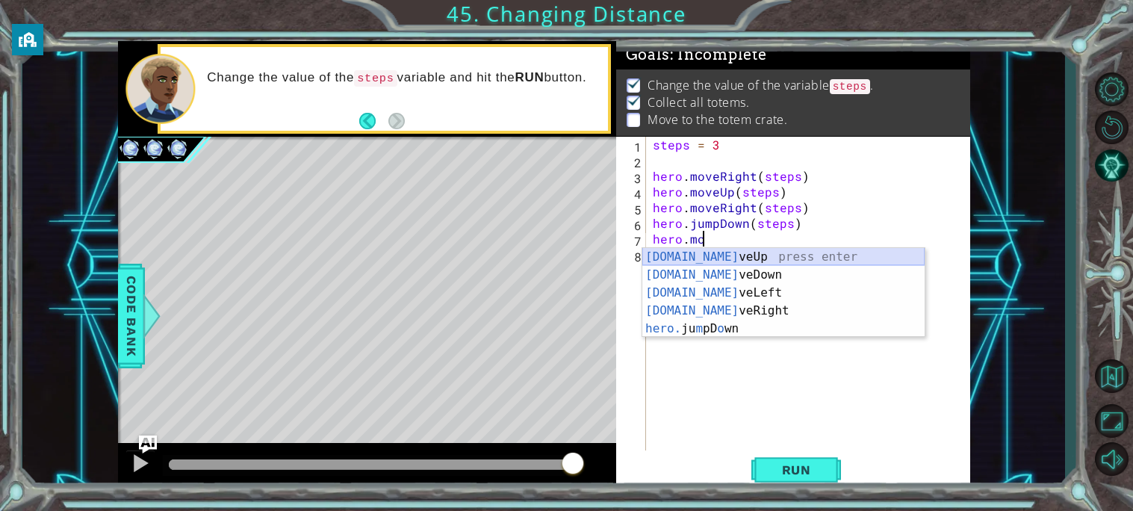
click at [715, 273] on div "[DOMAIN_NAME] veUp press enter [DOMAIN_NAME] veDown press enter [DOMAIN_NAME] v…" at bounding box center [783, 310] width 282 height 125
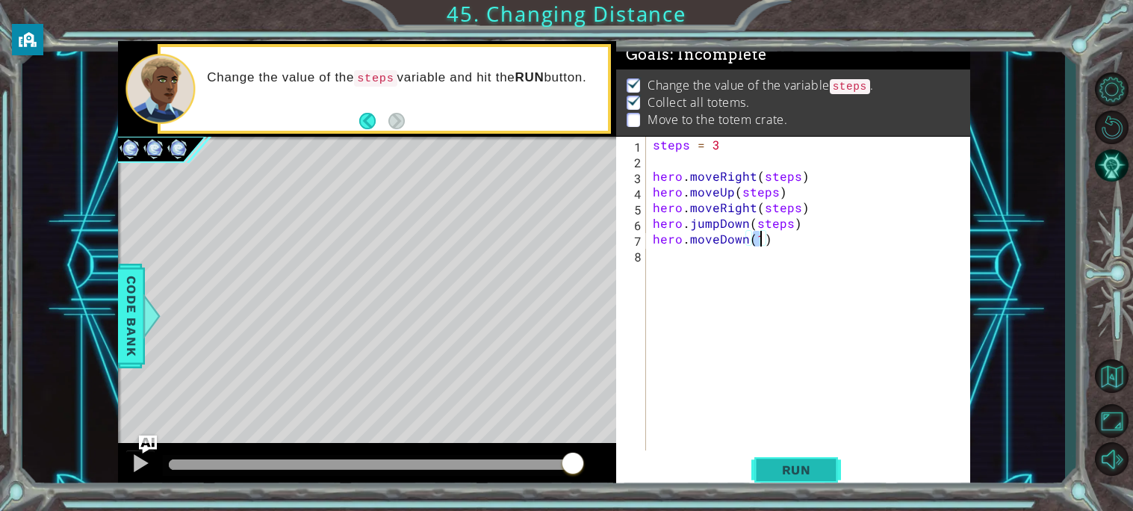
type textarea "hero.moveDown(1)"
click at [827, 473] on button "Run" at bounding box center [796, 469] width 90 height 35
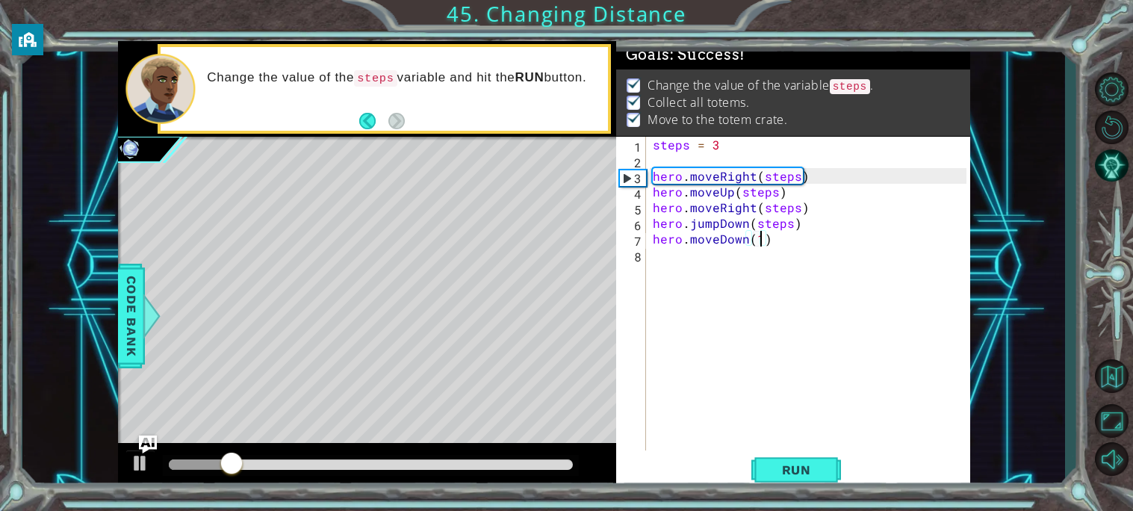
click at [565, 462] on div at bounding box center [371, 464] width 404 height 10
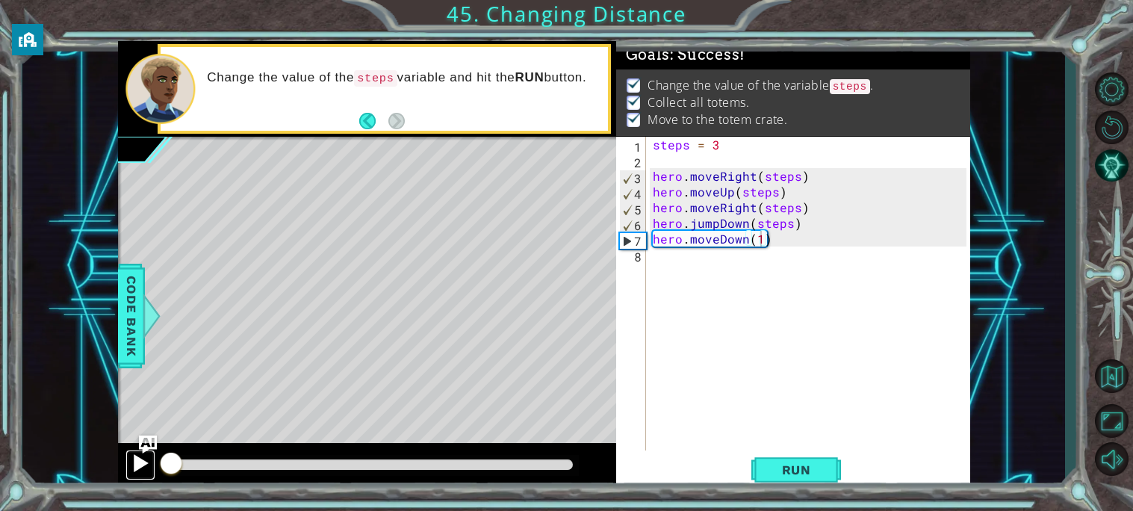
click at [142, 465] on div at bounding box center [140, 462] width 19 height 19
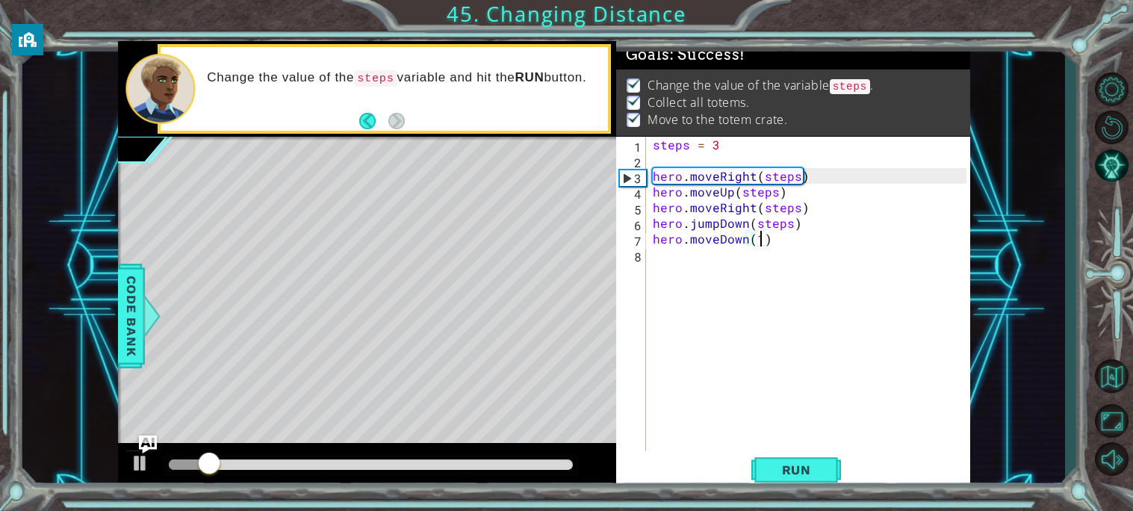
click at [523, 461] on div at bounding box center [371, 464] width 404 height 10
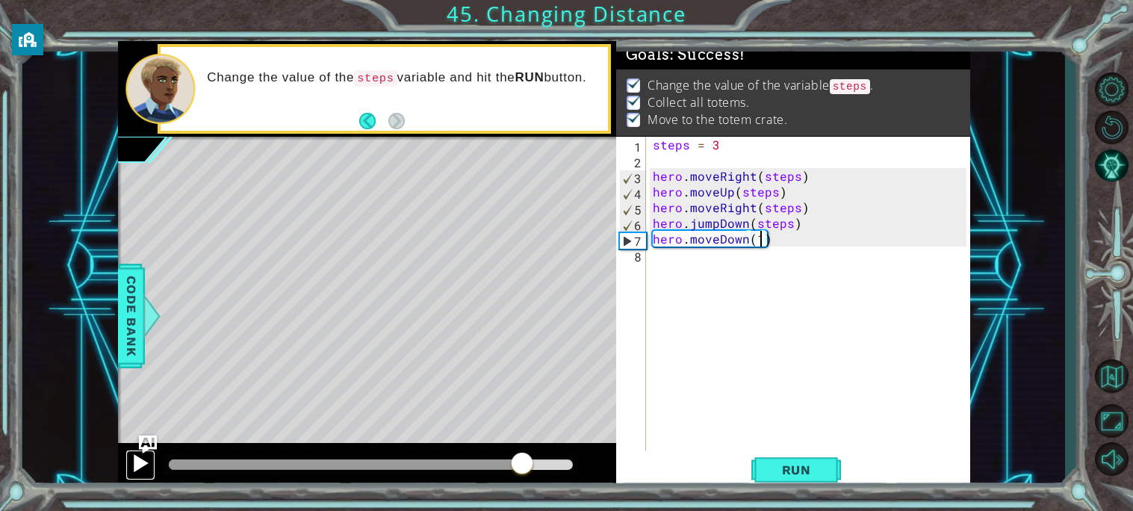
click at [135, 467] on div at bounding box center [140, 462] width 19 height 19
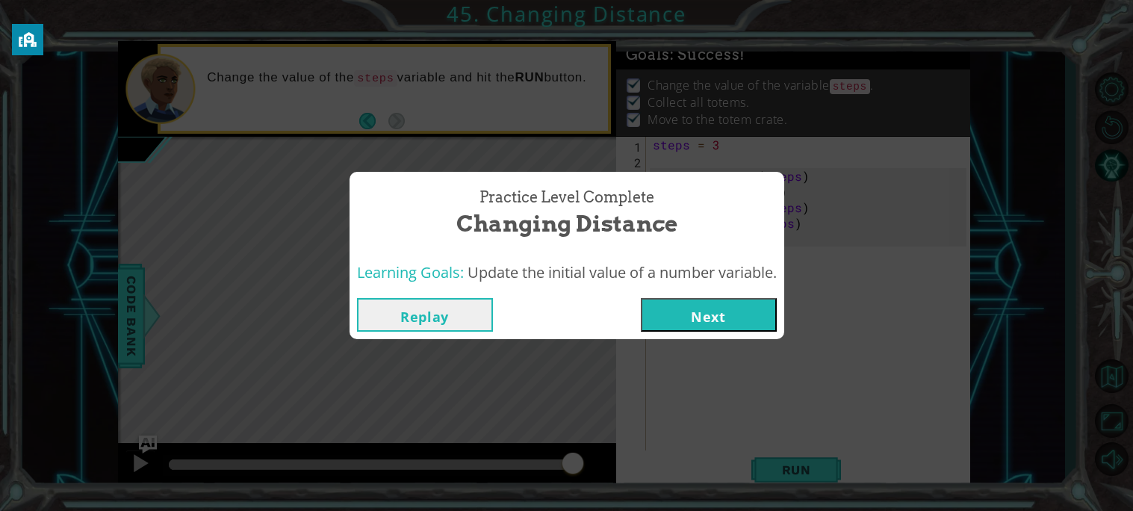
click at [728, 305] on button "Next" at bounding box center [709, 315] width 136 height 34
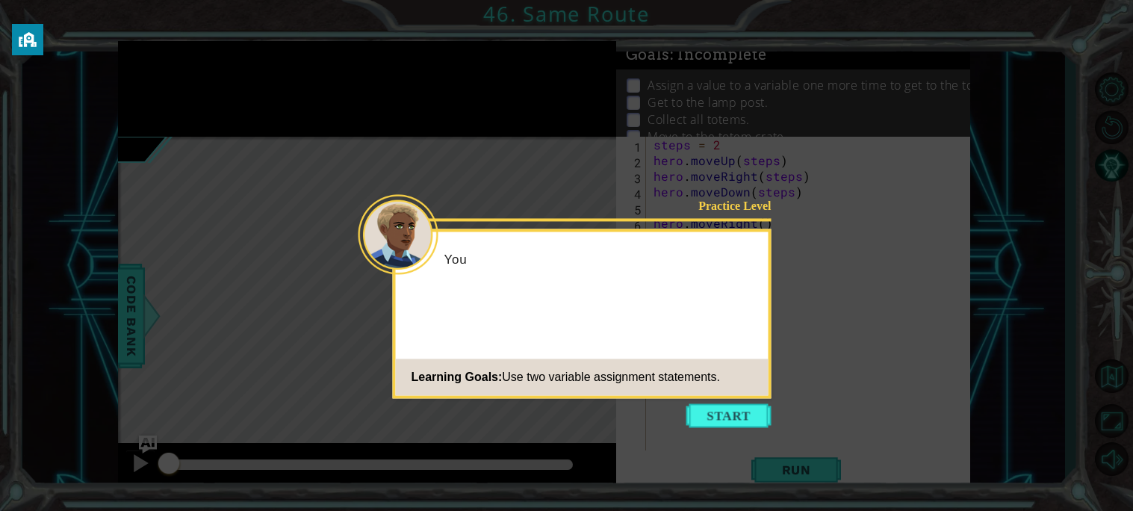
click at [728, 305] on div "Practice Level You Learning Goals: Use two variable assignment statements." at bounding box center [582, 314] width 379 height 170
click at [745, 411] on button "Start" at bounding box center [728, 415] width 85 height 24
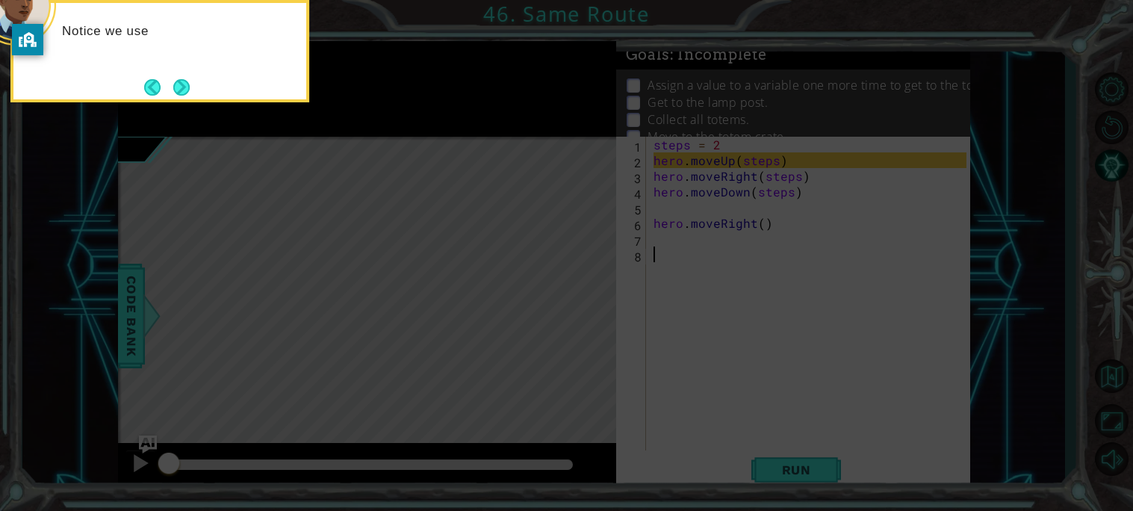
click at [520, 245] on icon at bounding box center [566, 255] width 1133 height 511
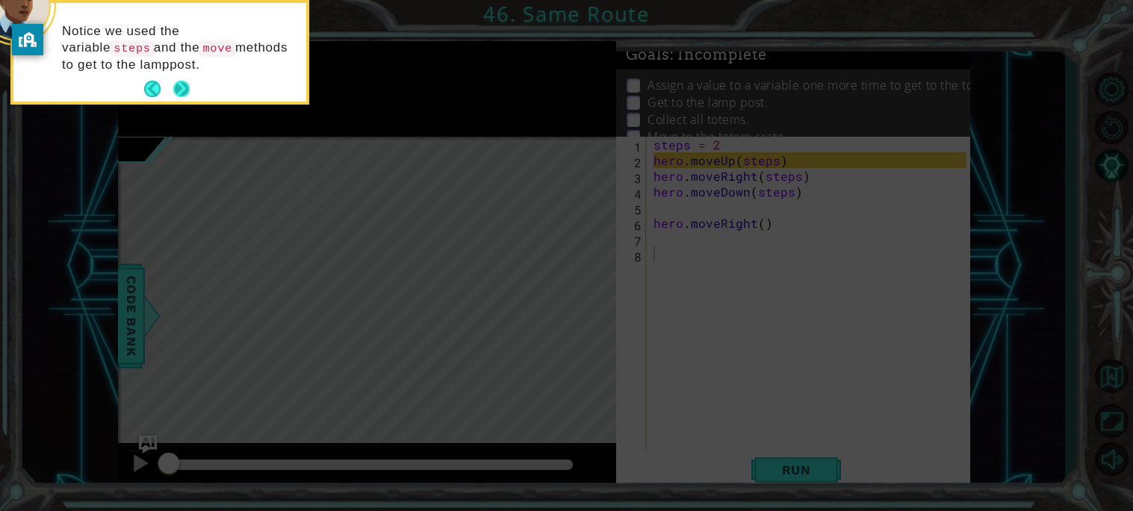
click at [178, 93] on button "Next" at bounding box center [181, 89] width 16 height 16
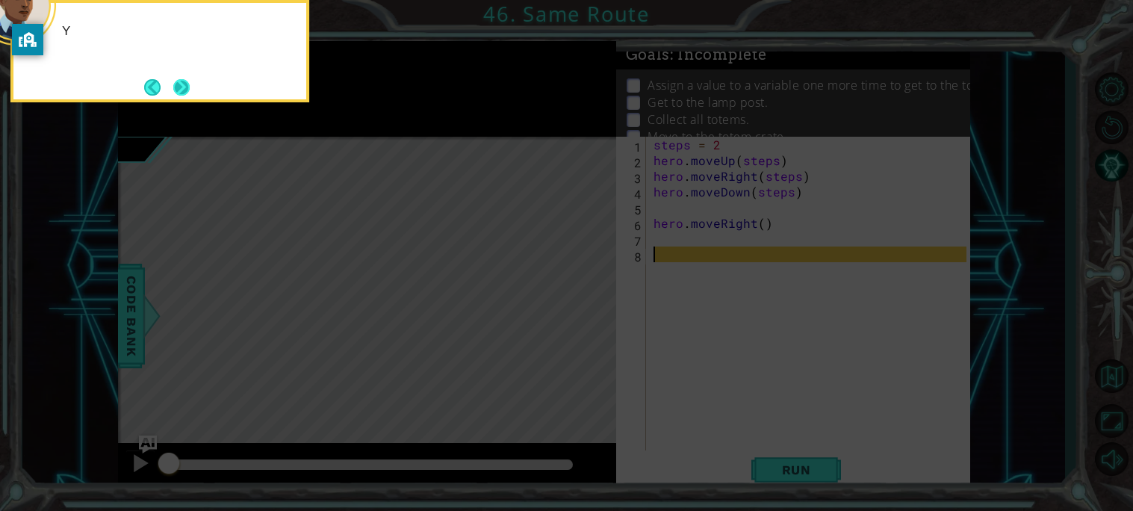
click at [175, 90] on button "Next" at bounding box center [181, 87] width 16 height 16
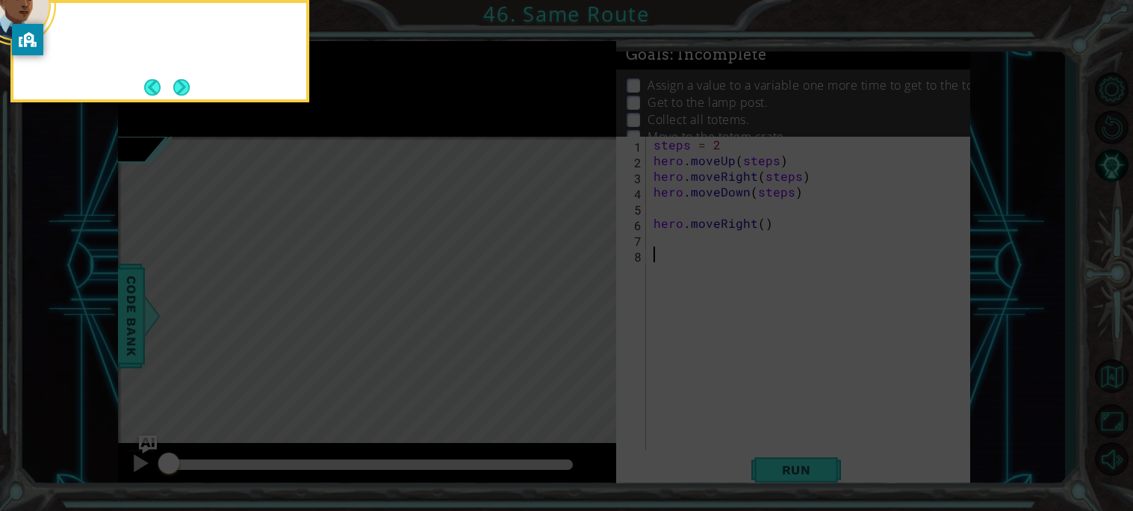
click at [175, 90] on button "Next" at bounding box center [181, 87] width 16 height 16
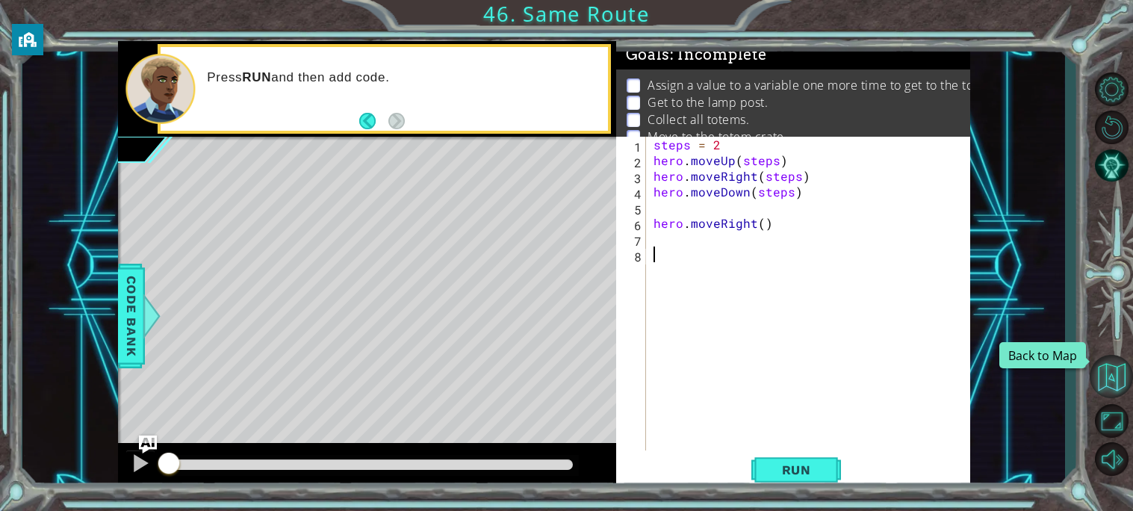
click at [1107, 384] on button "Back to Map" at bounding box center [1111, 376] width 43 height 43
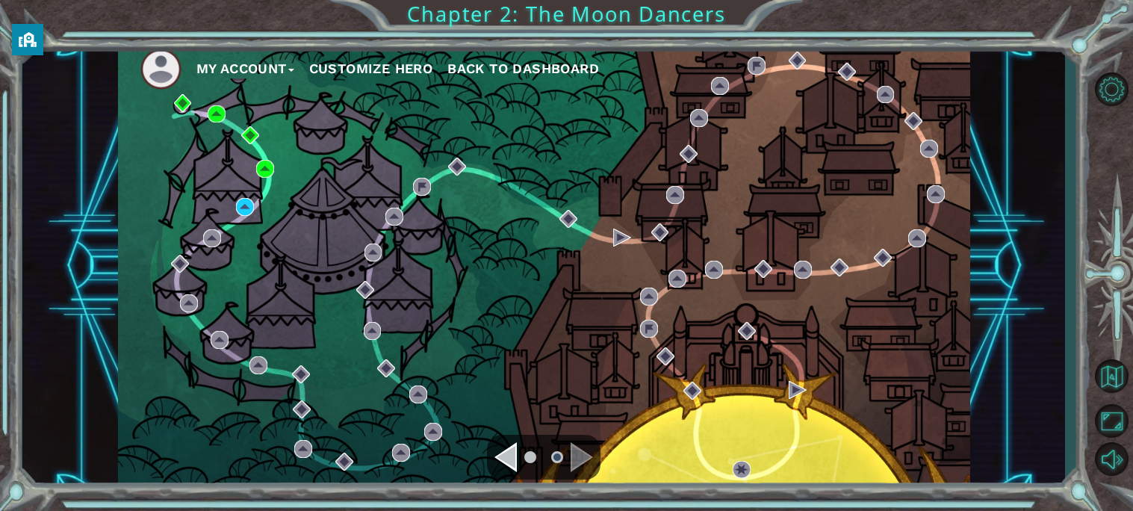
click at [517, 453] on div "Navigate to the previous page" at bounding box center [505, 457] width 22 height 30
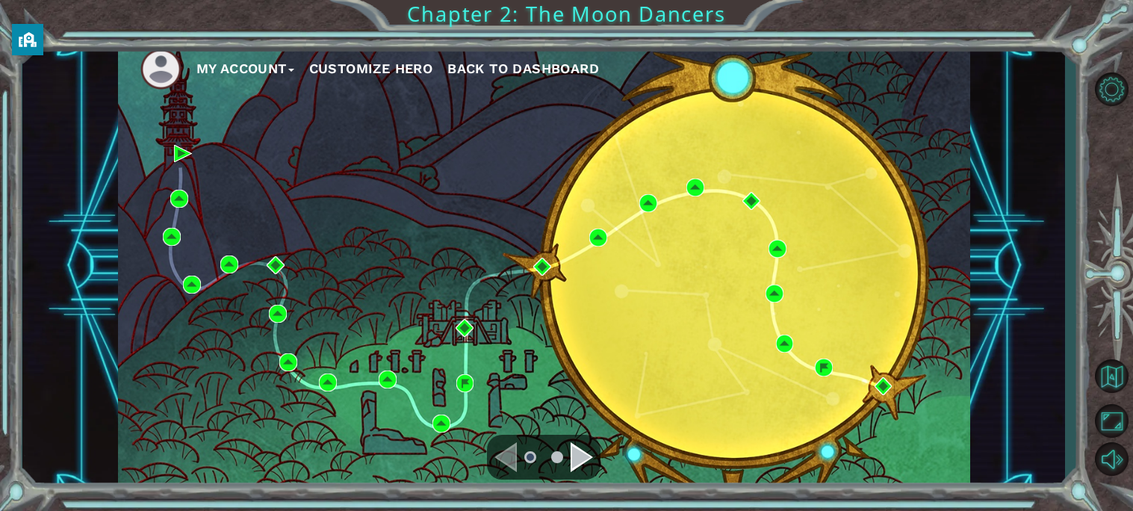
click at [585, 455] on div "Navigate to the next page" at bounding box center [582, 457] width 22 height 30
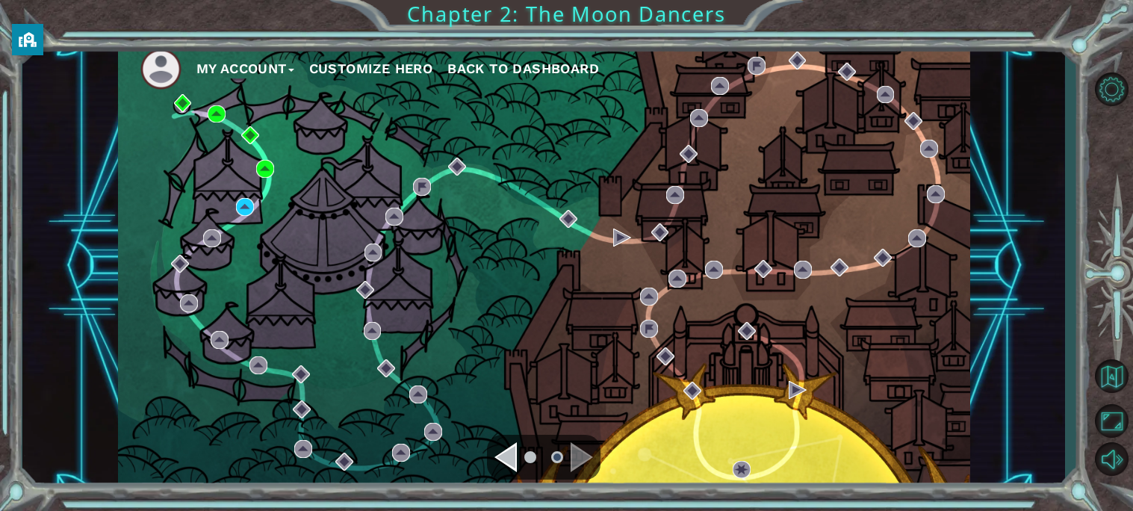
click at [516, 462] on div "Navigate to the previous page" at bounding box center [505, 457] width 22 height 30
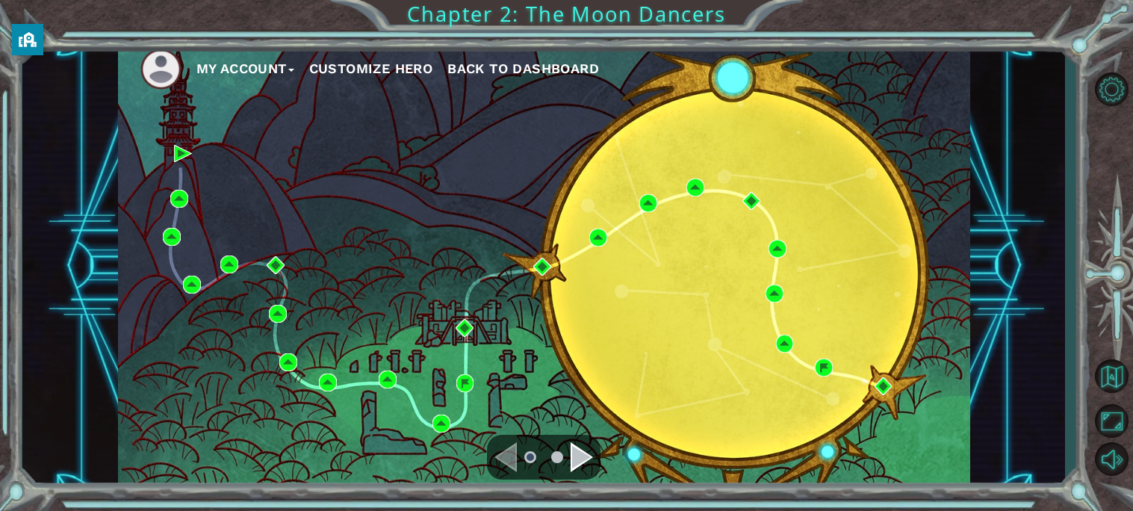
click at [578, 462] on div "Navigate to the next page" at bounding box center [582, 457] width 22 height 30
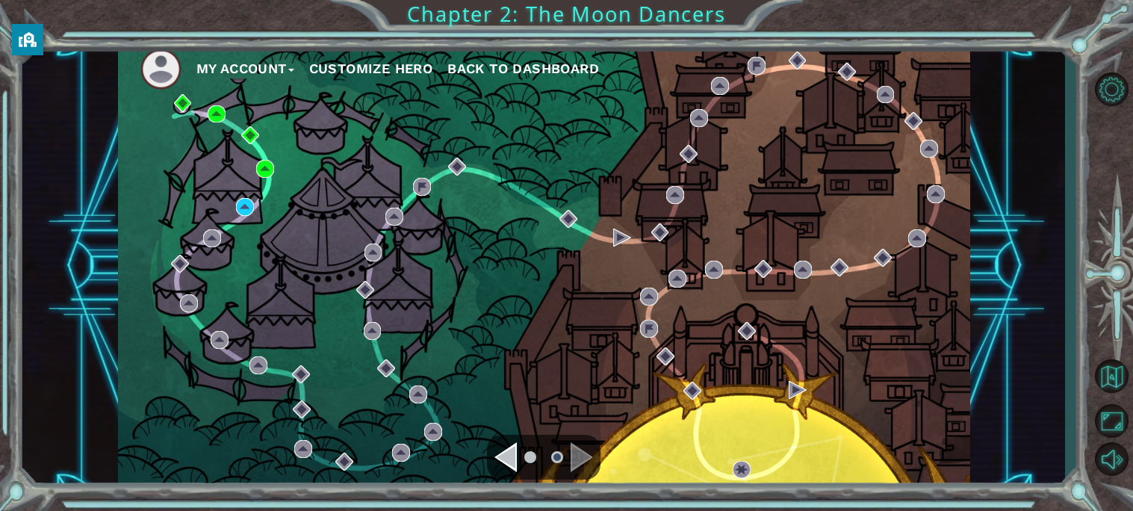
click at [523, 460] on ul at bounding box center [544, 457] width 54 height 30
